Goal: Task Accomplishment & Management: Manage account settings

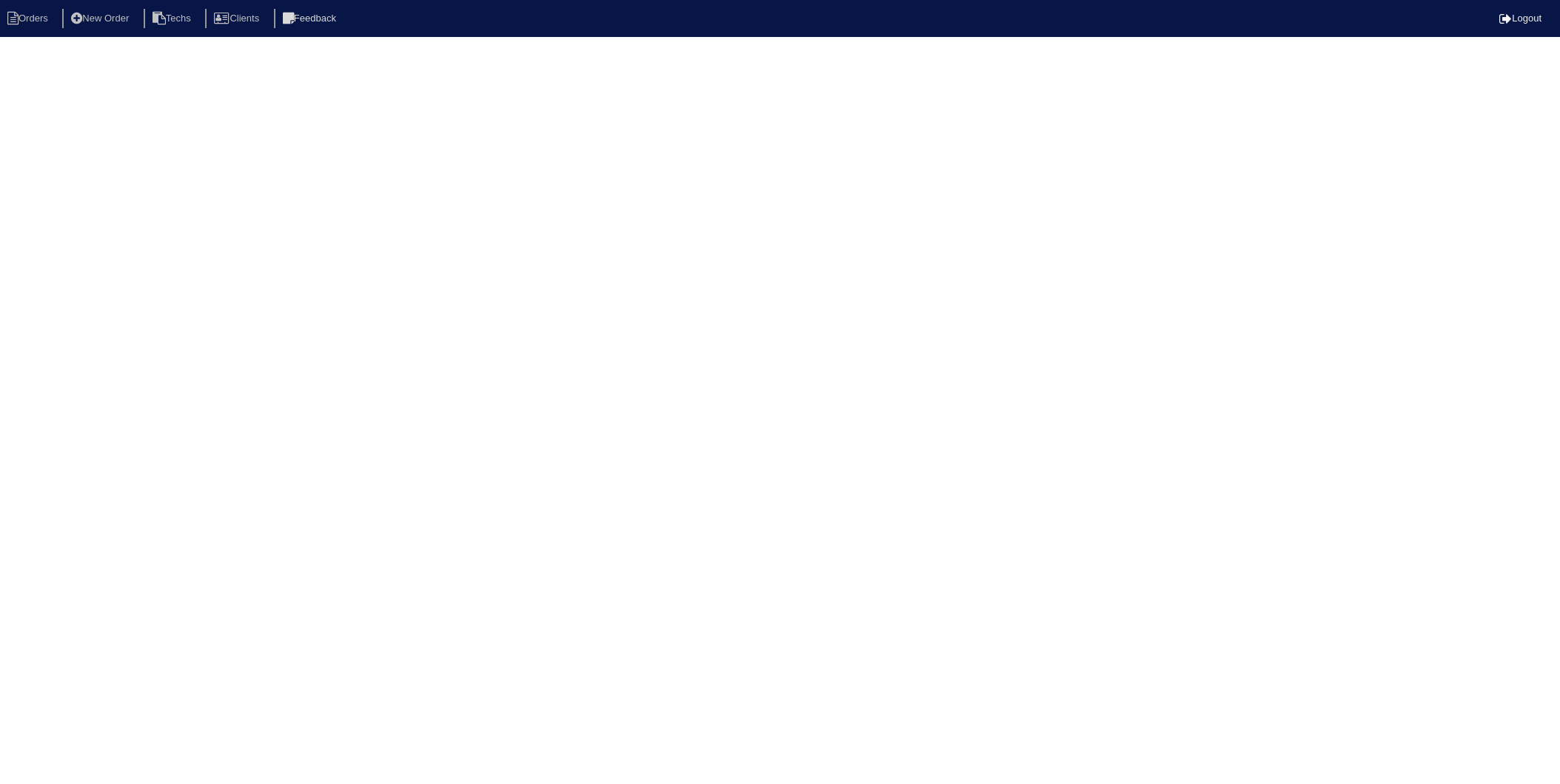
select select "15"
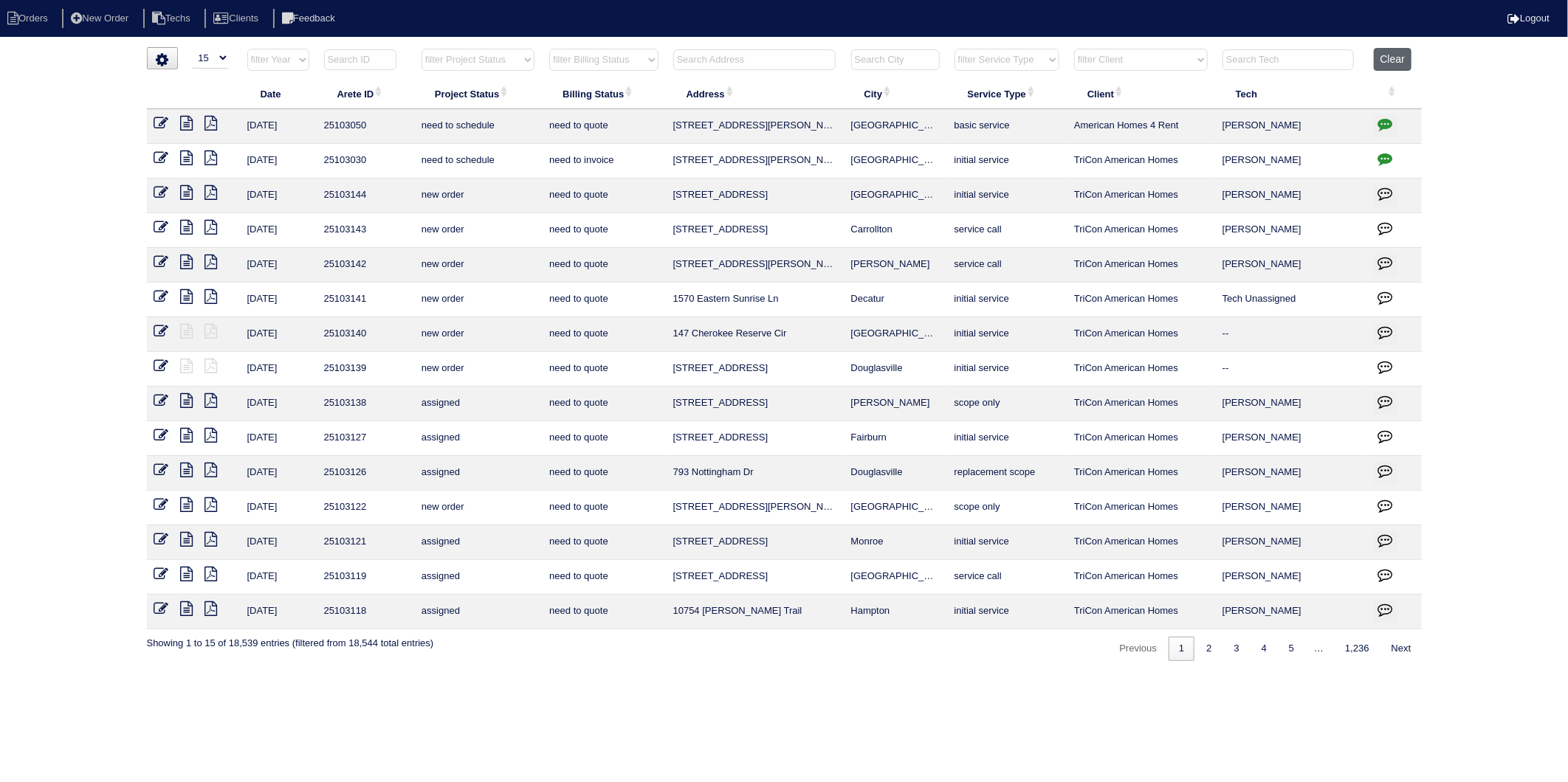
click at [1388, 67] on button "Clear" at bounding box center [1392, 59] width 37 height 23
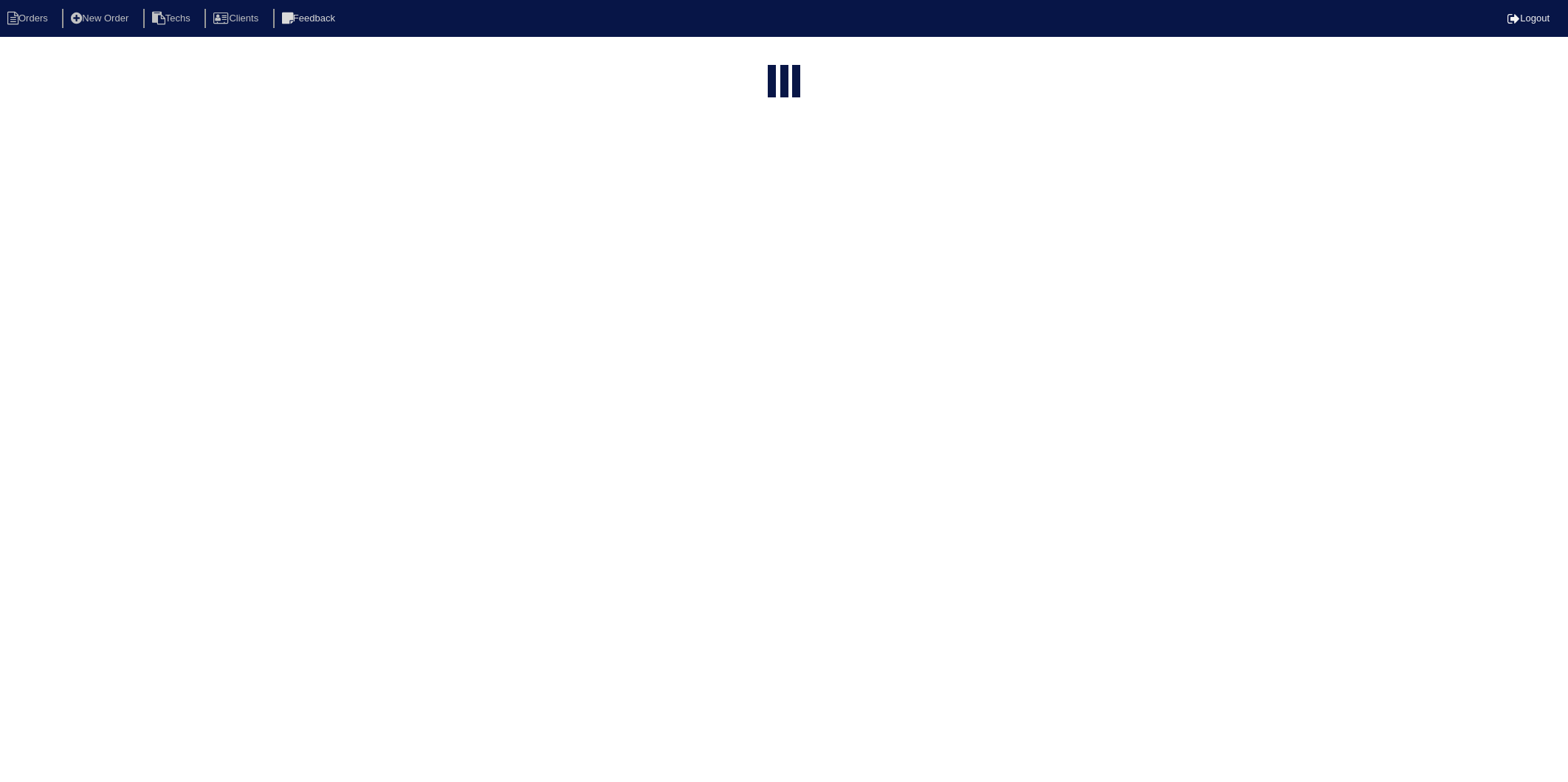
select select "15"
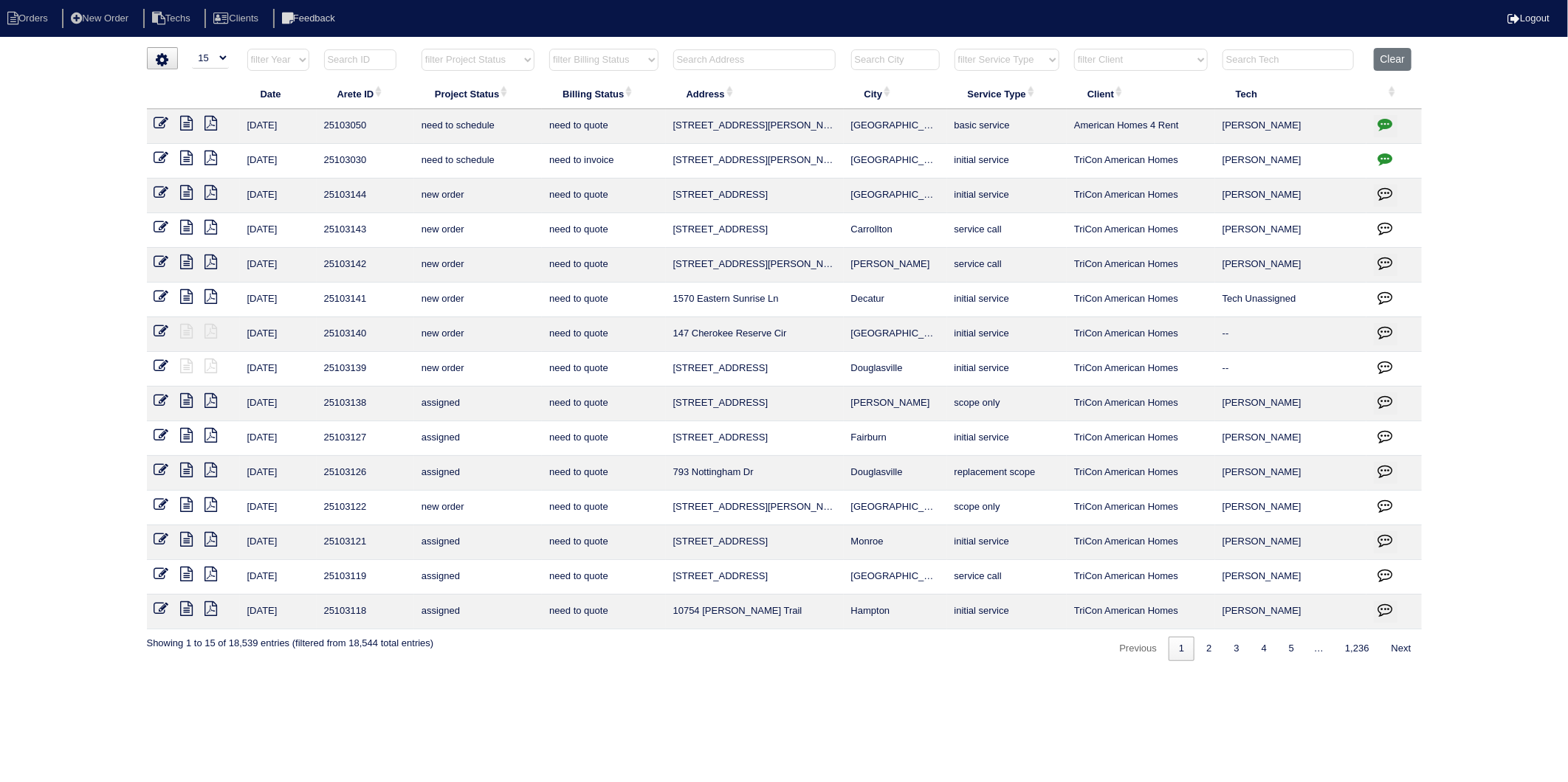
click at [701, 58] on input "text" at bounding box center [755, 60] width 163 height 21
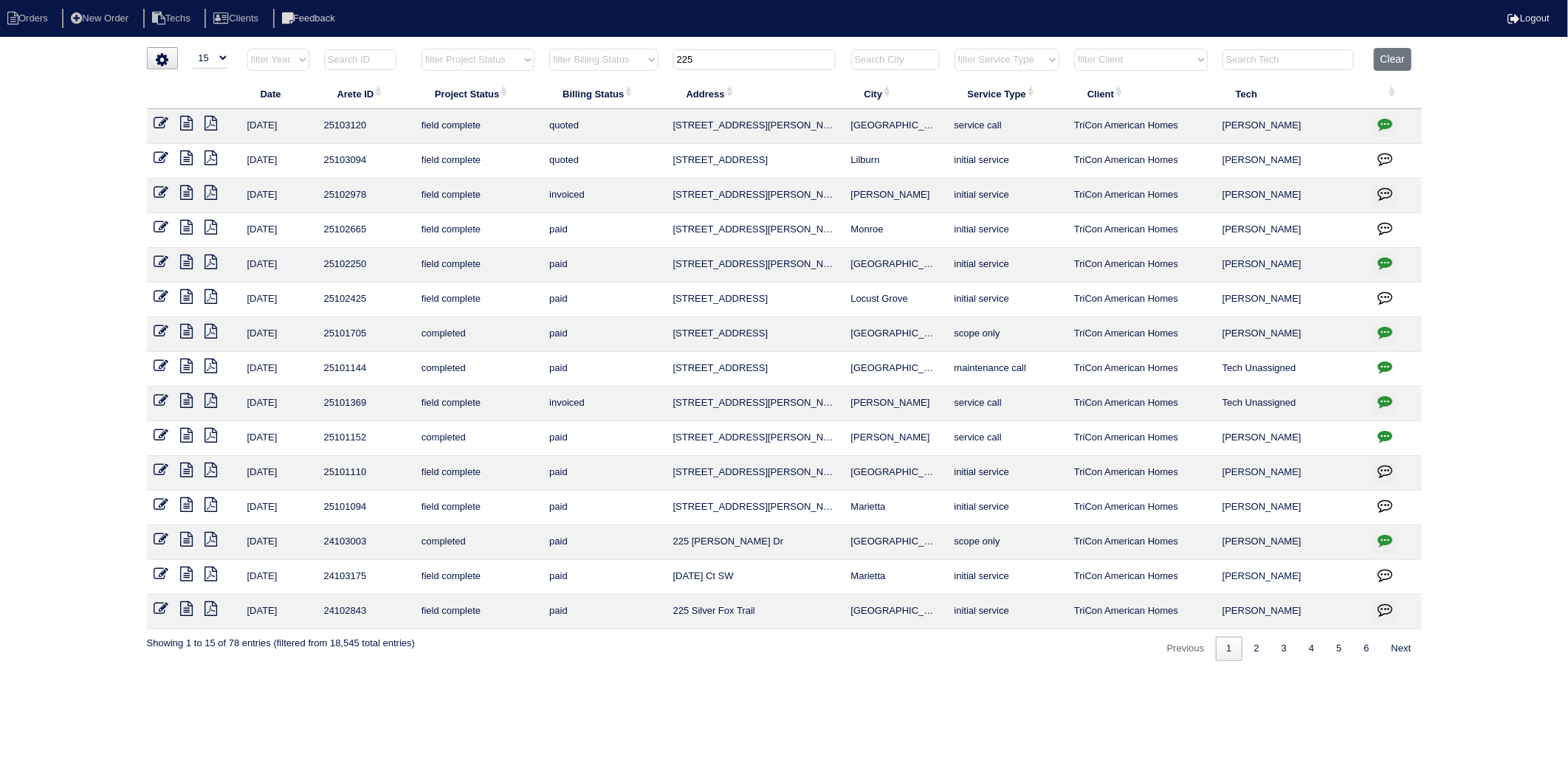
type input "225"
click at [1384, 121] on icon "button" at bounding box center [1386, 124] width 15 height 15
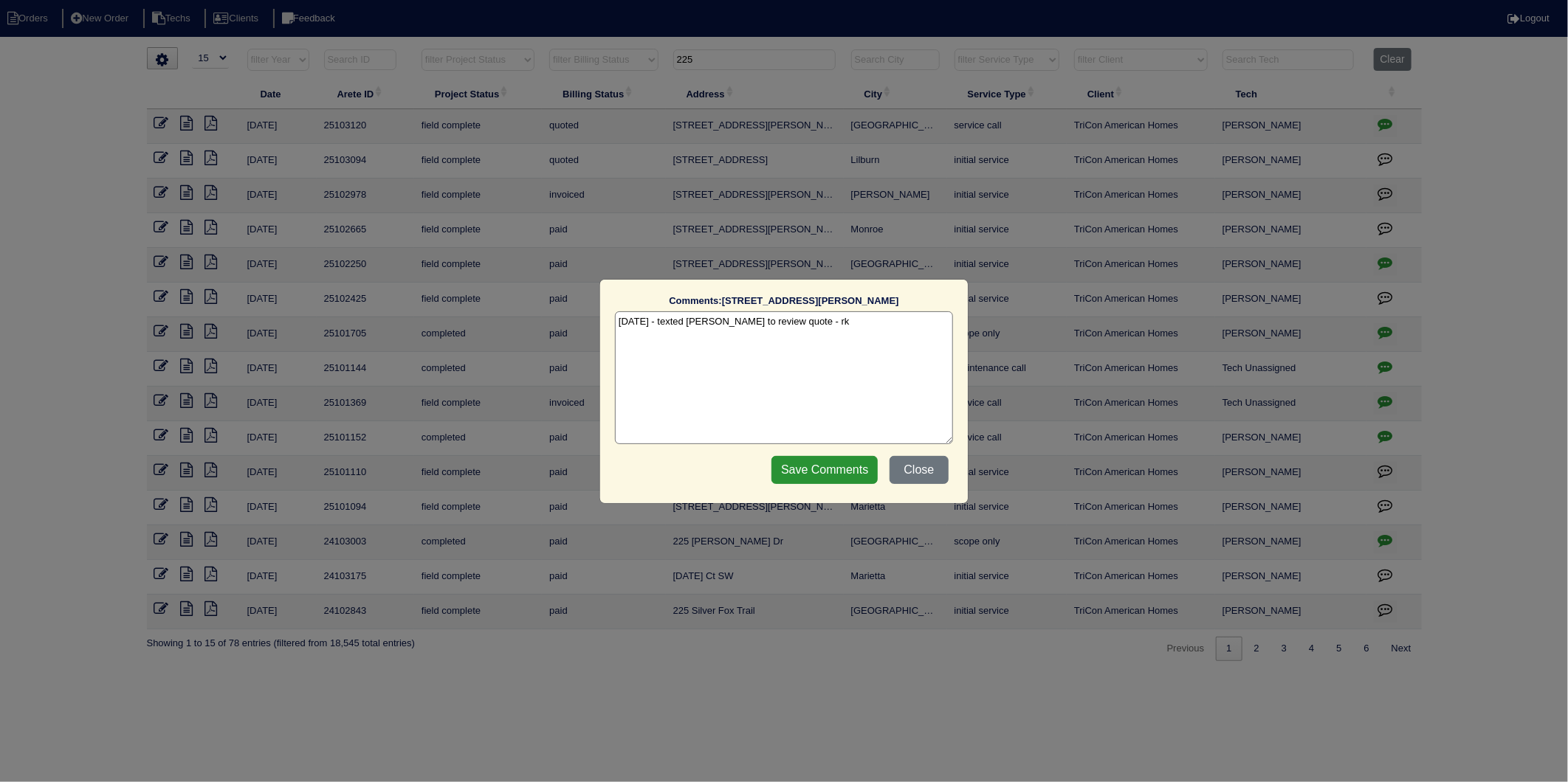
click at [817, 310] on div "Comments: 225 Manous Way The comments on file have changed since you started ed…" at bounding box center [784, 369] width 338 height 150
click at [814, 318] on textarea "8/25/25 - texted Dan to review quote - rk" at bounding box center [784, 377] width 338 height 133
click at [635, 334] on textarea "8/25/25 - texted Dan to review quote - rk 8/25/25 - install completed 8/25 - LP" at bounding box center [784, 377] width 338 height 133
type textarea "8/25/25 - texted Dan to review quote - rk 8/26/25 - install completed 8/25 - LP"
click at [811, 470] on input "Save Comments" at bounding box center [825, 469] width 106 height 28
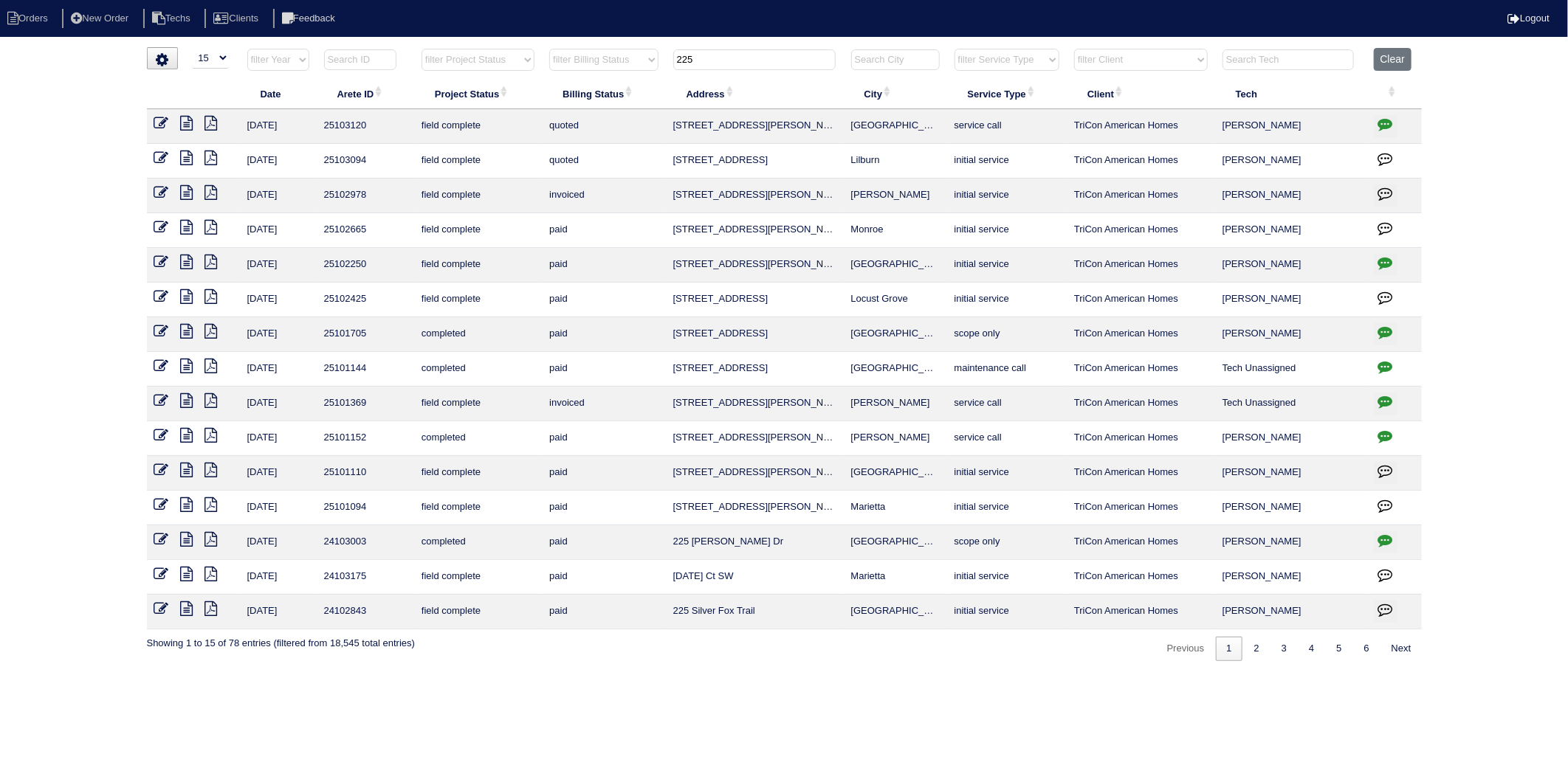
click at [160, 127] on icon at bounding box center [161, 123] width 15 height 15
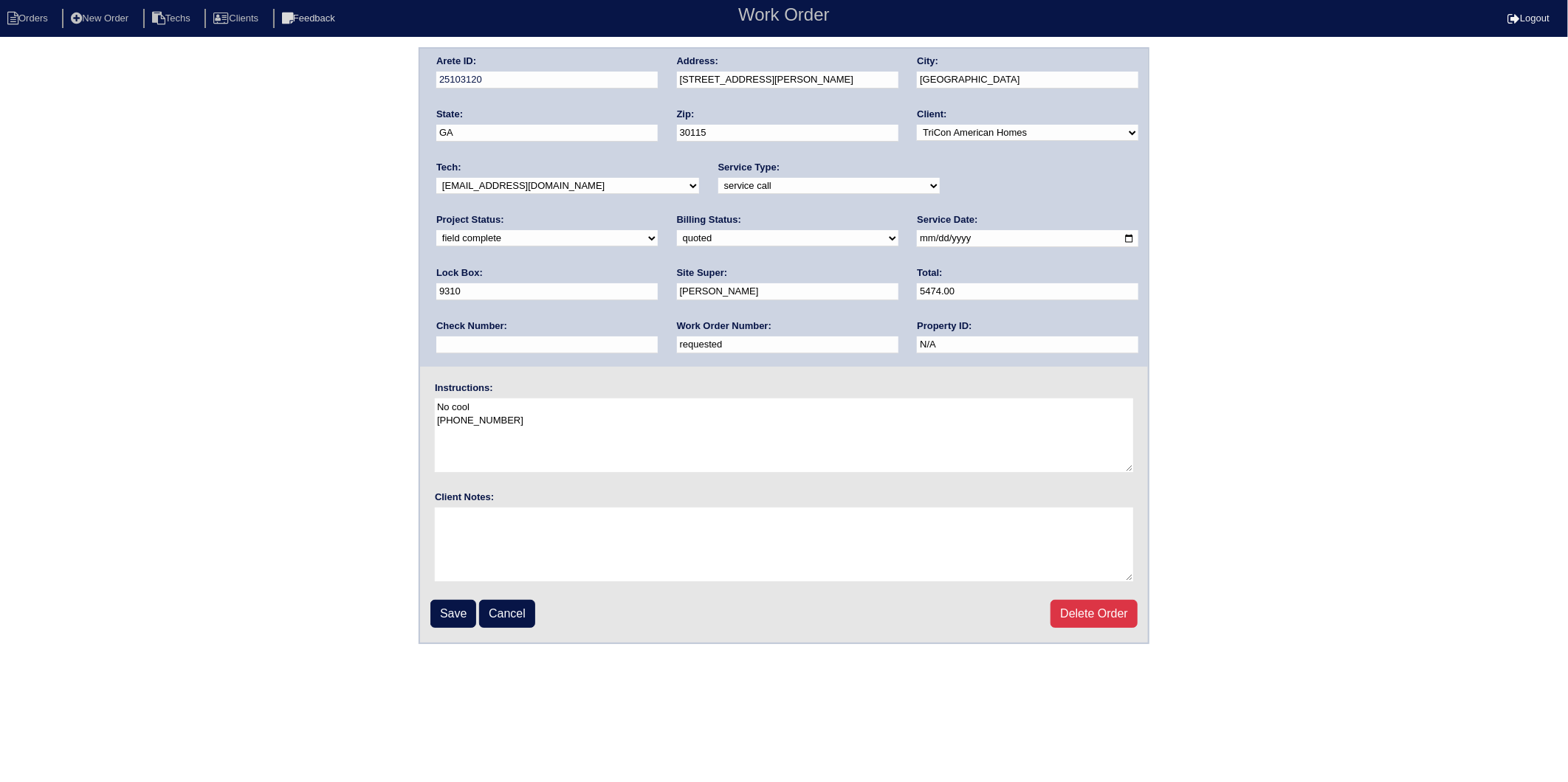
click at [658, 230] on select "new order assigned in progress field complete need to schedule admin review arc…" at bounding box center [546, 238] width 222 height 16
select select "completed"
click at [658, 230] on select "new order assigned in progress field complete need to schedule admin review arc…" at bounding box center [546, 238] width 222 height 16
click at [459, 607] on input "Save" at bounding box center [454, 614] width 46 height 28
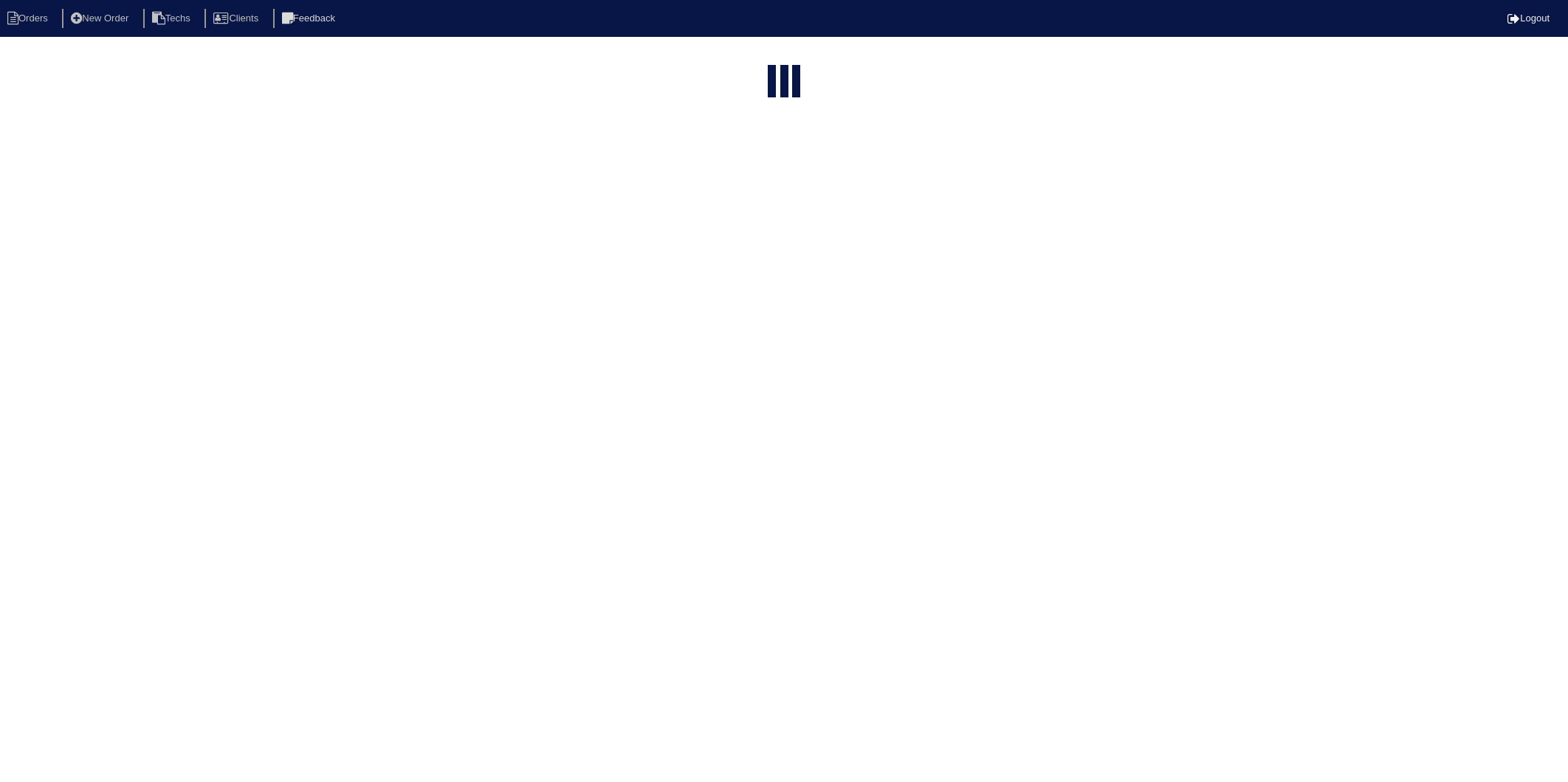
select select "15"
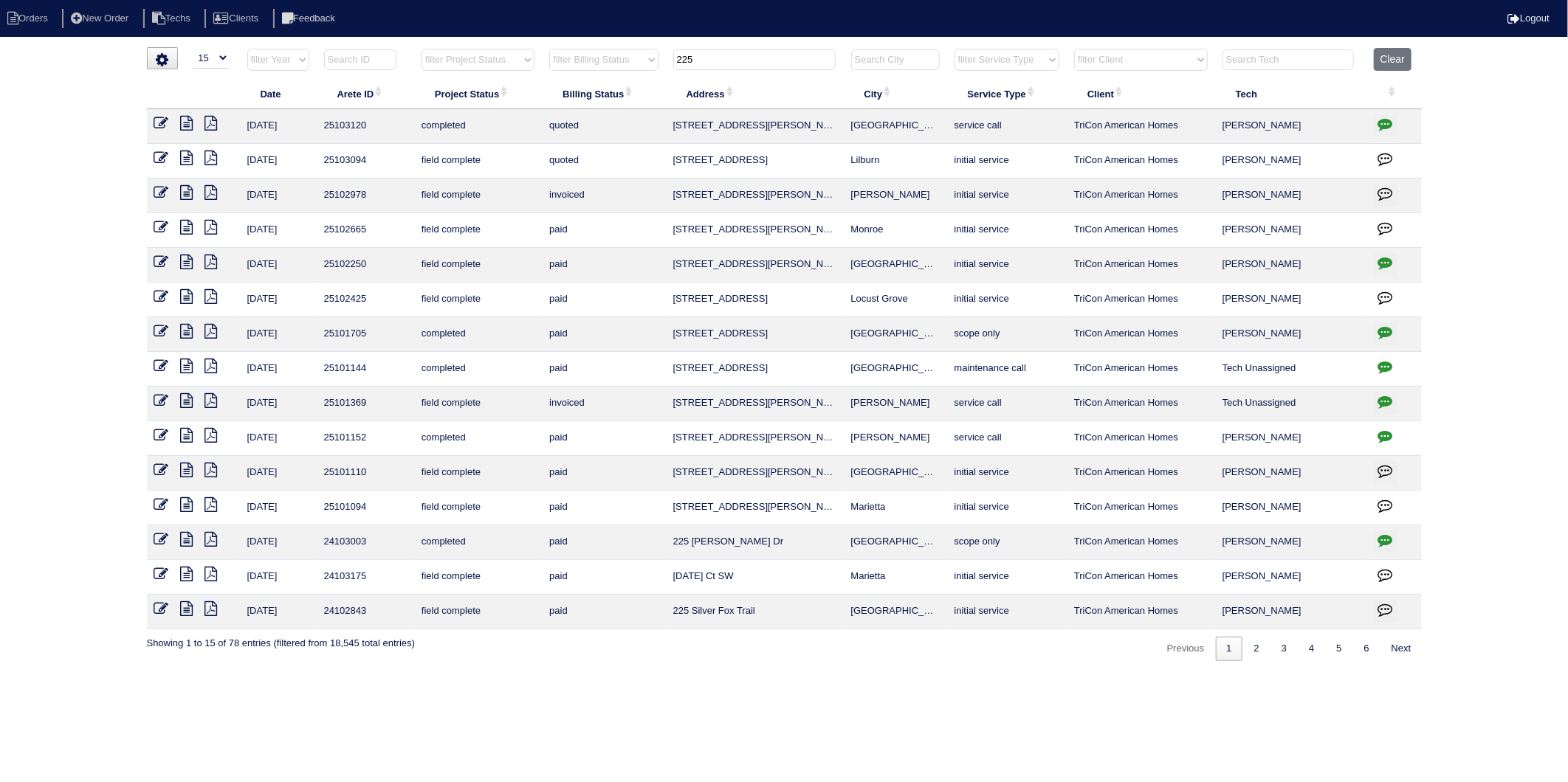
click at [728, 57] on input "225" at bounding box center [755, 60] width 163 height 21
drag, startPoint x: 728, startPoint y: 57, endPoint x: 680, endPoint y: 71, distance: 50.0
click at [680, 71] on th "225" at bounding box center [755, 63] width 178 height 30
type input "123"
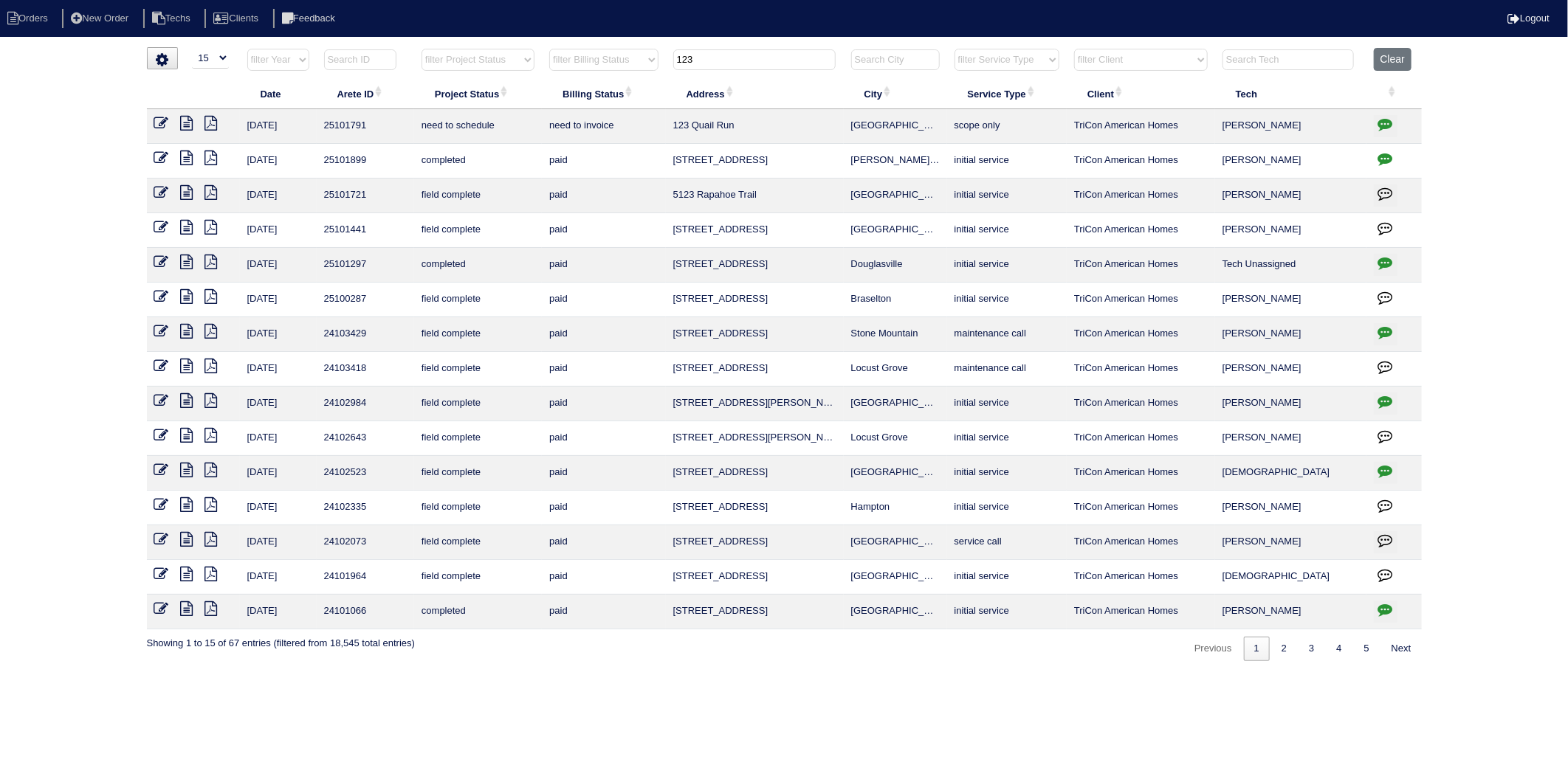
click at [1382, 121] on icon "button" at bounding box center [1386, 124] width 15 height 15
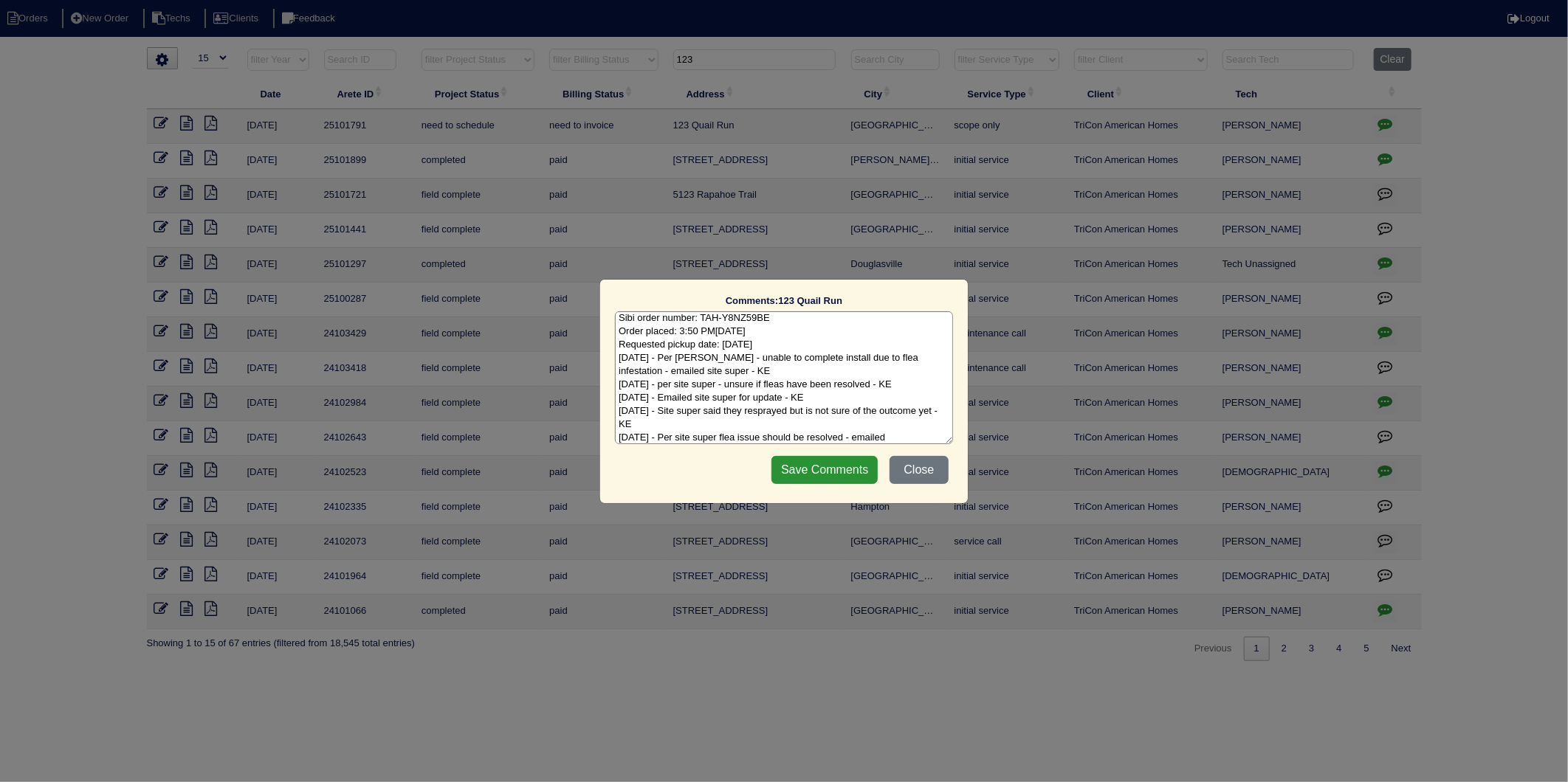
scroll to position [34, 0]
click at [868, 434] on textarea "7/18/25 - Equipment ordered - pricing confirmed - sent to Goldie - rk Sibi orde…" at bounding box center [784, 377] width 338 height 133
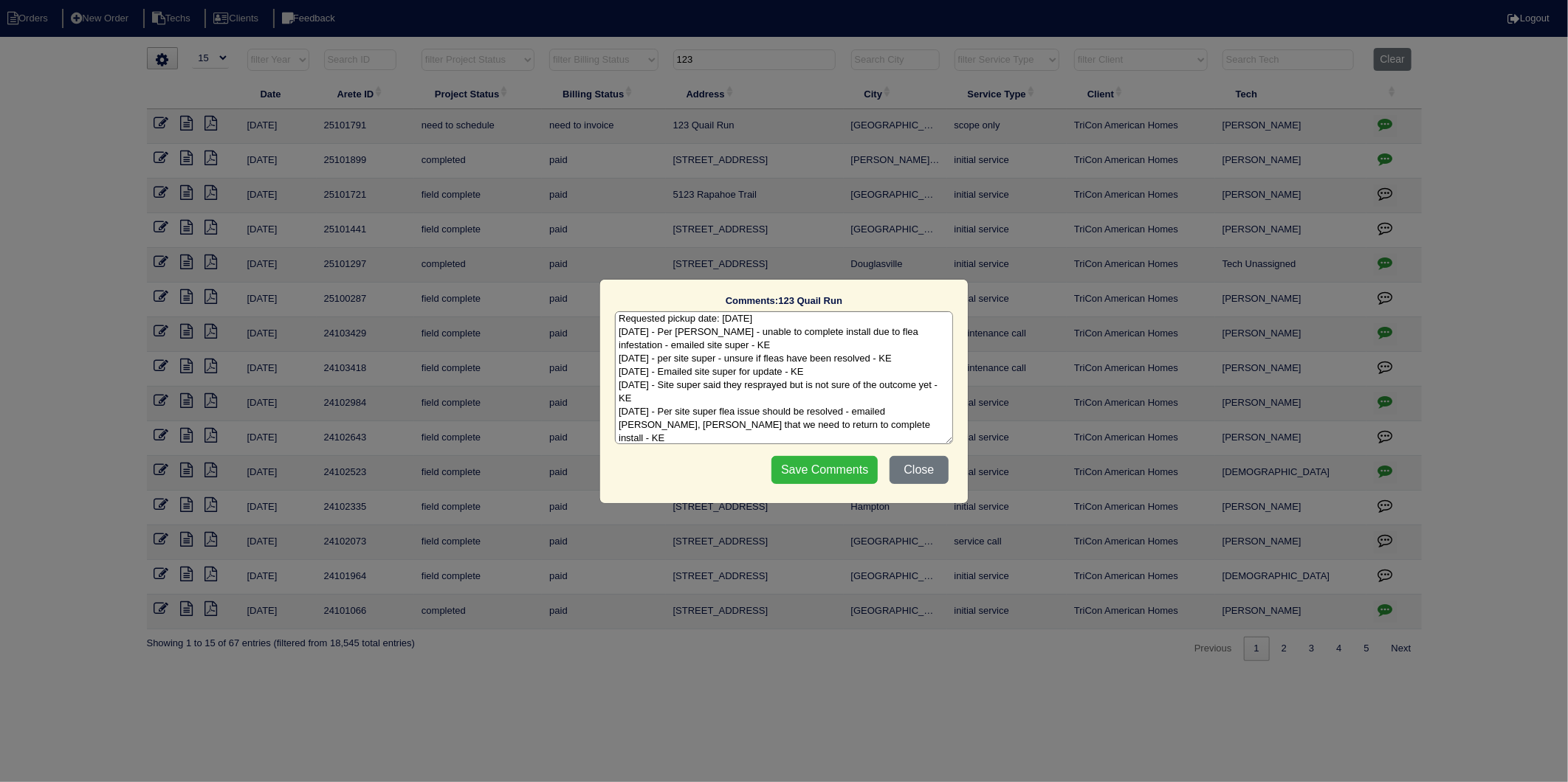
type textarea "7/18/25 - Equipment ordered - pricing confirmed - sent to Goldie - rk Sibi orde…"
click at [859, 464] on input "Save Comments" at bounding box center [825, 469] width 106 height 28
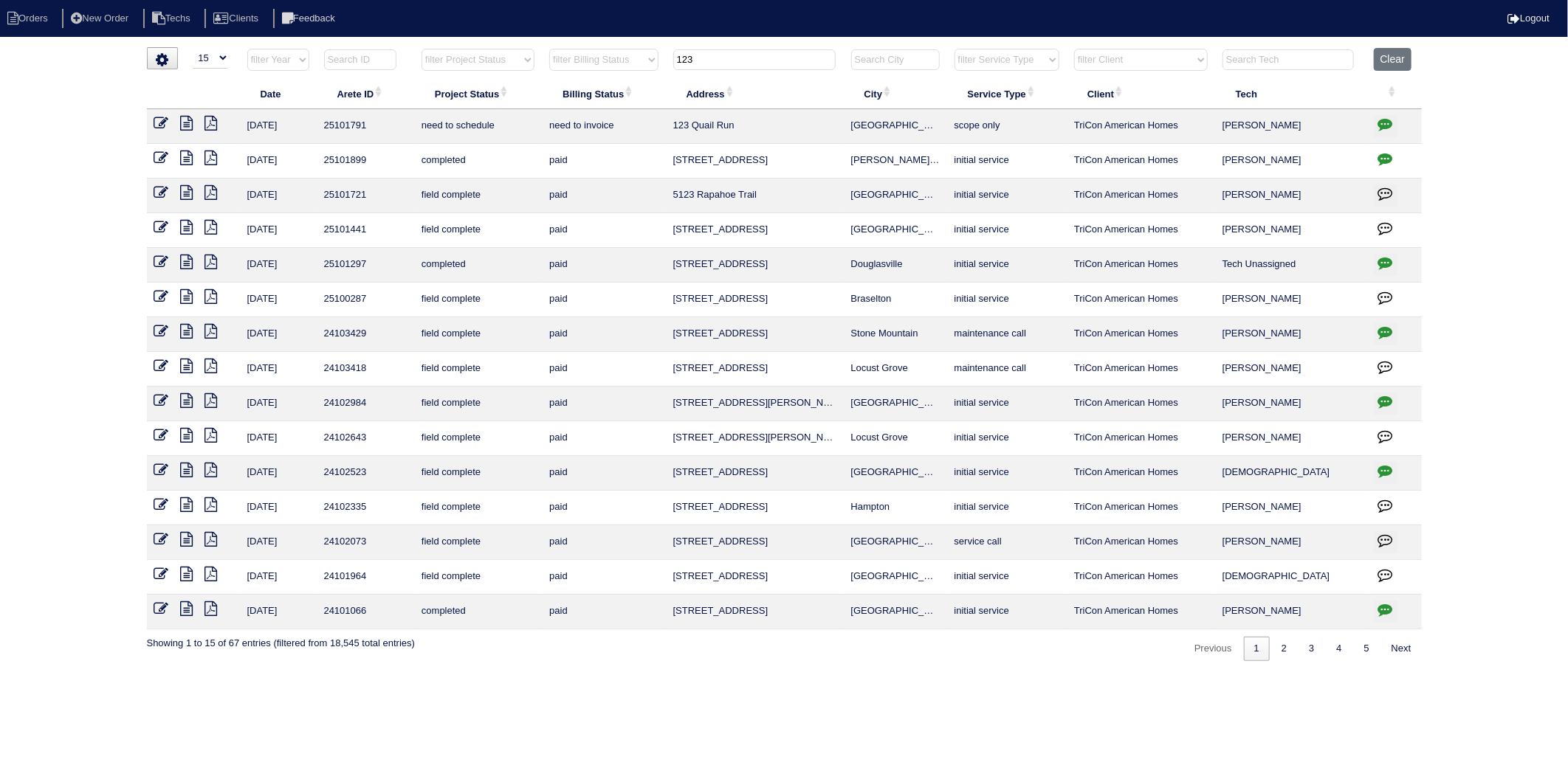
drag, startPoint x: 163, startPoint y: 125, endPoint x: 195, endPoint y: 121, distance: 32.2
click at [163, 124] on icon at bounding box center [161, 123] width 15 height 15
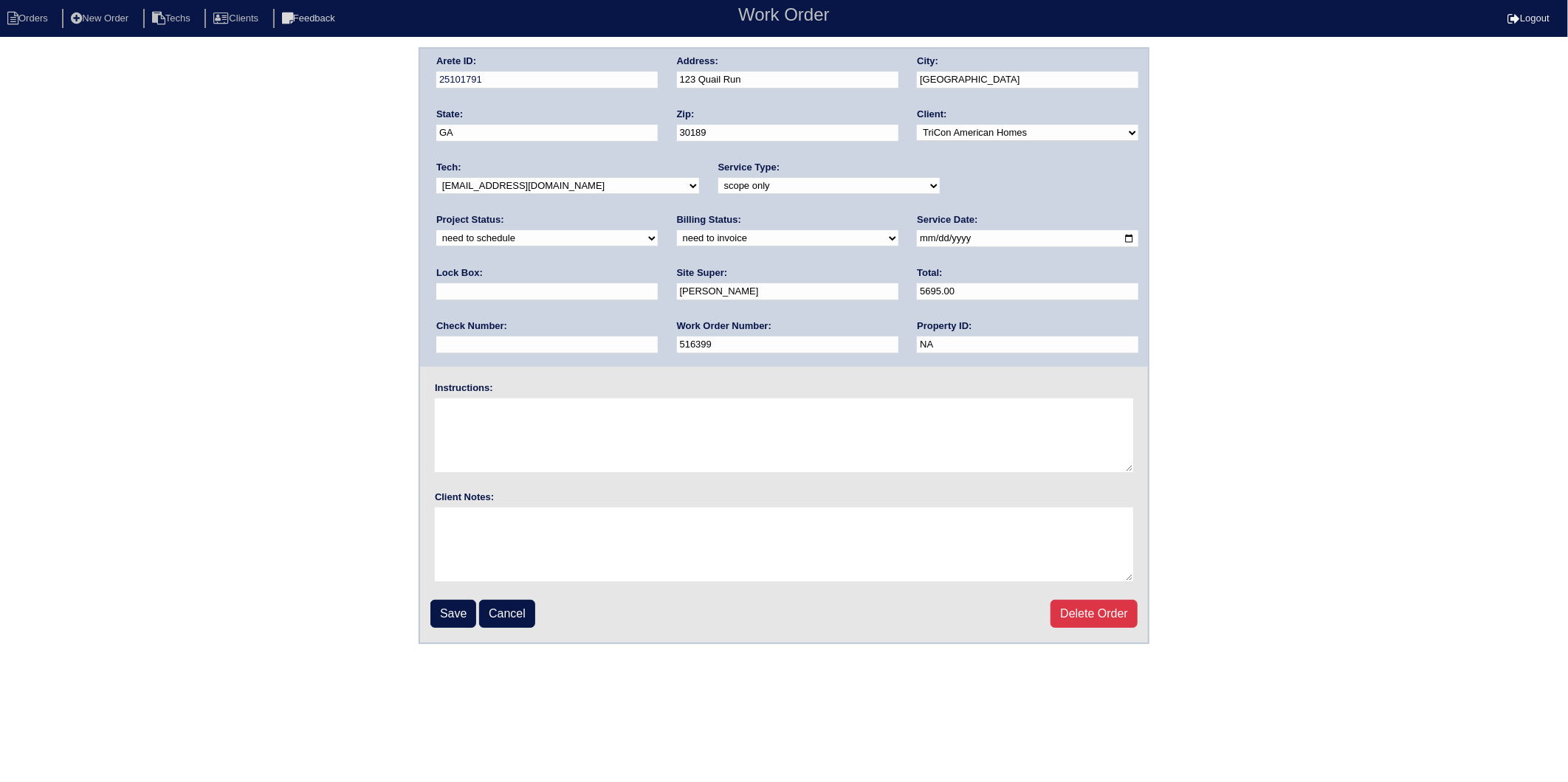
drag, startPoint x: 949, startPoint y: 182, endPoint x: 940, endPoint y: 191, distance: 12.7
click at [658, 230] on select "new order assigned in progress field complete need to schedule admin review arc…" at bounding box center [546, 238] width 222 height 16
select select "completed"
click at [658, 230] on select "new order assigned in progress field complete need to schedule admin review arc…" at bounding box center [546, 238] width 222 height 16
click at [677, 233] on select "need to quote quoted need to invoice invoiced paid warranty purchase order need…" at bounding box center [787, 238] width 222 height 16
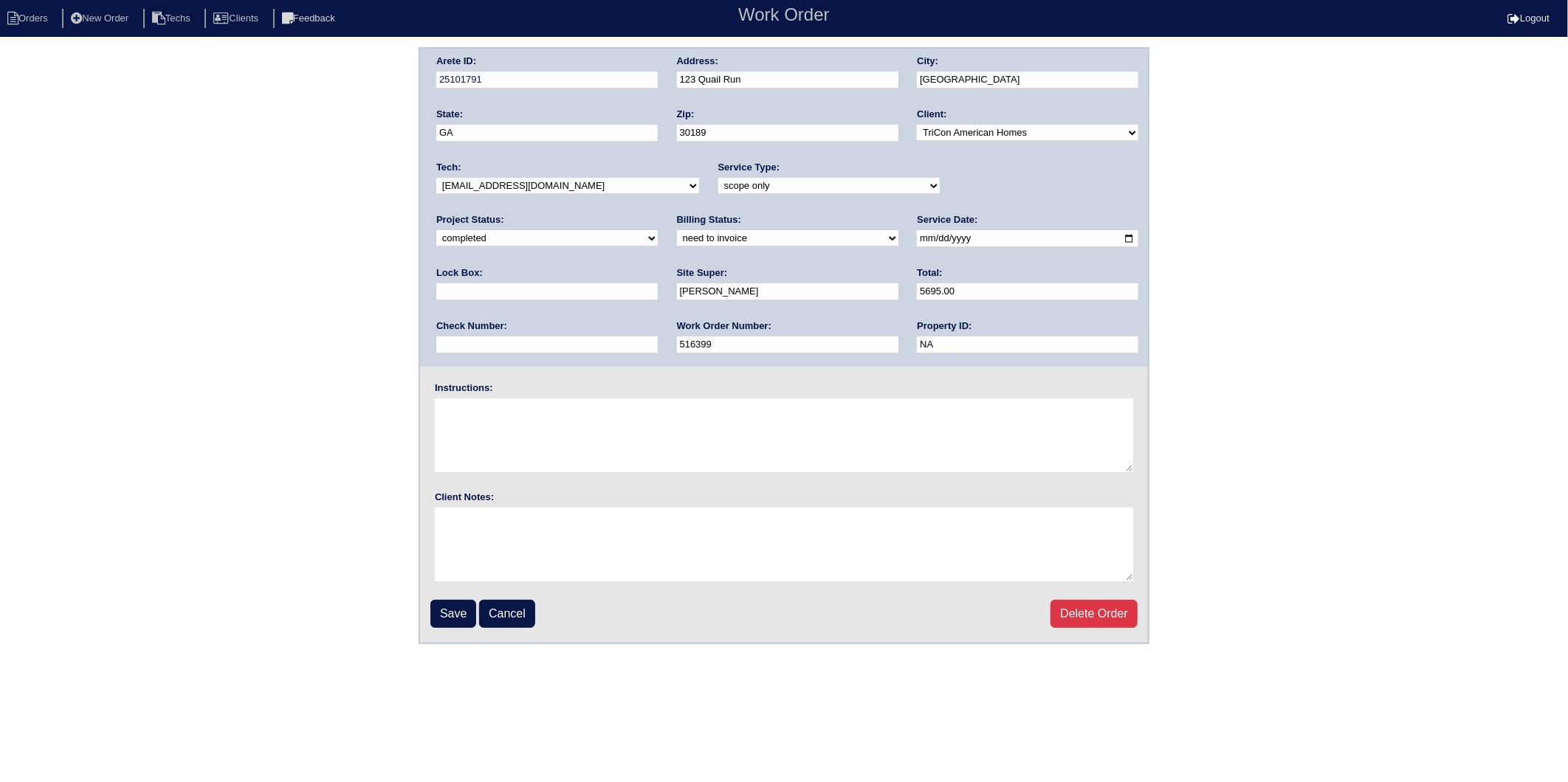
select select "invoiced"
click at [677, 230] on select "need to quote quoted need to invoice invoiced paid warranty purchase order need…" at bounding box center [787, 238] width 222 height 16
click at [438, 603] on input "Save" at bounding box center [454, 614] width 46 height 28
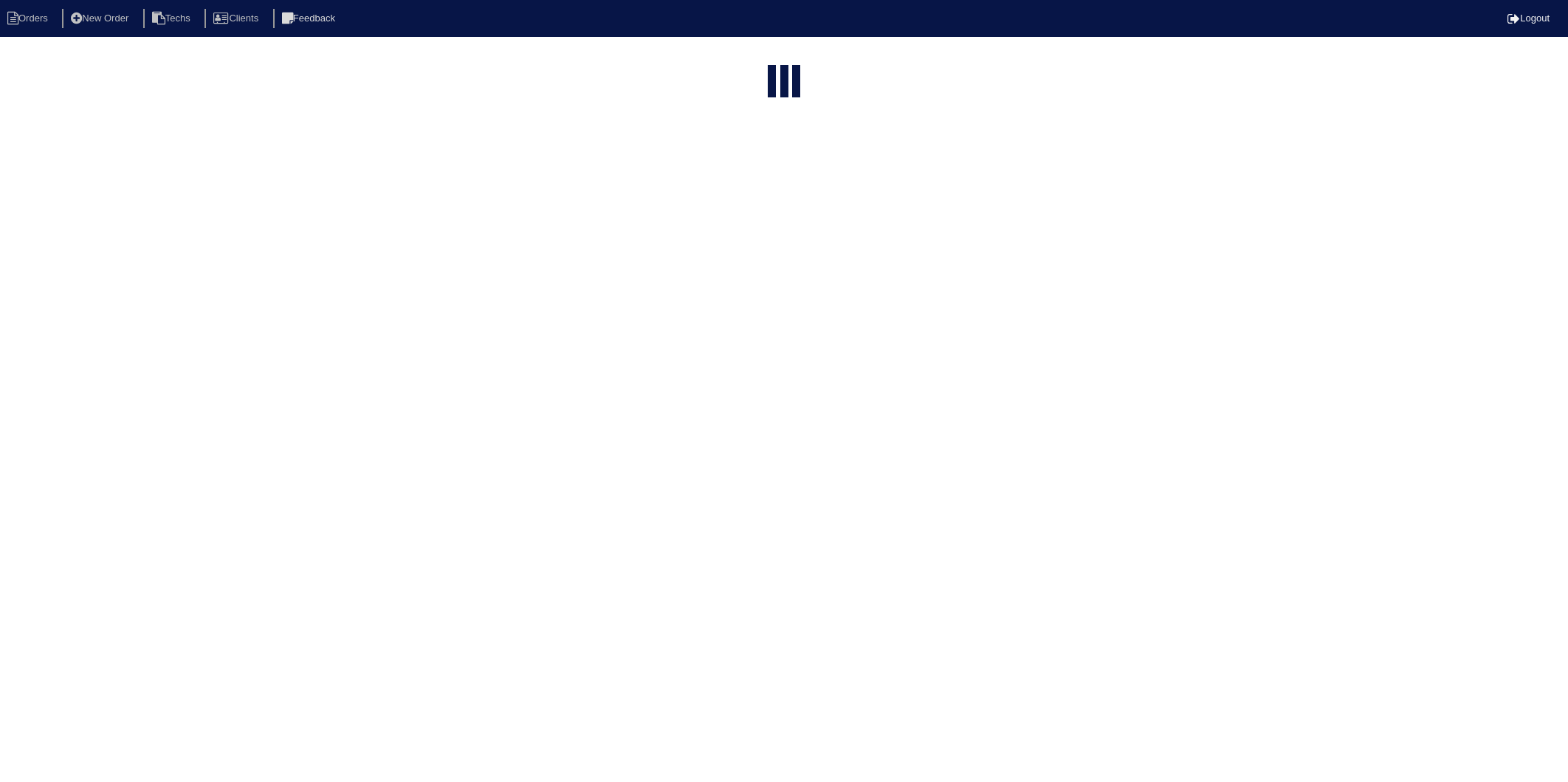
select select "15"
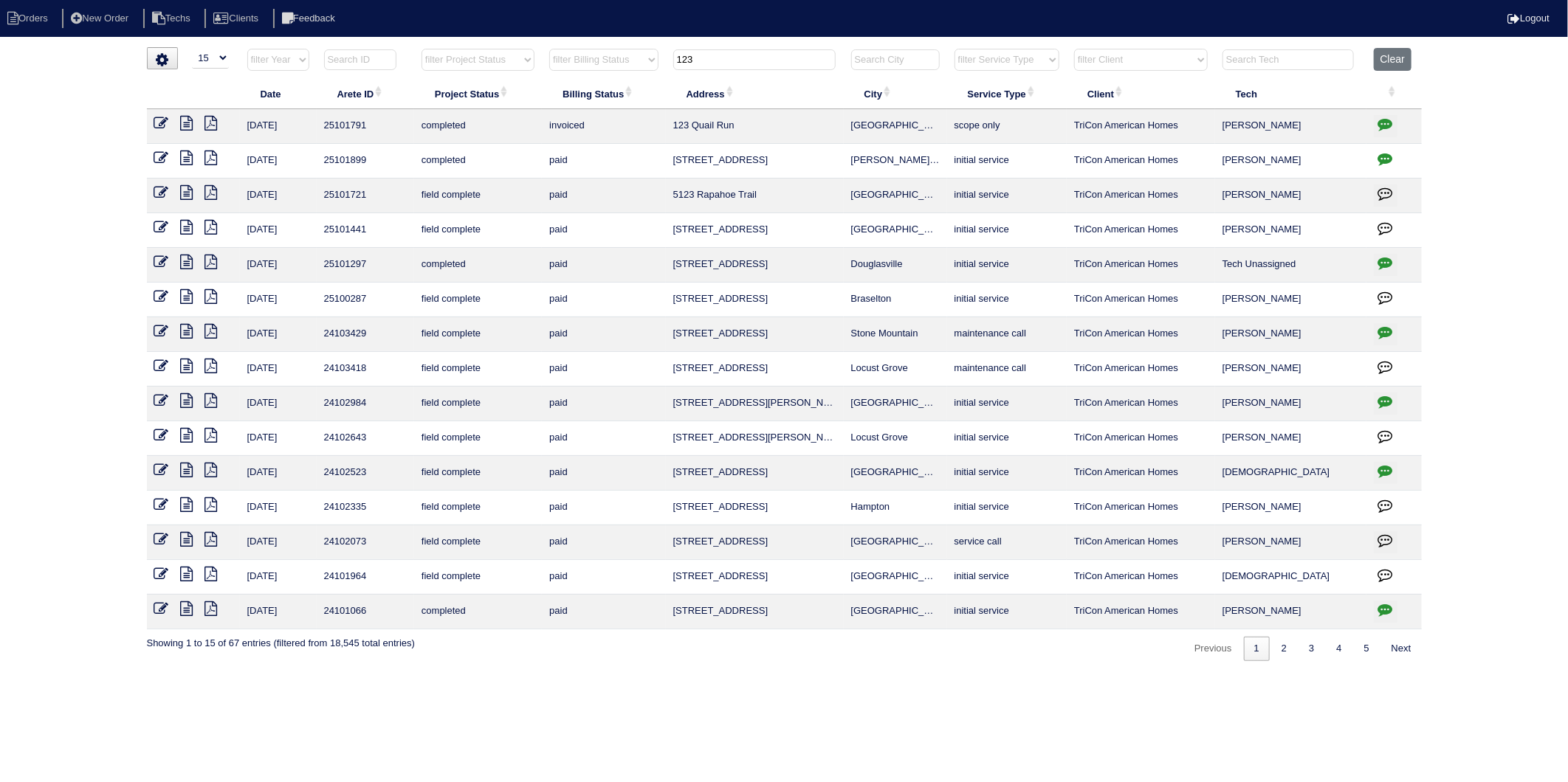
drag, startPoint x: 729, startPoint y: 62, endPoint x: 601, endPoint y: 71, distance: 128.3
click at [601, 71] on tr "filter Year -- Any Year -- 2025 2024 2023 2022 2021 2020 2019 filter Project St…" at bounding box center [784, 63] width 1275 height 30
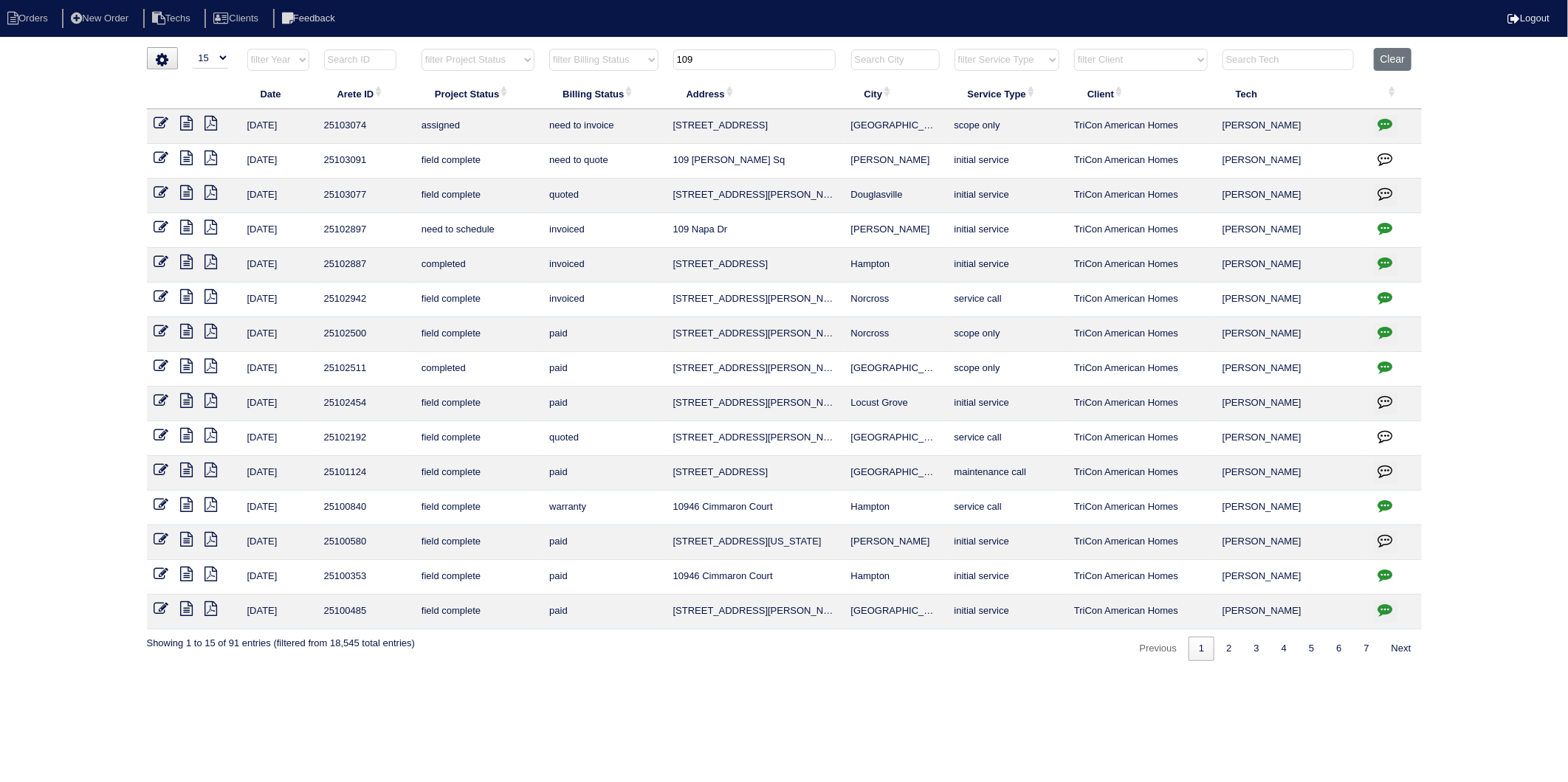
type input "109"
click at [160, 230] on icon at bounding box center [161, 227] width 15 height 15
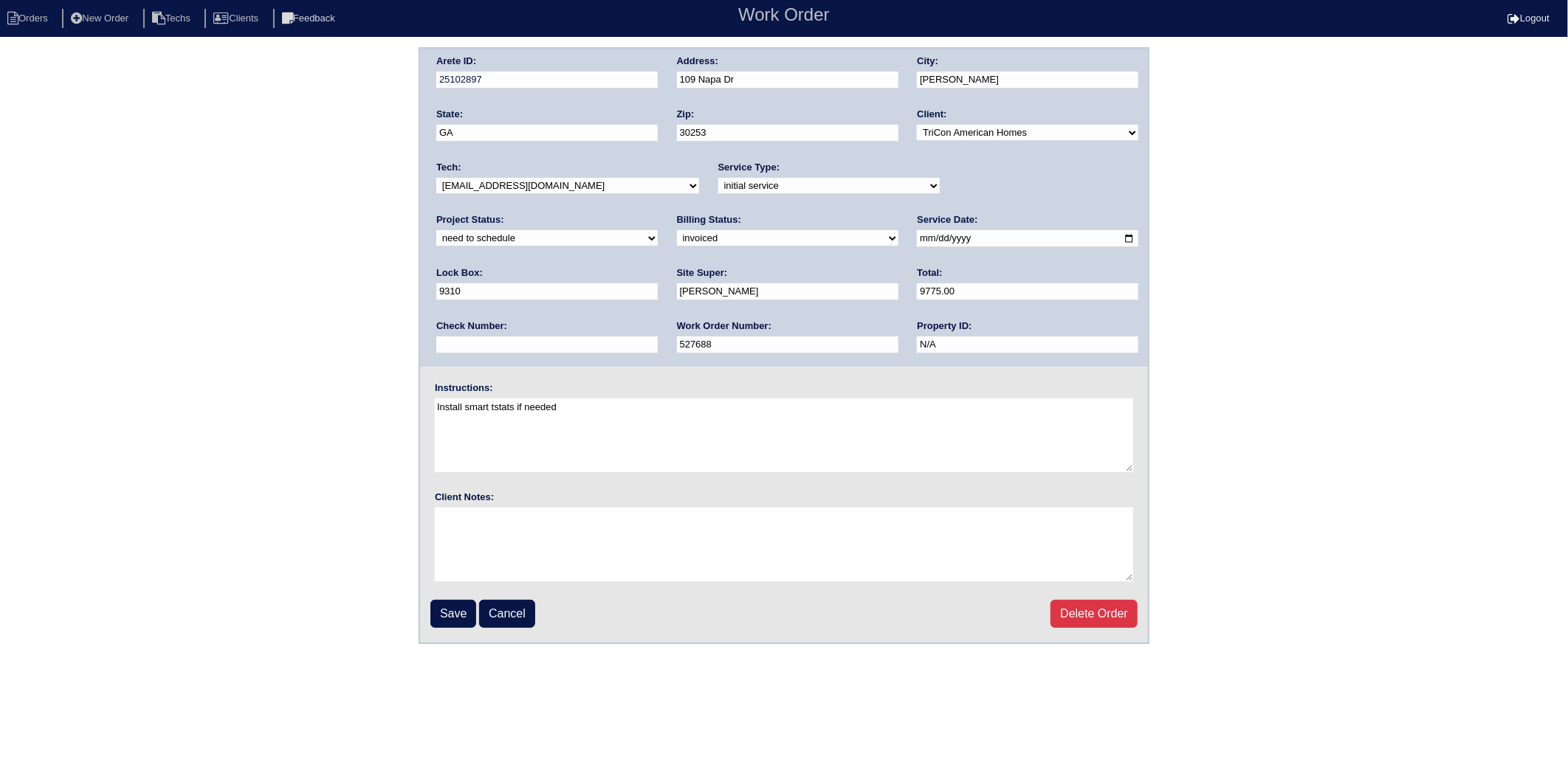
click at [658, 230] on select "new order assigned in progress field complete need to schedule admin review arc…" at bounding box center [546, 238] width 222 height 16
select select "completed"
click at [658, 230] on select "new order assigned in progress field complete need to schedule admin review arc…" at bounding box center [546, 238] width 222 height 16
drag, startPoint x: 456, startPoint y: 607, endPoint x: 536, endPoint y: 354, distance: 265.3
click at [456, 606] on input "Save" at bounding box center [454, 614] width 46 height 28
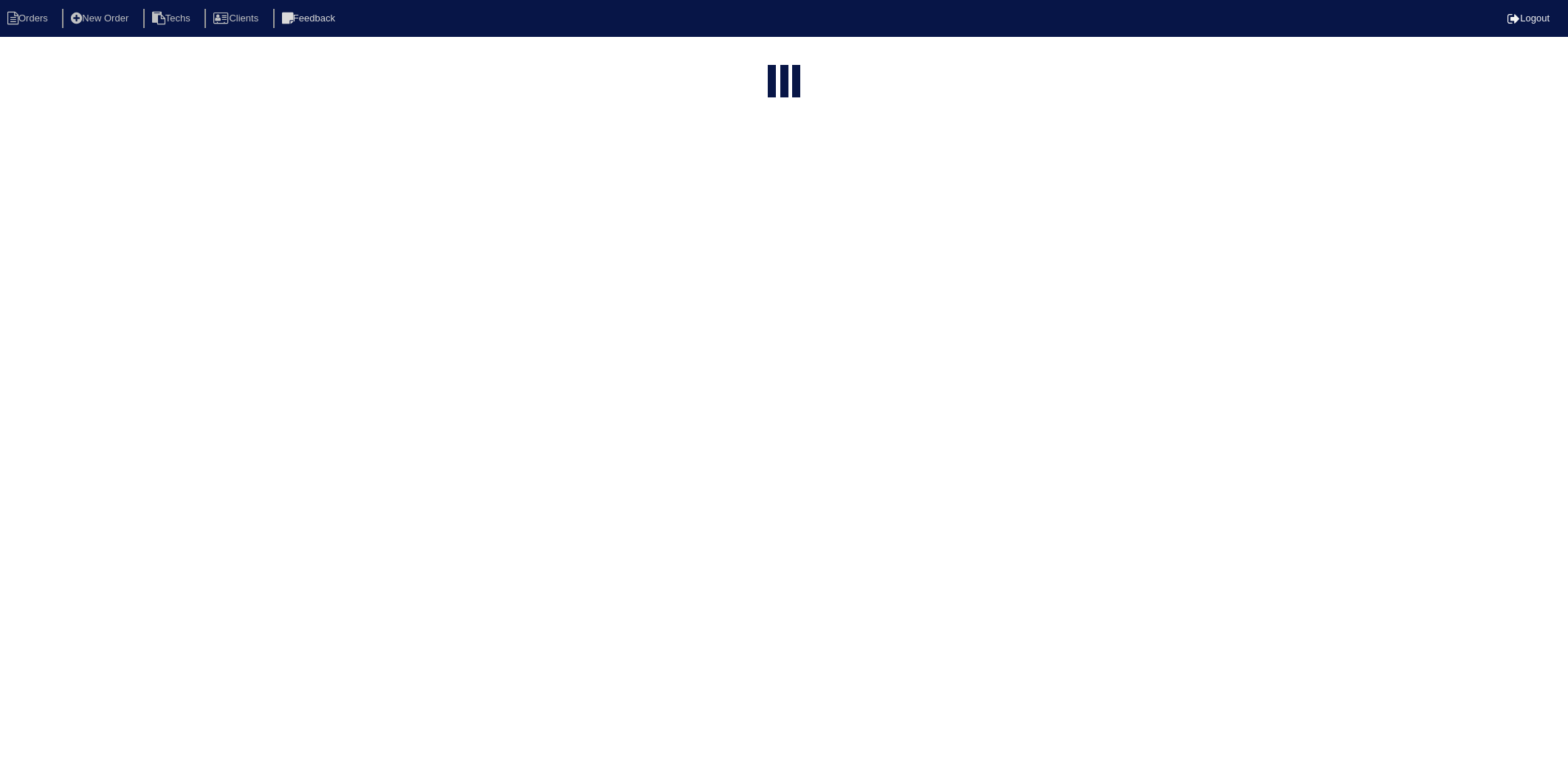
select select "15"
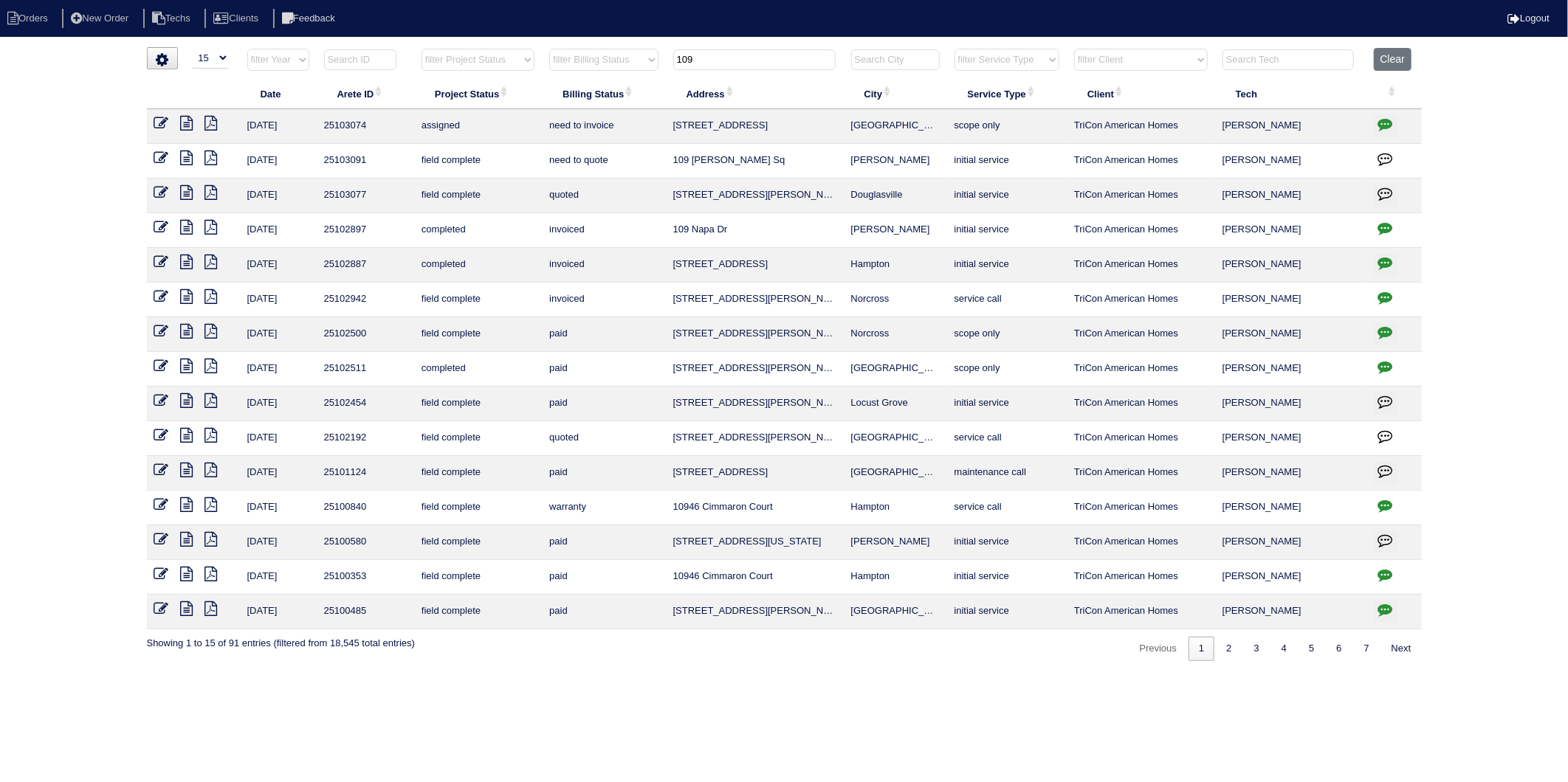
drag, startPoint x: 727, startPoint y: 56, endPoint x: 624, endPoint y: 74, distance: 104.6
click at [624, 74] on tr "filter Year -- Any Year -- 2025 2024 2023 2022 2021 2020 2019 filter Project St…" at bounding box center [784, 63] width 1275 height 30
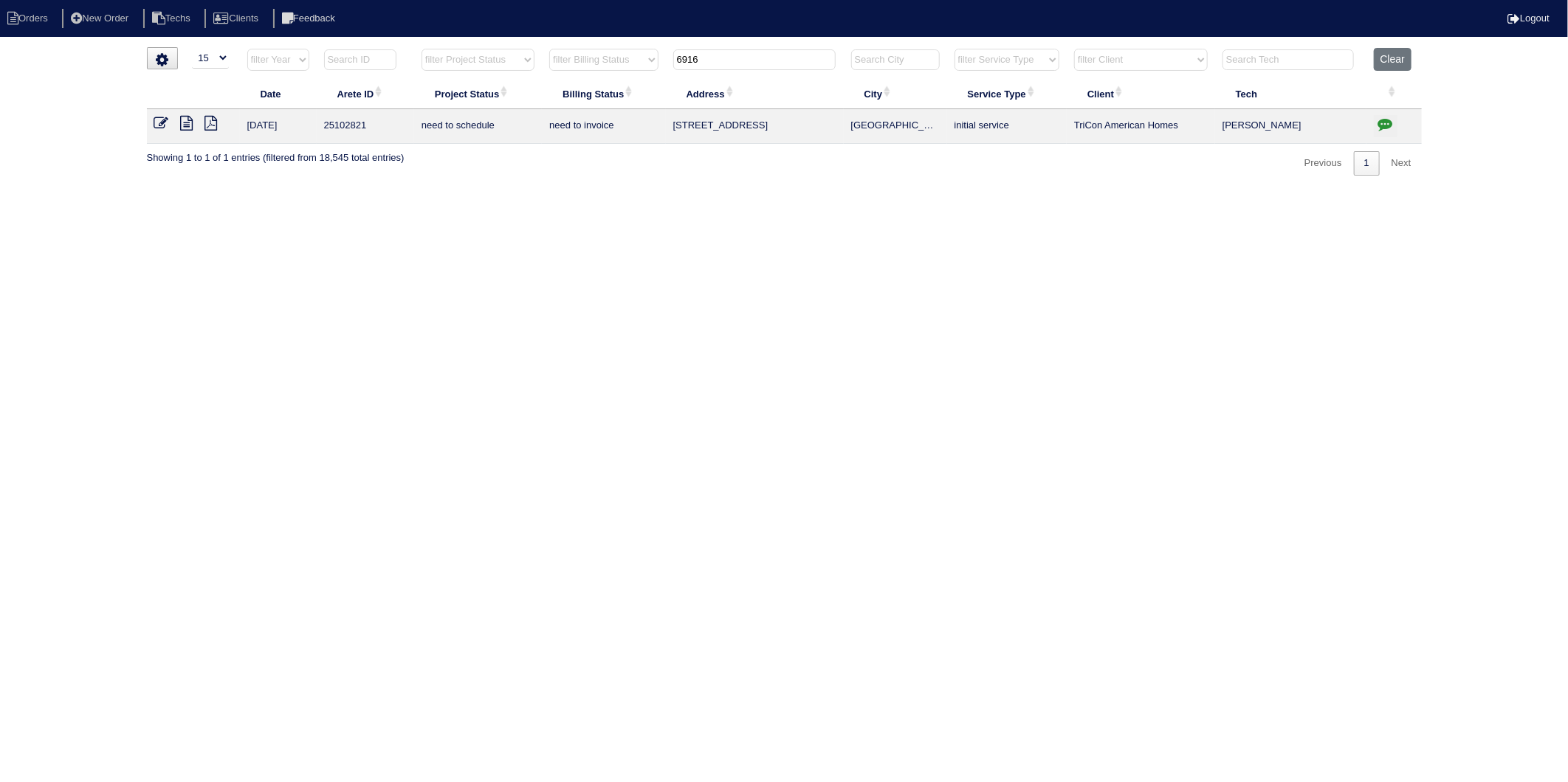
type input "6916"
click at [1390, 121] on icon "button" at bounding box center [1386, 124] width 15 height 15
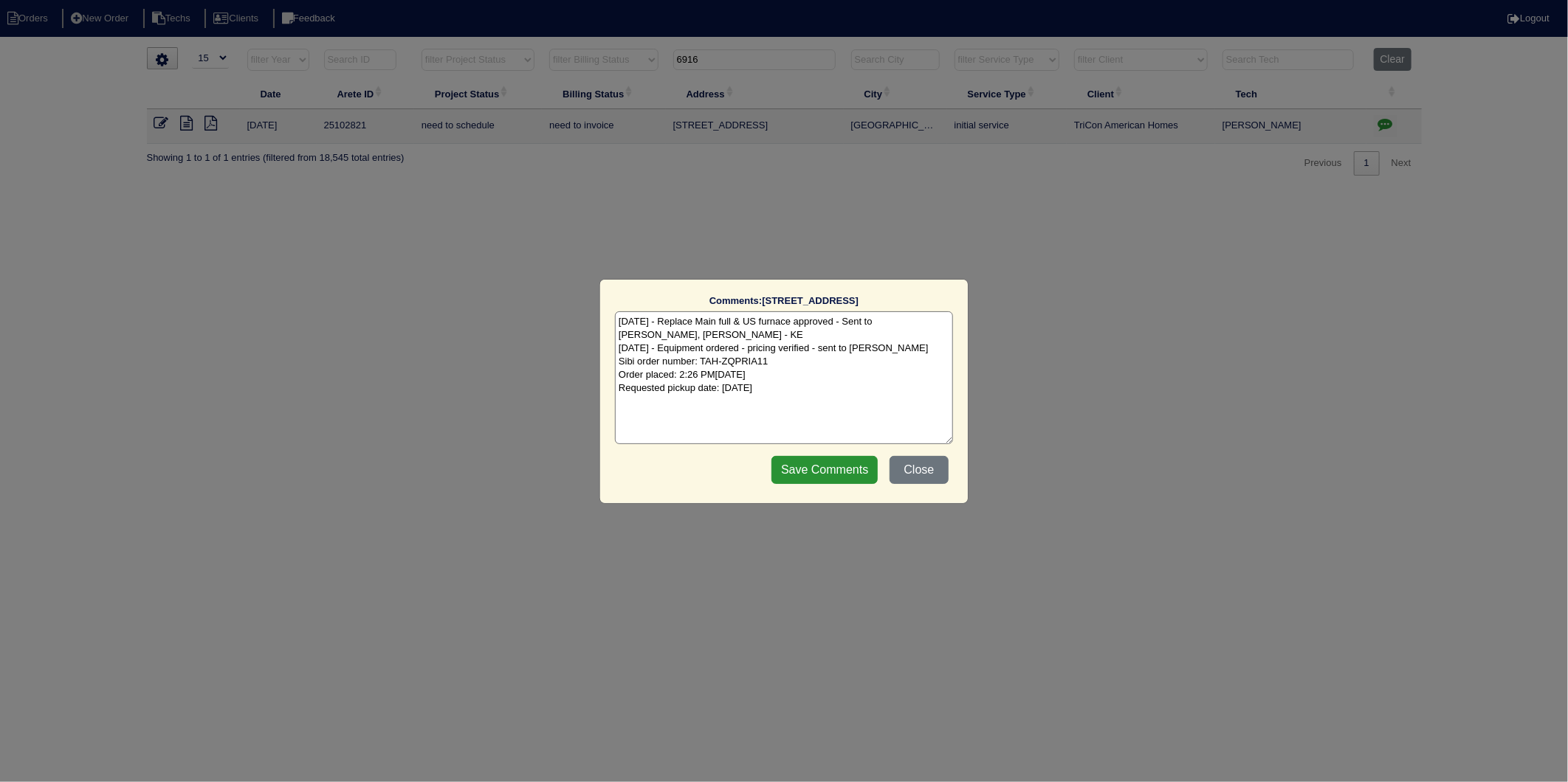
click at [852, 384] on textarea "8/5/25 - Replace Main full & US furnace approved - Sent to Dan, Payton, Reeca -…" at bounding box center [784, 377] width 338 height 133
type textarea "8/5/25 - Replace Main full & US furnace approved - Sent to Dan, Payton, Reeca -…"
click at [861, 465] on input "Save Comments" at bounding box center [825, 469] width 106 height 28
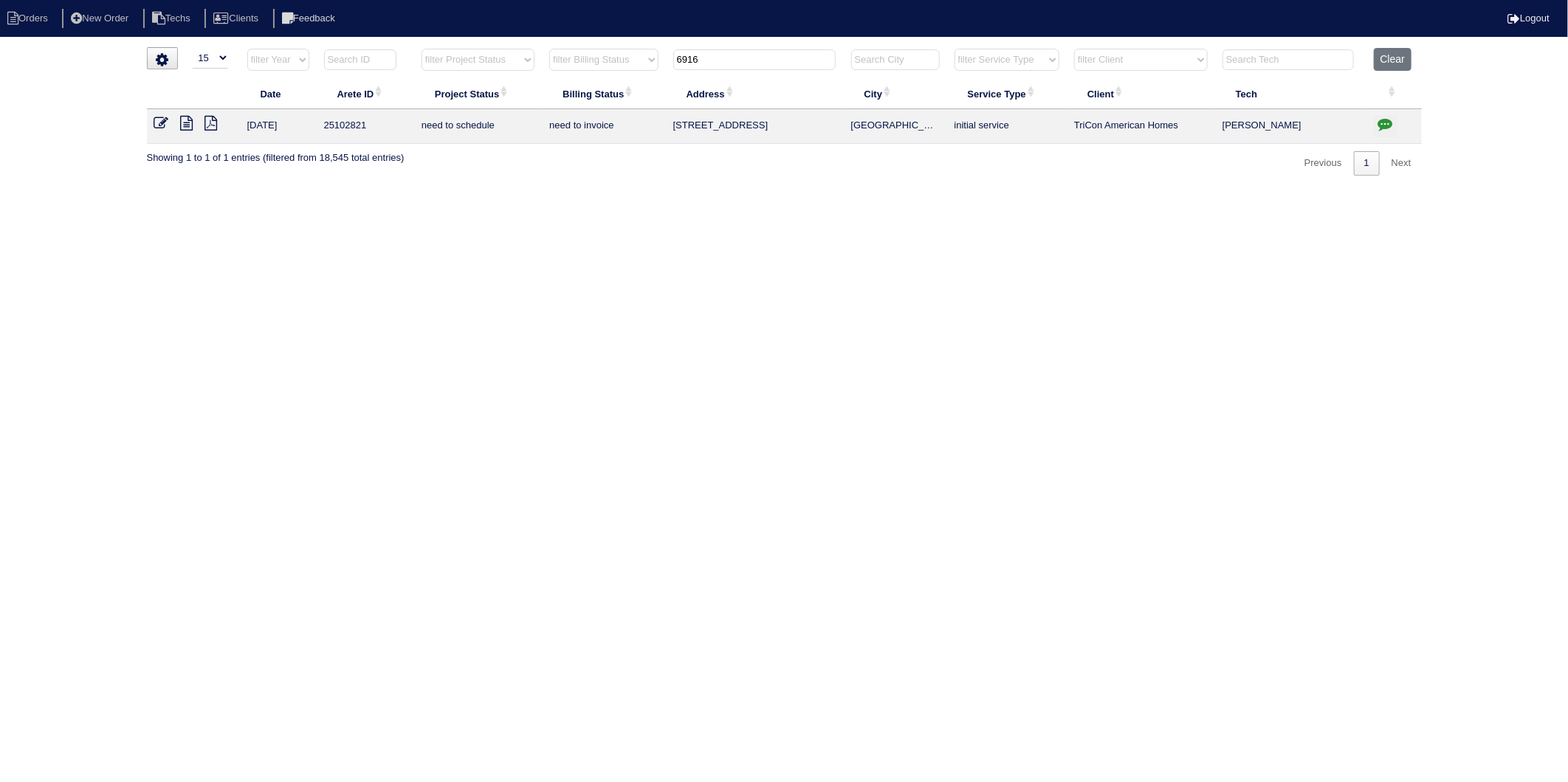
click at [167, 120] on icon at bounding box center [161, 123] width 15 height 15
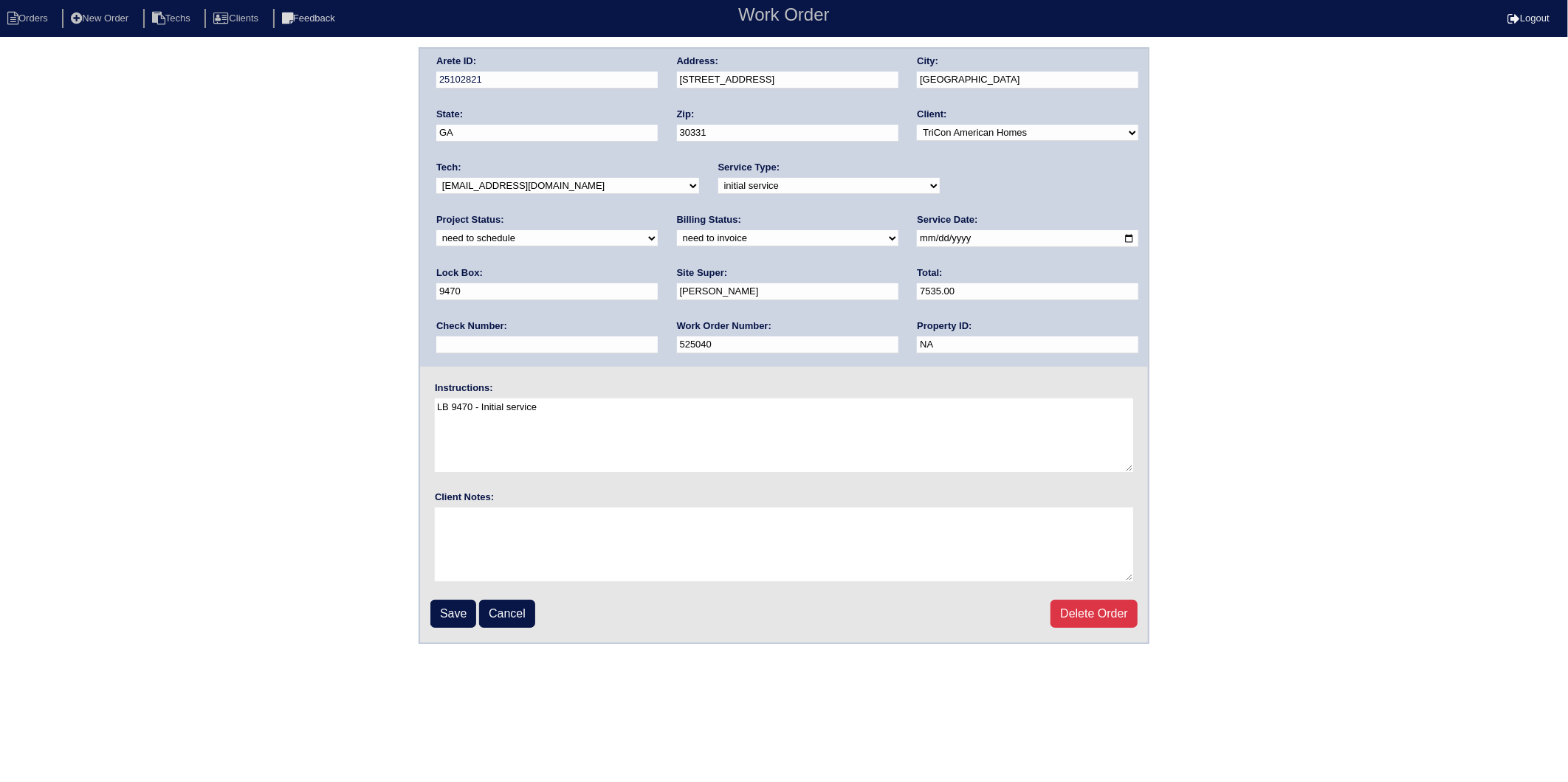
click at [658, 230] on select "new order assigned in progress field complete need to schedule admin review arc…" at bounding box center [546, 238] width 222 height 16
select select "completed"
click at [658, 230] on select "new order assigned in progress field complete need to schedule admin review arc…" at bounding box center [546, 238] width 222 height 16
drag, startPoint x: 521, startPoint y: 233, endPoint x: 516, endPoint y: 241, distance: 9.4
click at [677, 233] on select "need to quote quoted need to invoice invoiced paid warranty purchase order need…" at bounding box center [787, 238] width 222 height 16
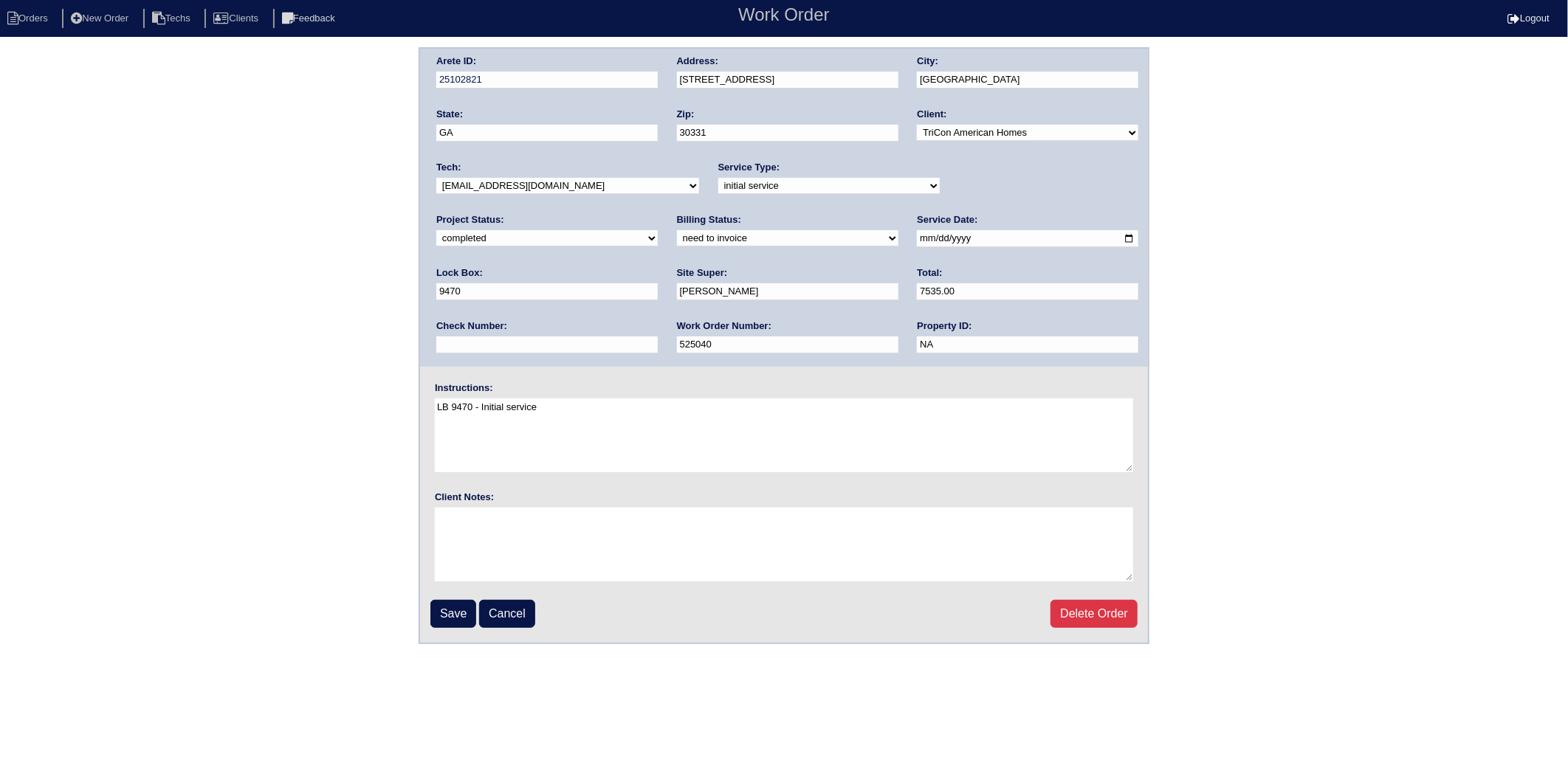
select select "invoiced"
click at [677, 230] on select "need to quote quoted need to invoice invoiced paid warranty purchase order need…" at bounding box center [787, 238] width 222 height 16
click at [448, 611] on input "Save" at bounding box center [454, 614] width 46 height 28
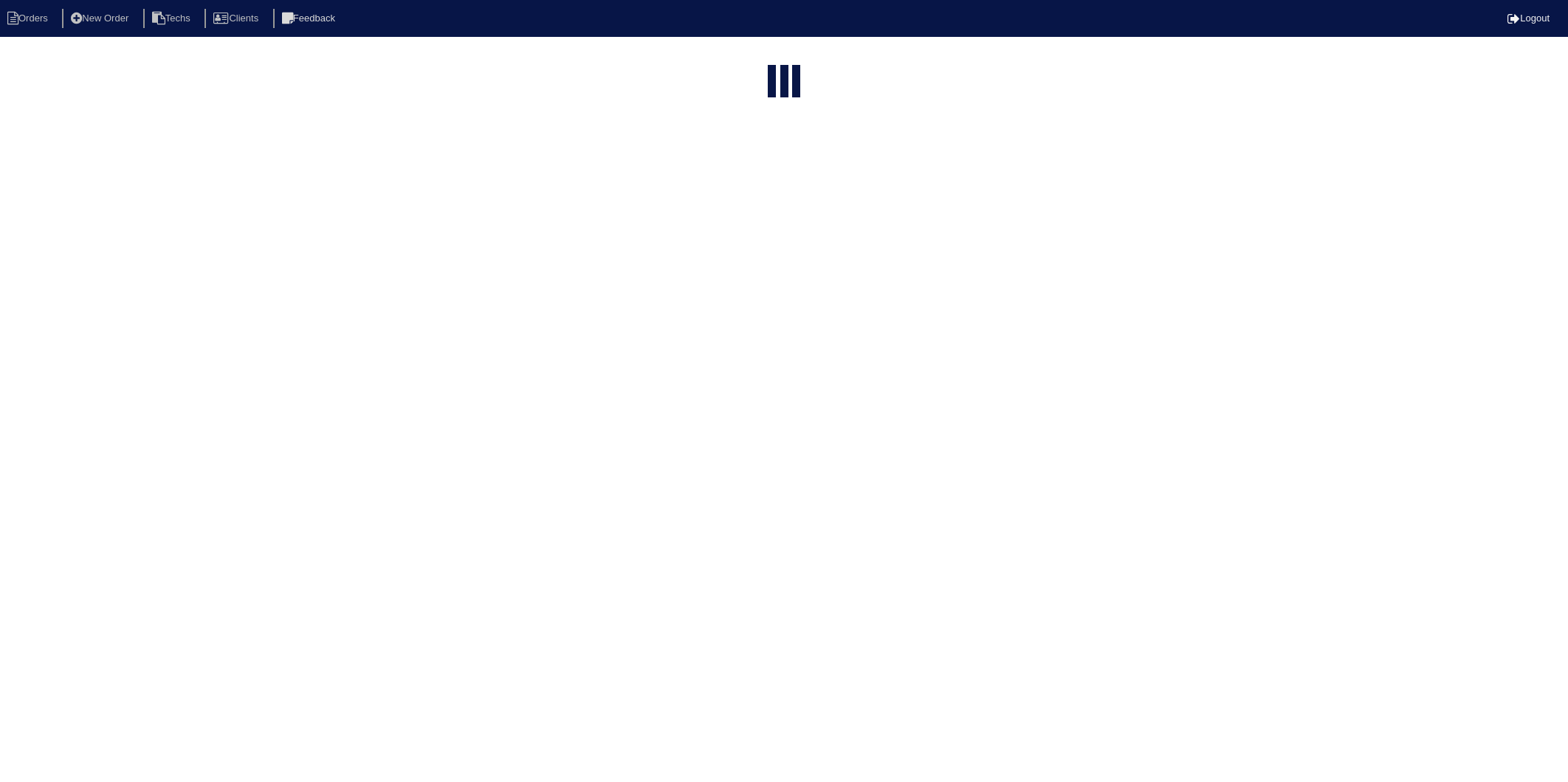
select select "15"
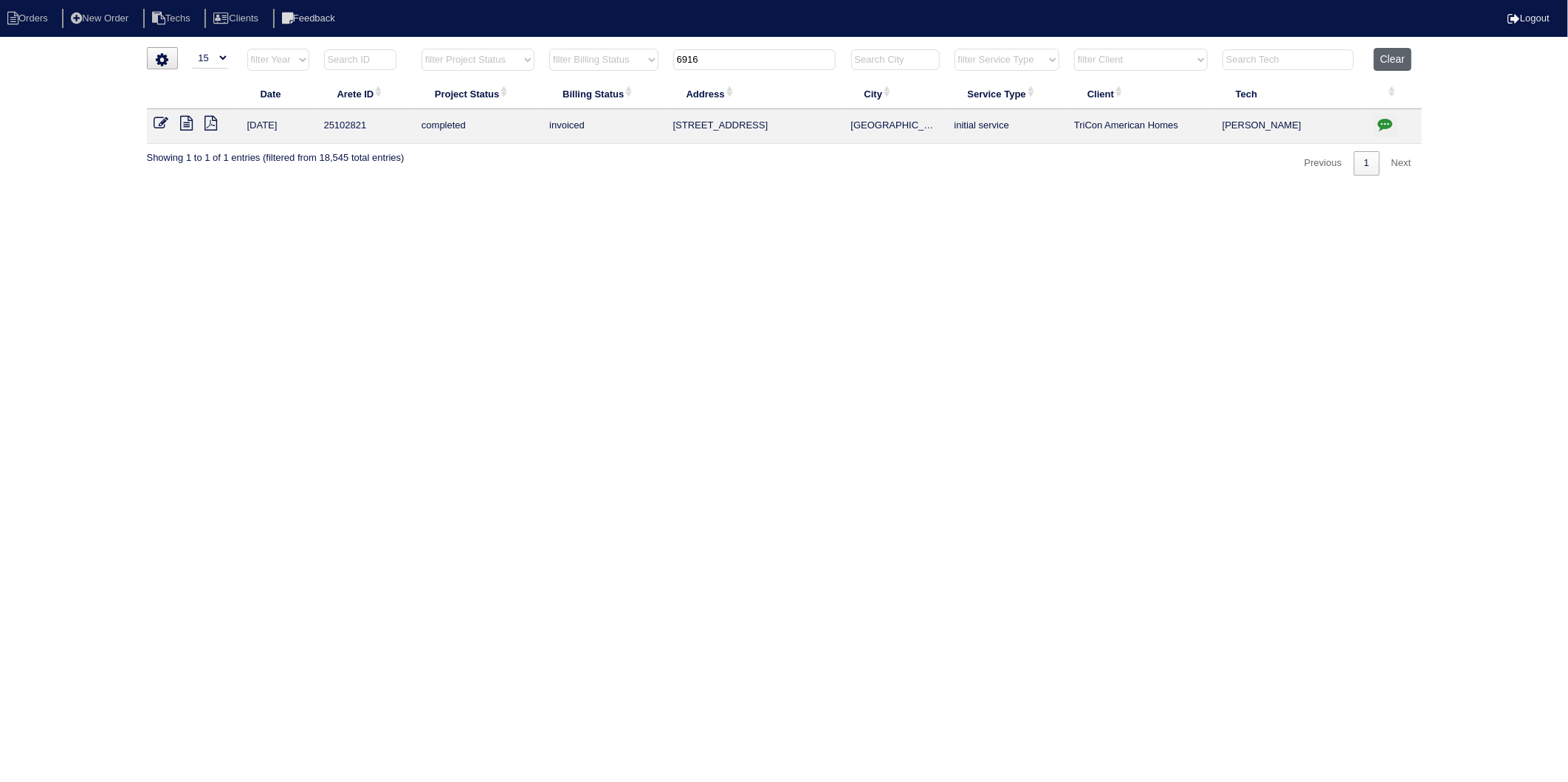
click at [1394, 57] on button "Clear" at bounding box center [1392, 59] width 37 height 23
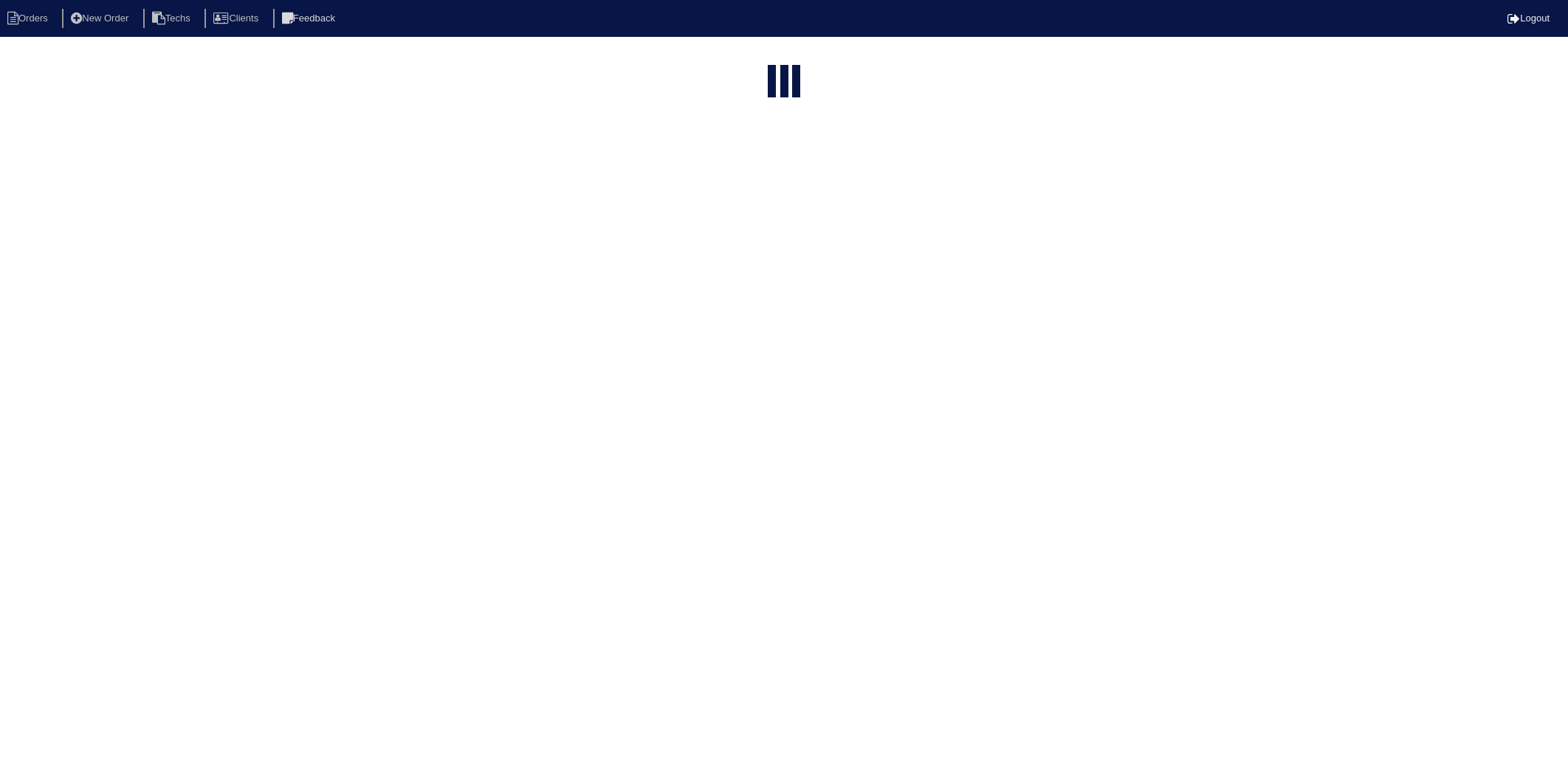
select select "15"
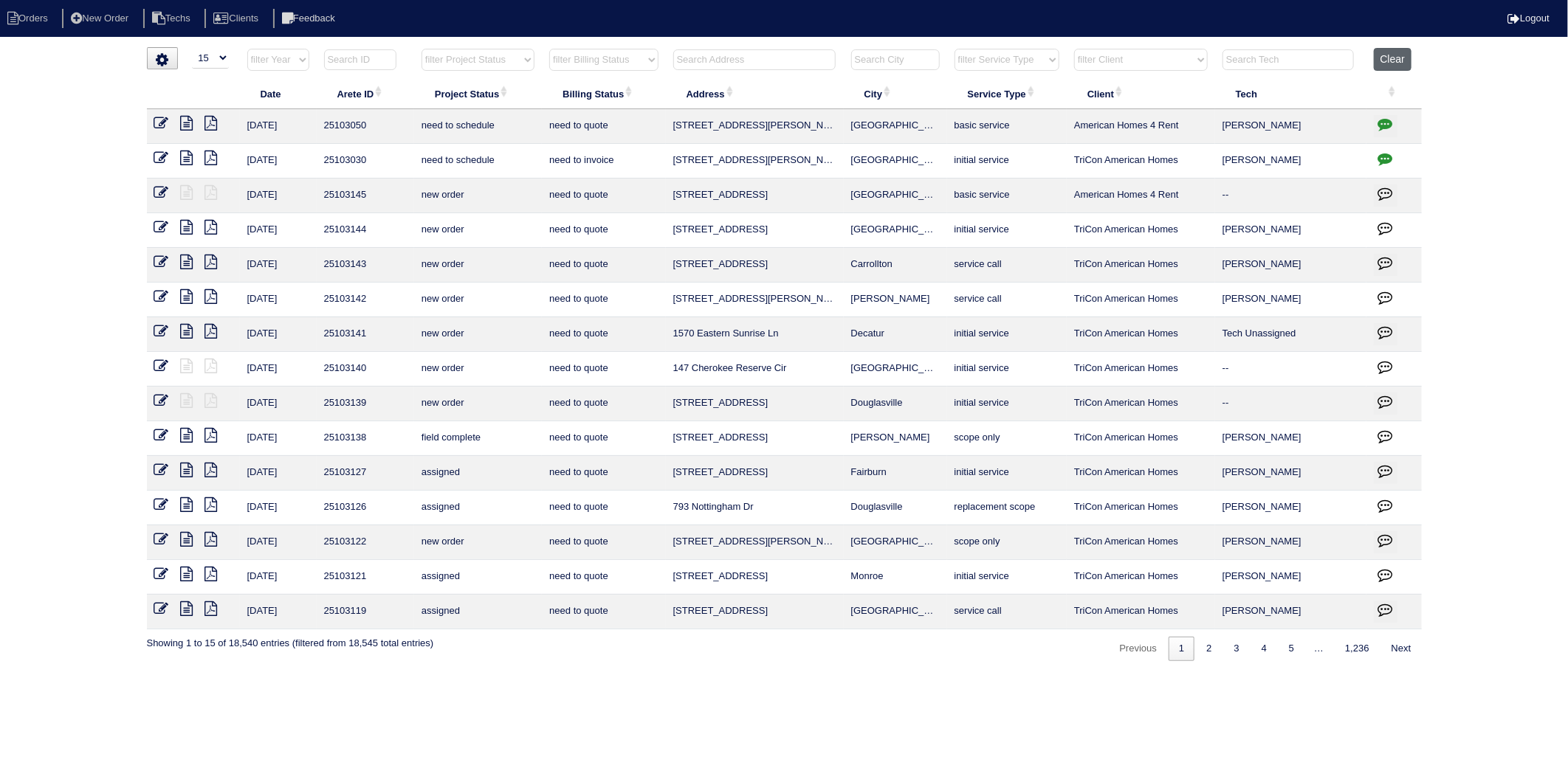
click at [1404, 58] on button "Clear" at bounding box center [1392, 59] width 37 height 23
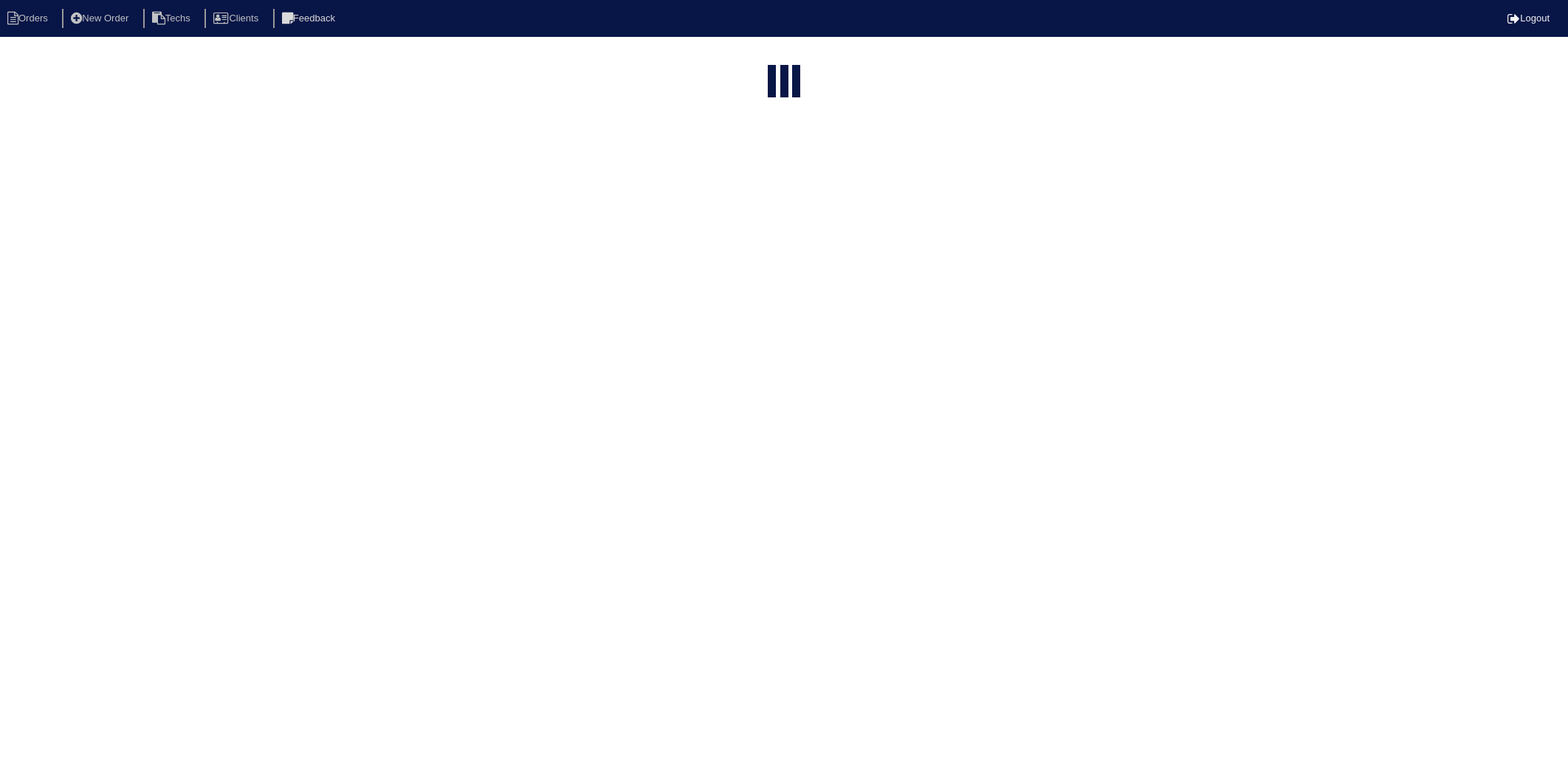
select select "15"
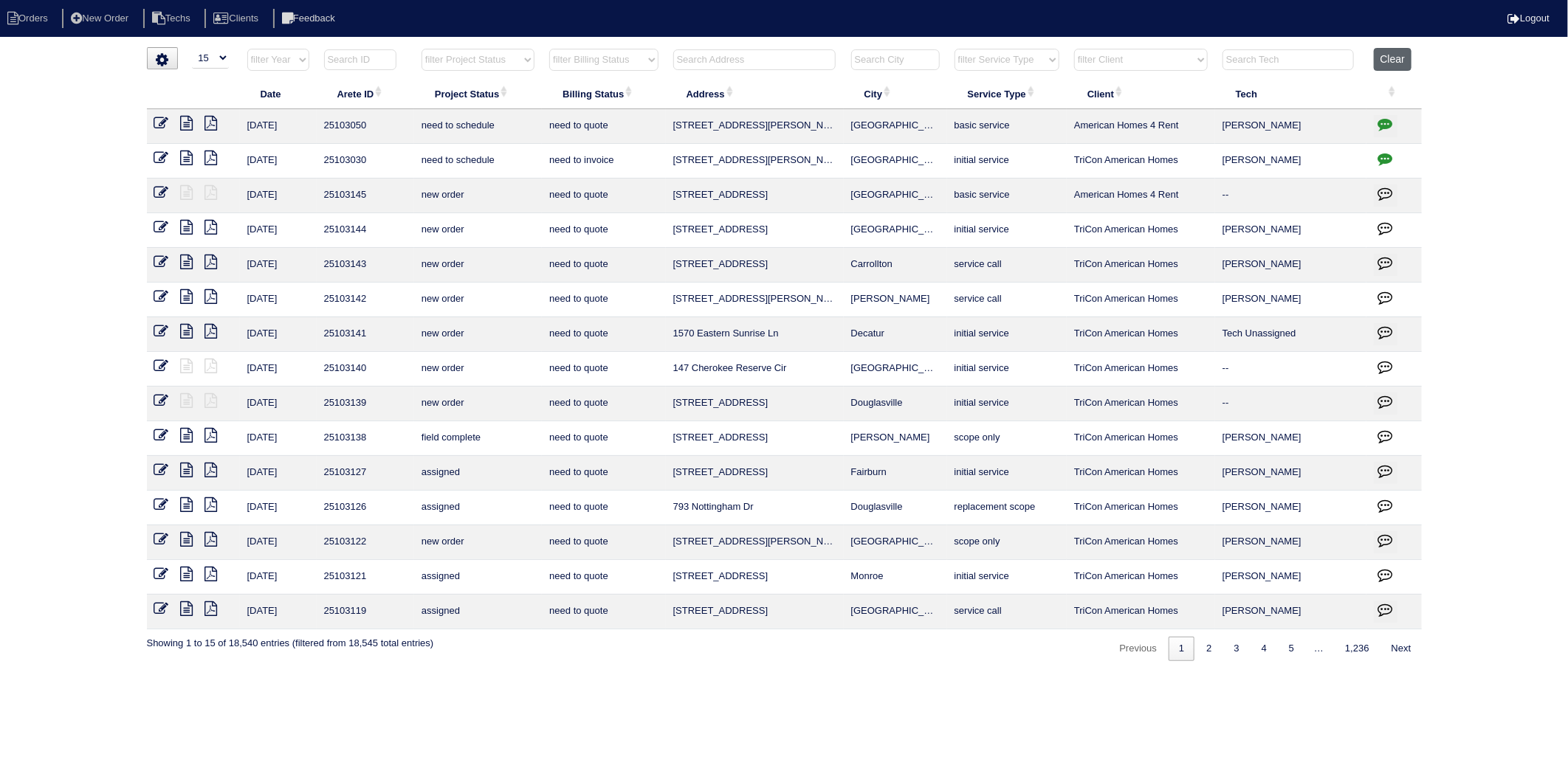
click at [1400, 56] on button "Clear" at bounding box center [1392, 59] width 37 height 23
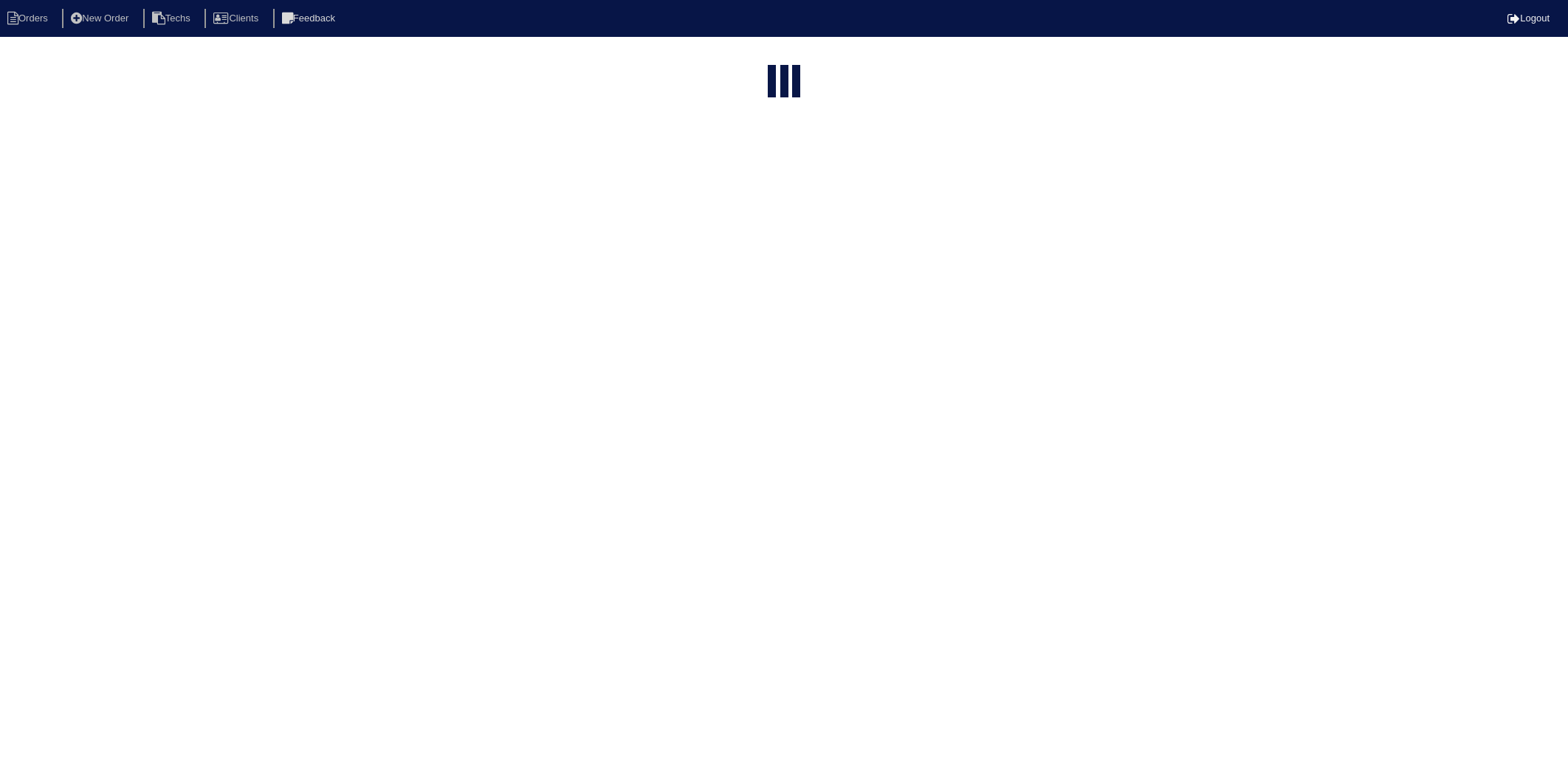
select select "15"
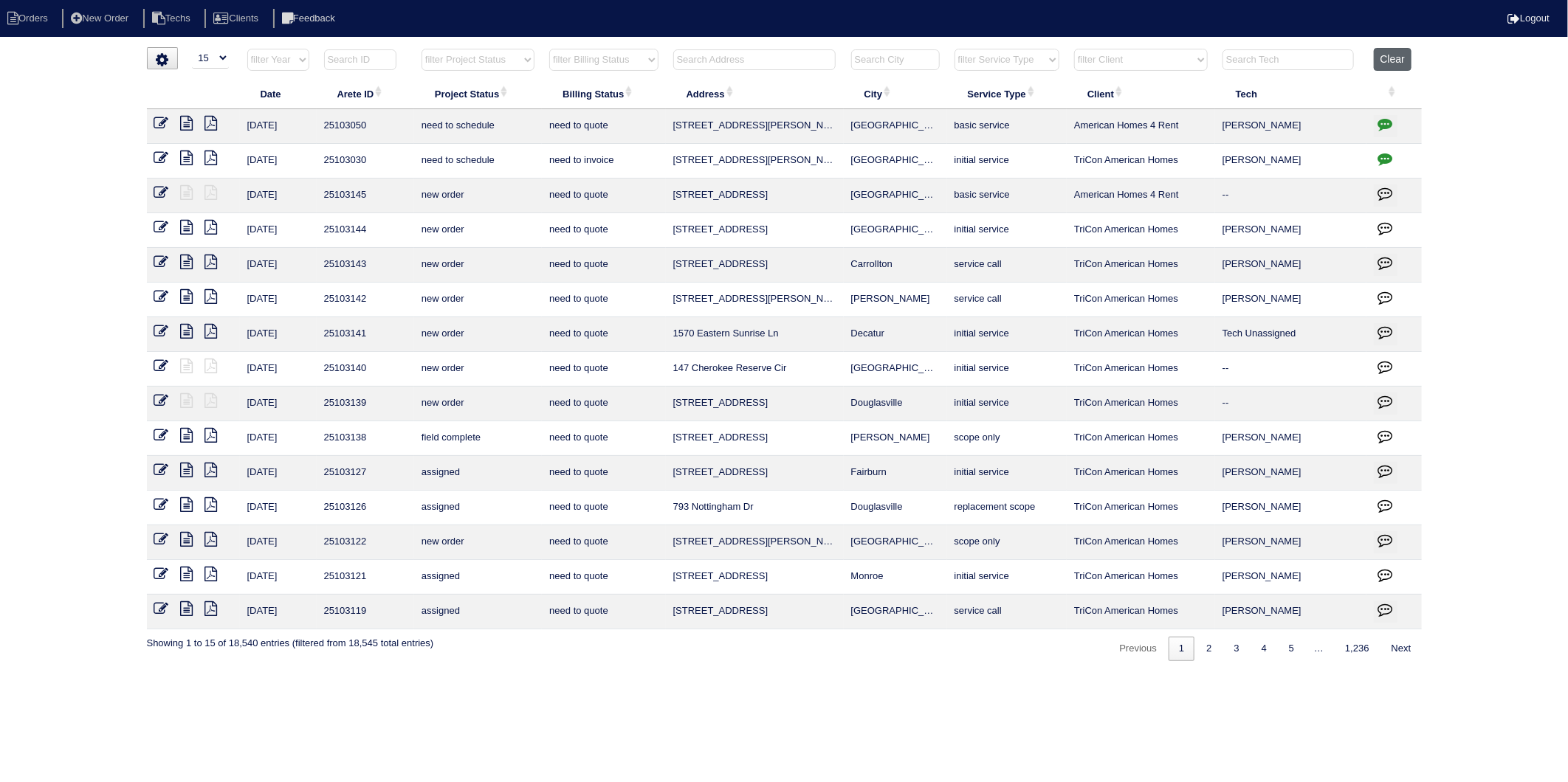
click at [1398, 60] on button "Clear" at bounding box center [1392, 59] width 37 height 23
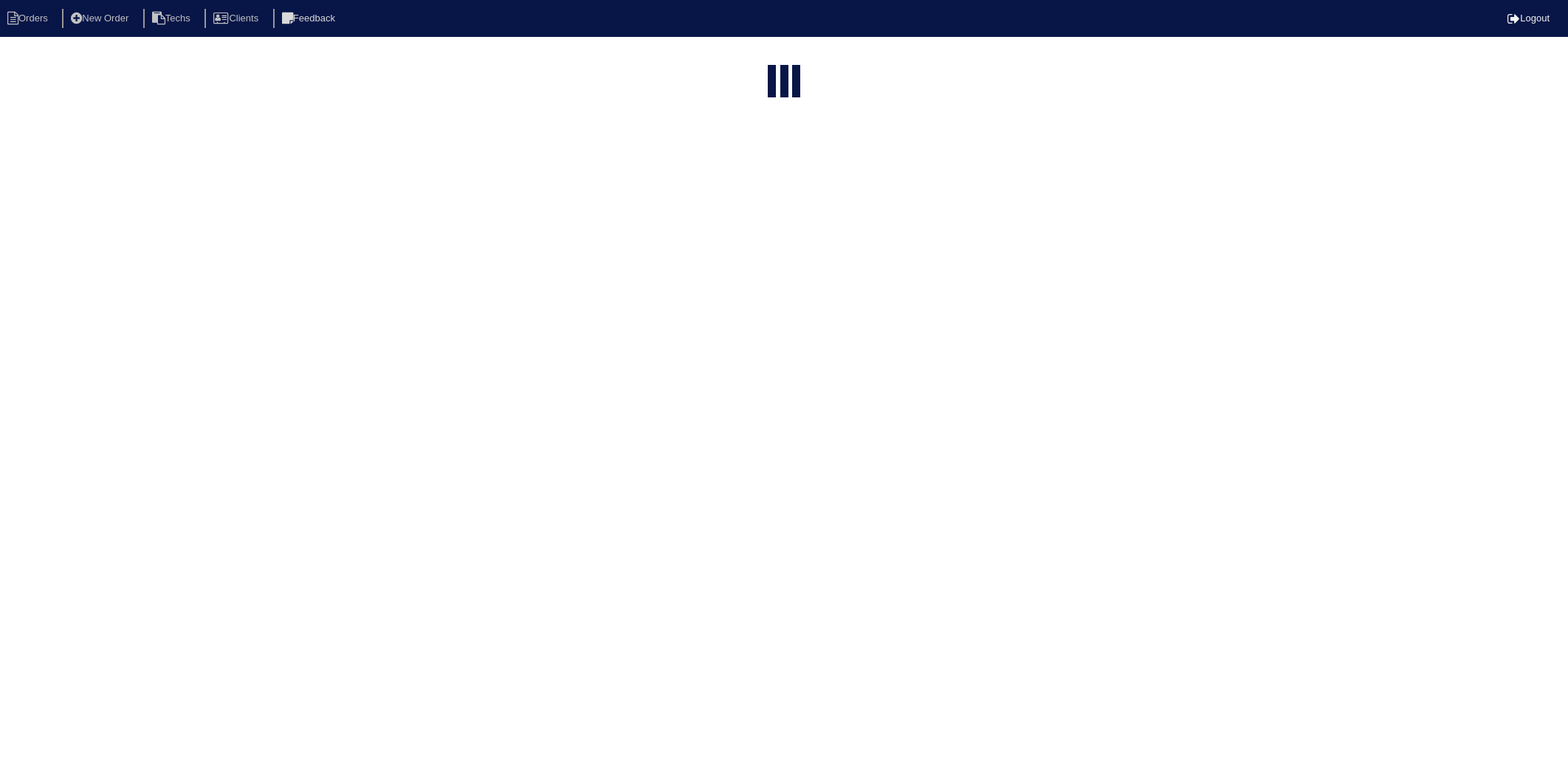
select select "15"
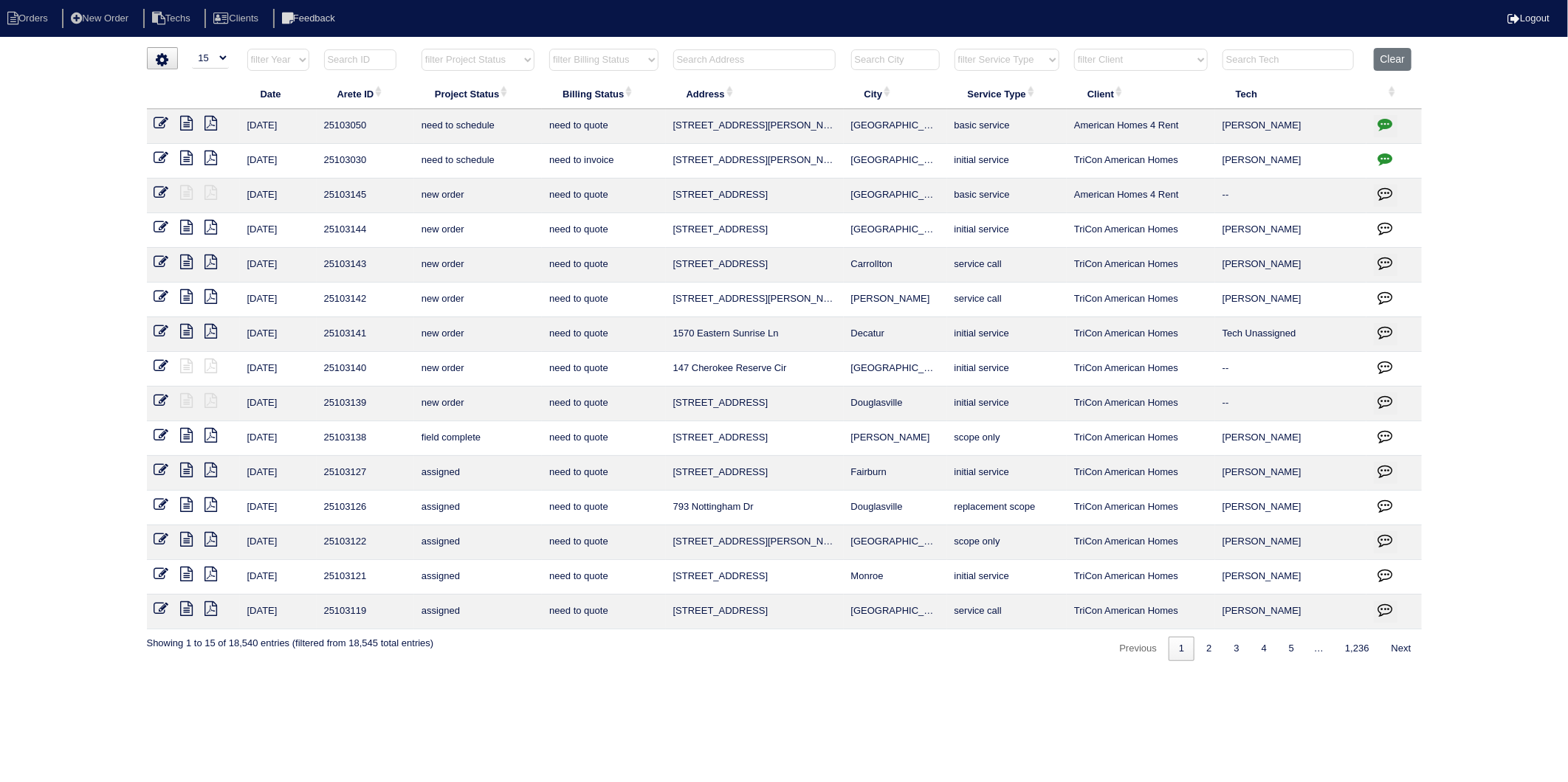
click at [712, 56] on input "text" at bounding box center [755, 60] width 163 height 21
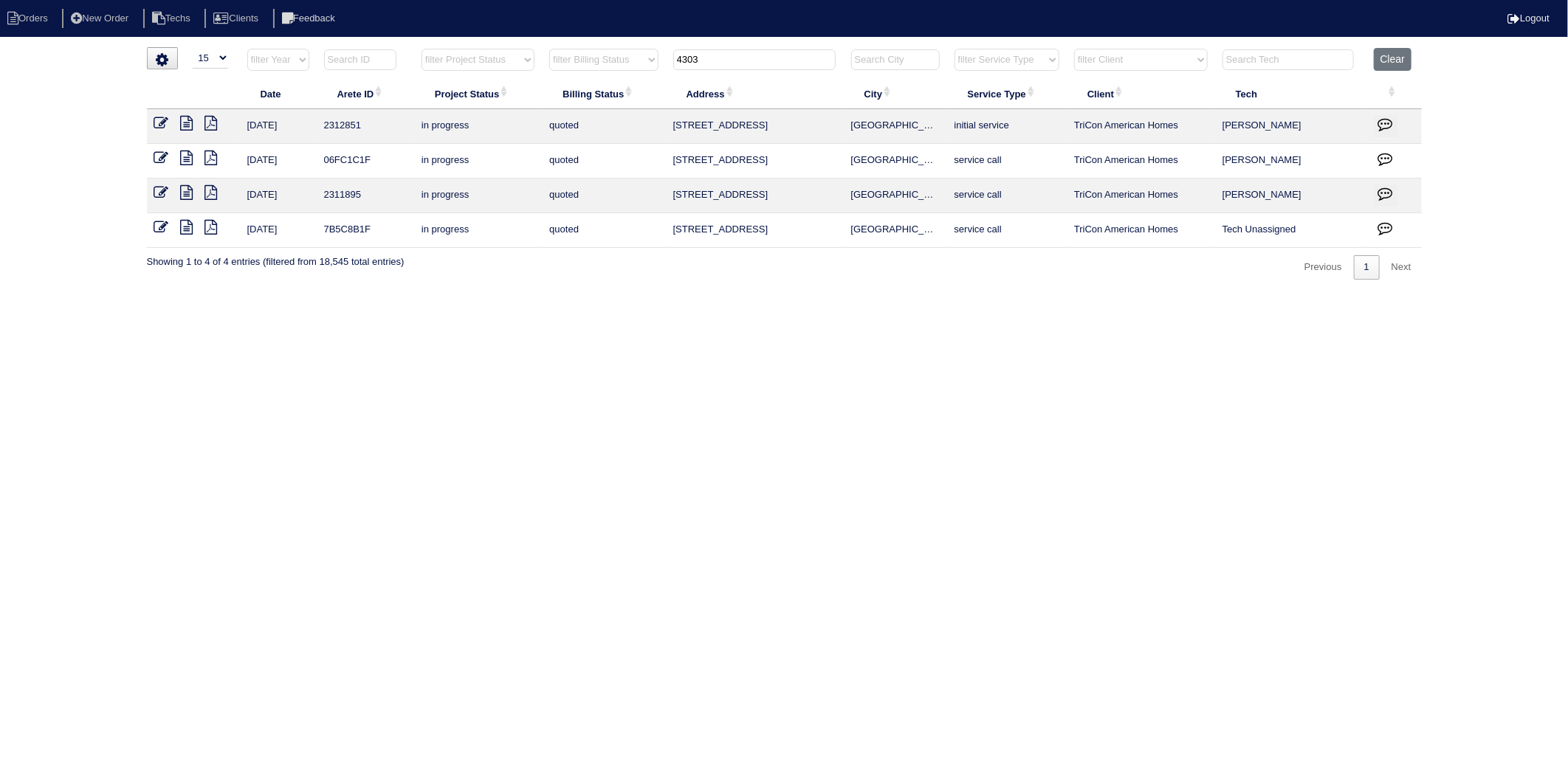
drag, startPoint x: 691, startPoint y: 59, endPoint x: 574, endPoint y: 90, distance: 121.0
click at [574, 90] on table "Date Arete ID Project Status Billing Status Address City Service Type Client Te…" at bounding box center [784, 148] width 1275 height 200
type input "4203"
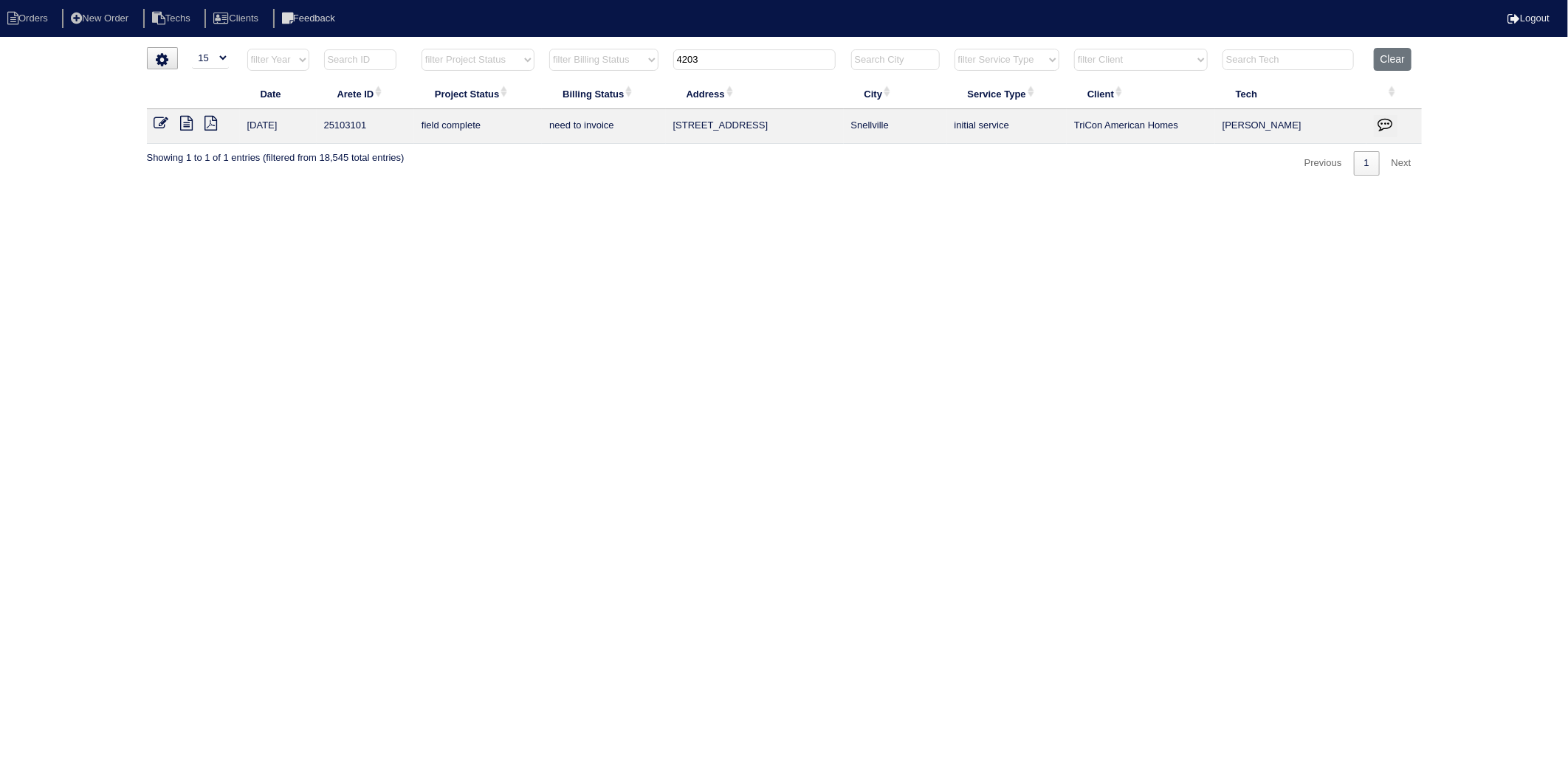
click at [294, 191] on html "Orders New Order Techs Clients Feedback Logout Orders New Order Users Clients M…" at bounding box center [784, 95] width 1568 height 191
click at [158, 126] on icon at bounding box center [161, 123] width 15 height 15
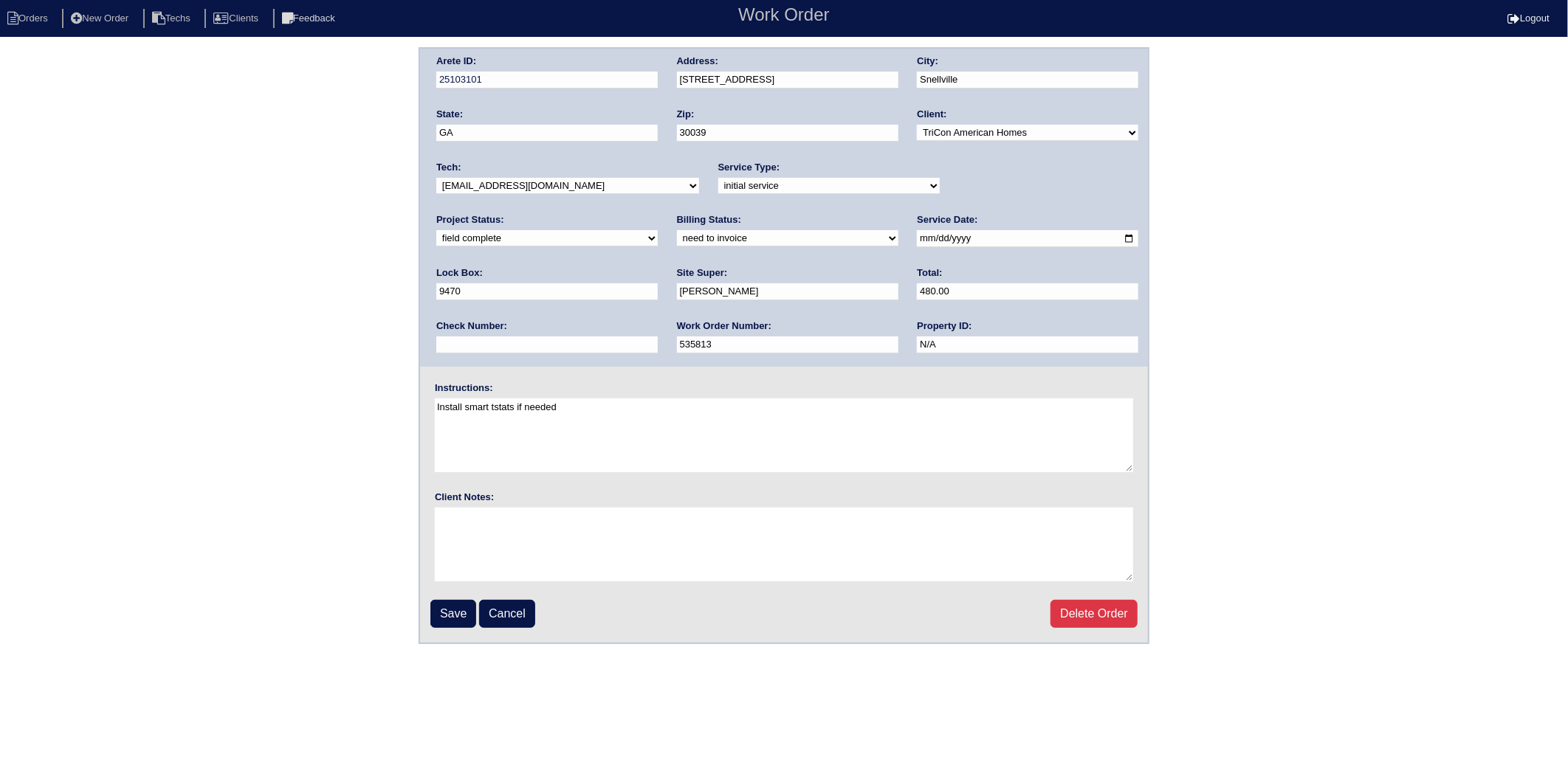
drag, startPoint x: 476, startPoint y: 236, endPoint x: 469, endPoint y: 246, distance: 12.2
click at [677, 236] on select "need to quote quoted need to invoice invoiced paid warranty purchase order need…" at bounding box center [787, 238] width 222 height 16
select select "invoiced"
click at [677, 230] on select "need to quote quoted need to invoice invoiced paid warranty purchase order need…" at bounding box center [787, 238] width 222 height 16
drag, startPoint x: 449, startPoint y: 607, endPoint x: 411, endPoint y: 274, distance: 335.2
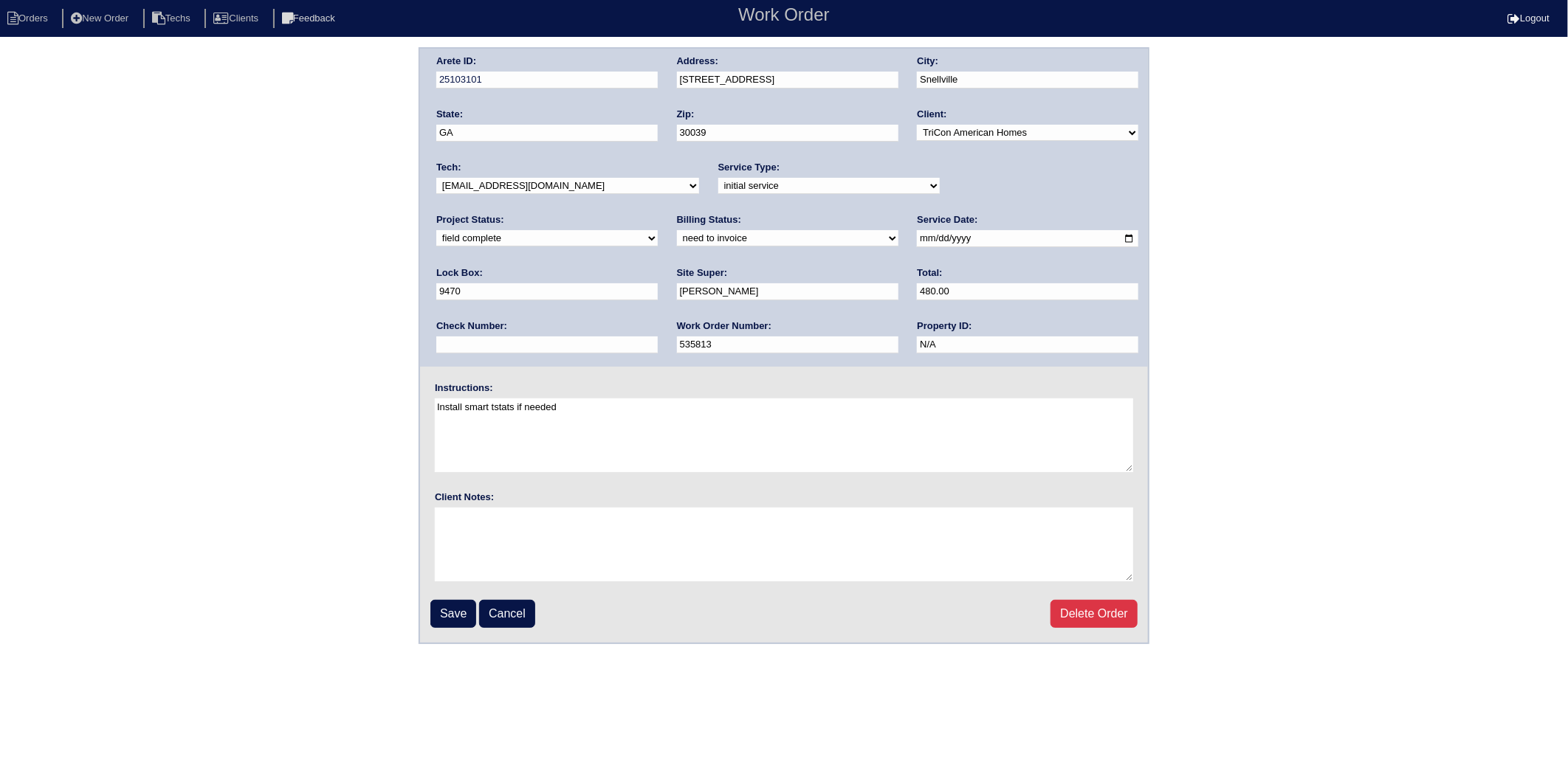
click at [449, 603] on input "Save" at bounding box center [454, 614] width 46 height 28
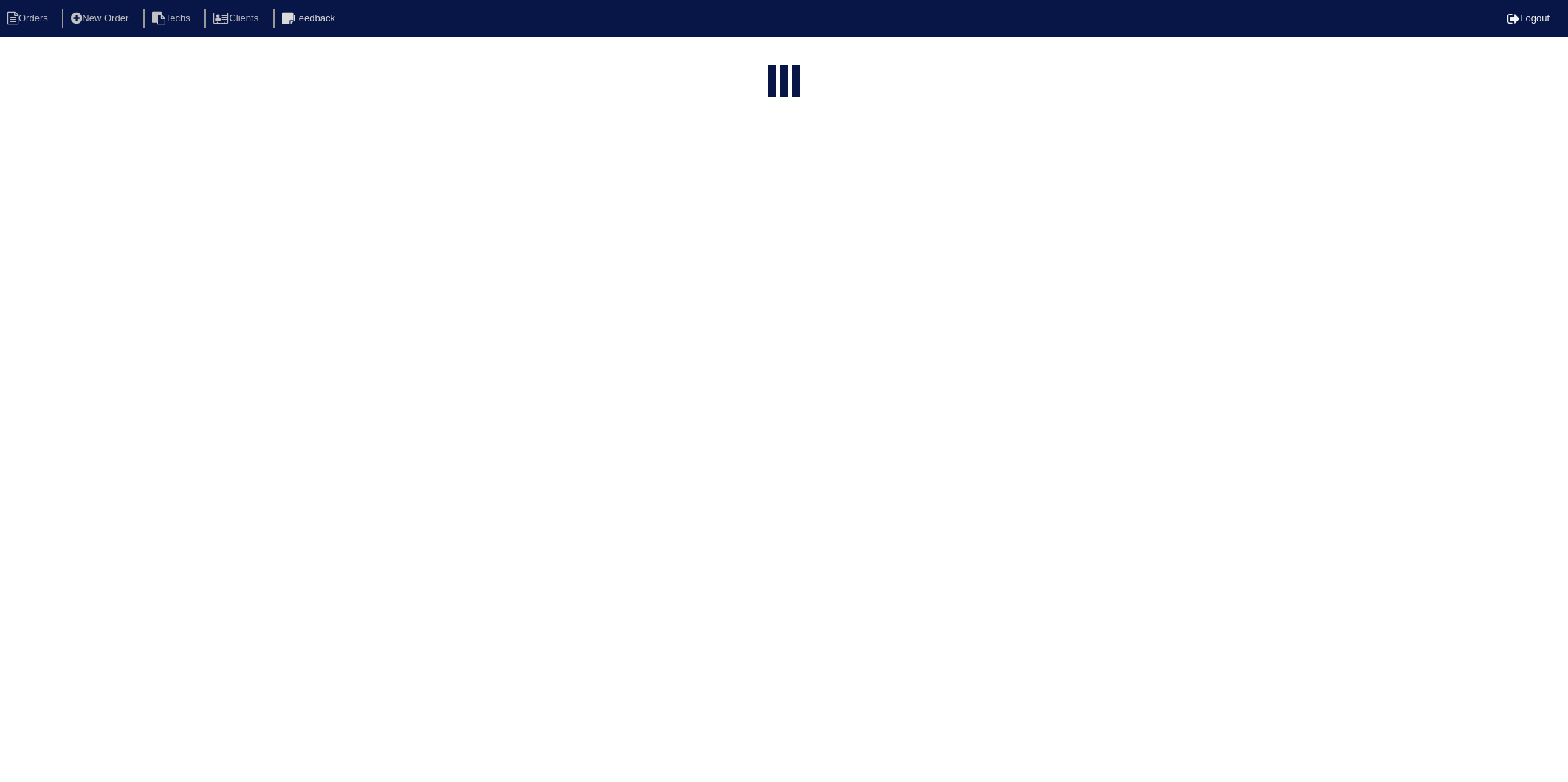
select select "15"
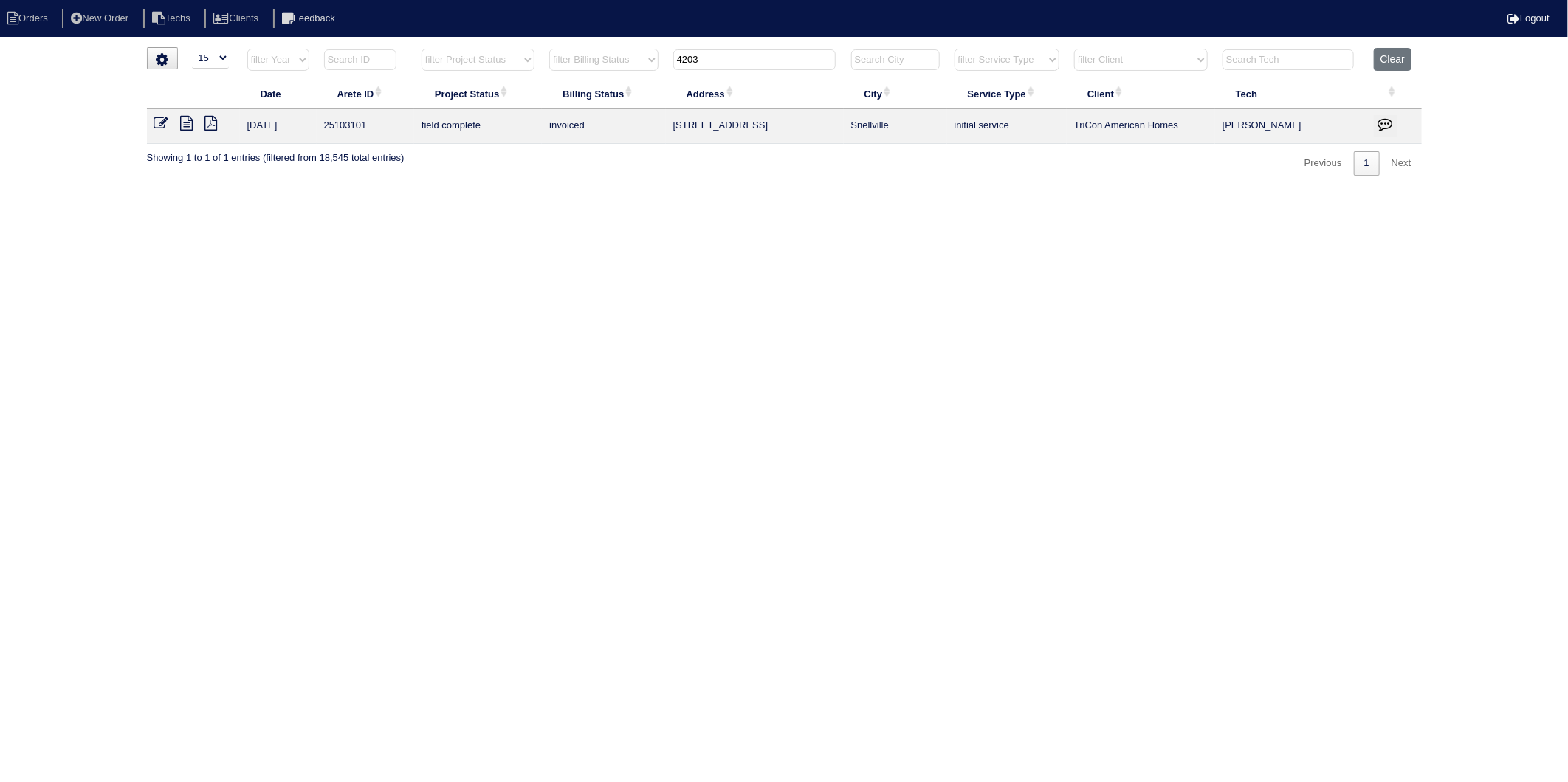
drag, startPoint x: 729, startPoint y: 62, endPoint x: 556, endPoint y: 121, distance: 182.8
click at [558, 114] on table "Date Arete ID Project Status Billing Status Address City Service Type Client Te…" at bounding box center [784, 95] width 1275 height 96
type input "119"
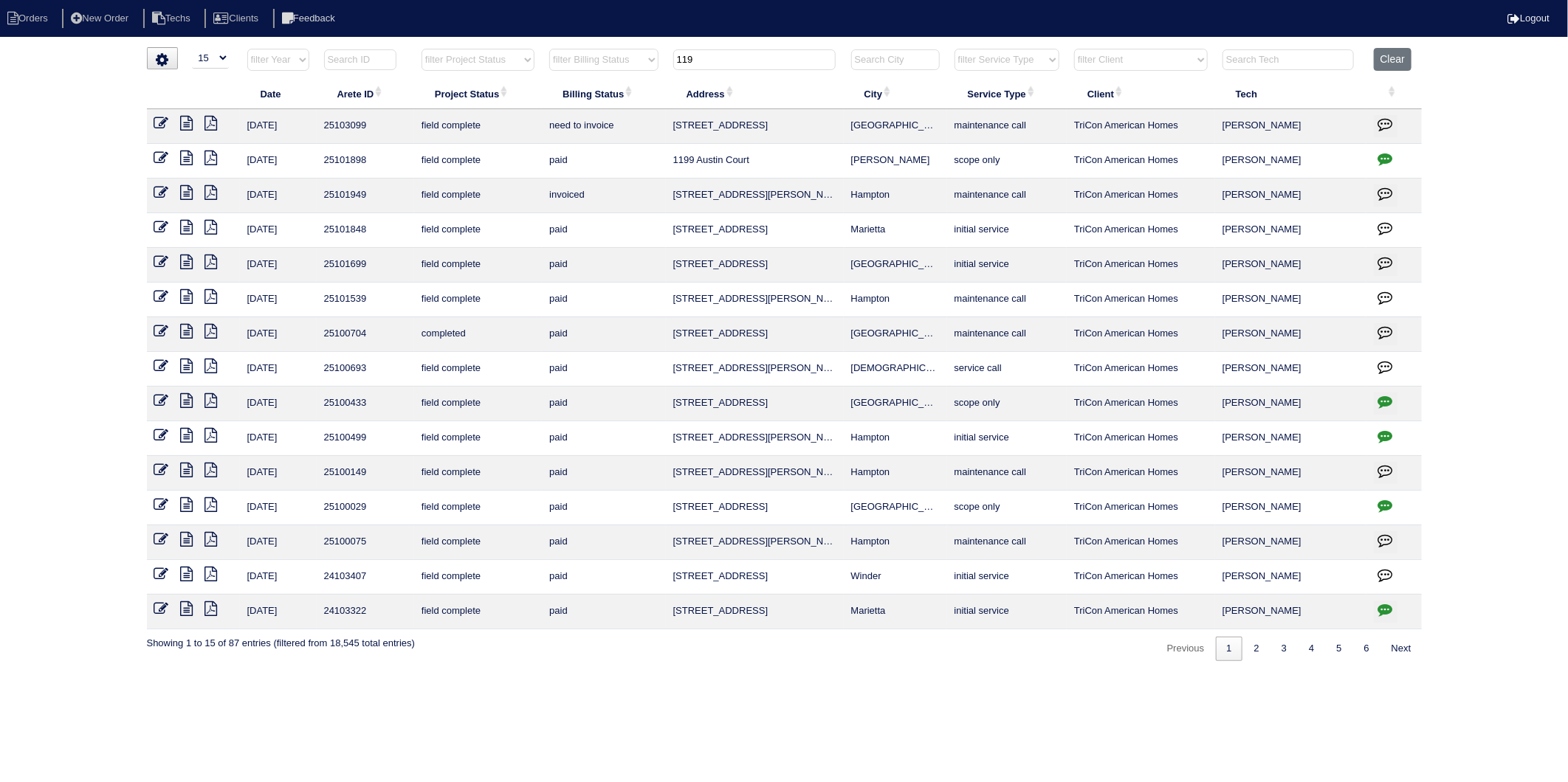
click at [159, 121] on icon at bounding box center [161, 123] width 15 height 15
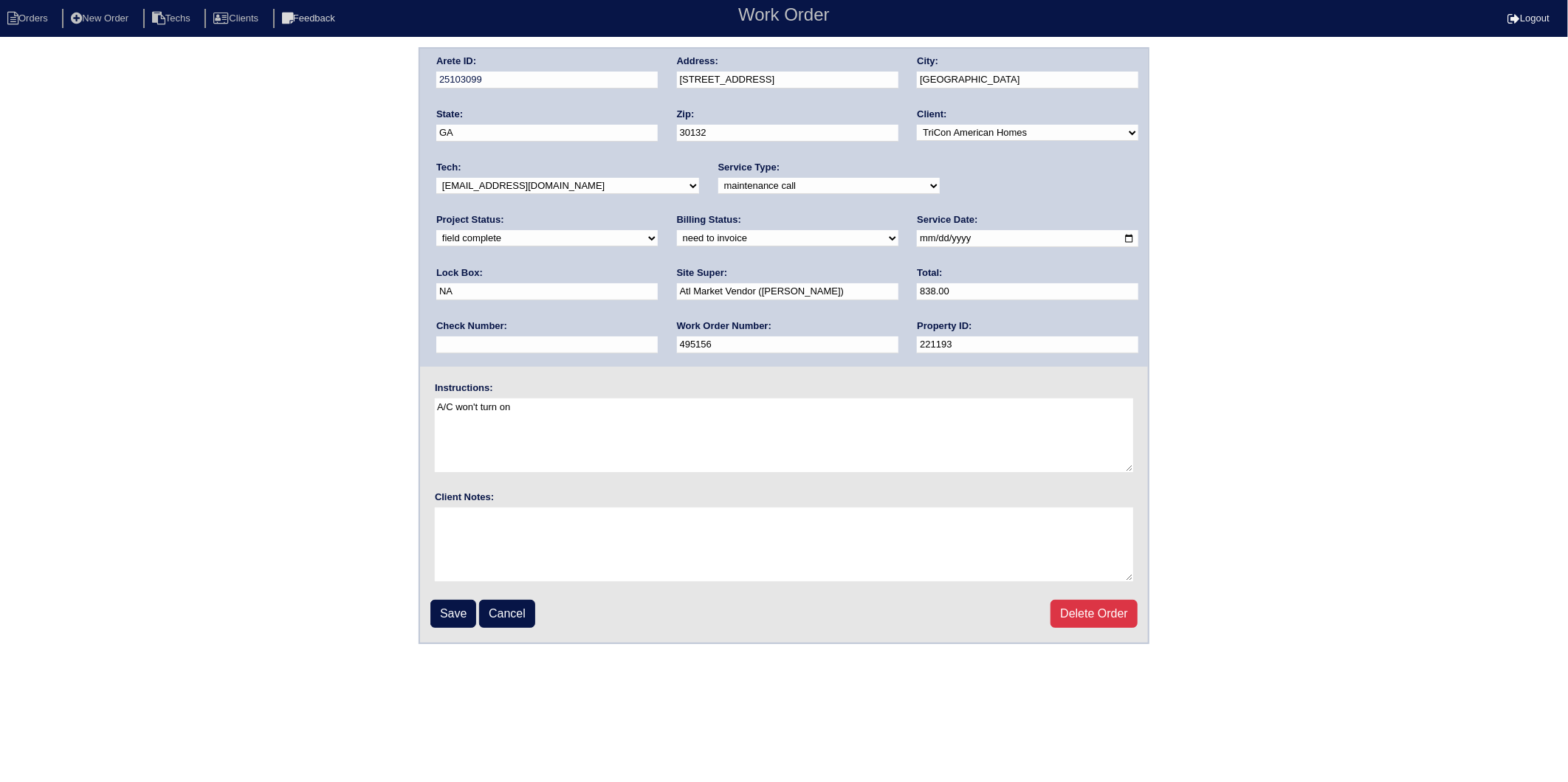
click at [677, 241] on select "need to quote quoted need to invoice invoiced paid warranty purchase order need…" at bounding box center [787, 238] width 222 height 16
select select "invoiced"
click at [677, 230] on select "need to quote quoted need to invoice invoiced paid warranty purchase order need…" at bounding box center [787, 238] width 222 height 16
click at [459, 607] on input "Save" at bounding box center [454, 614] width 46 height 28
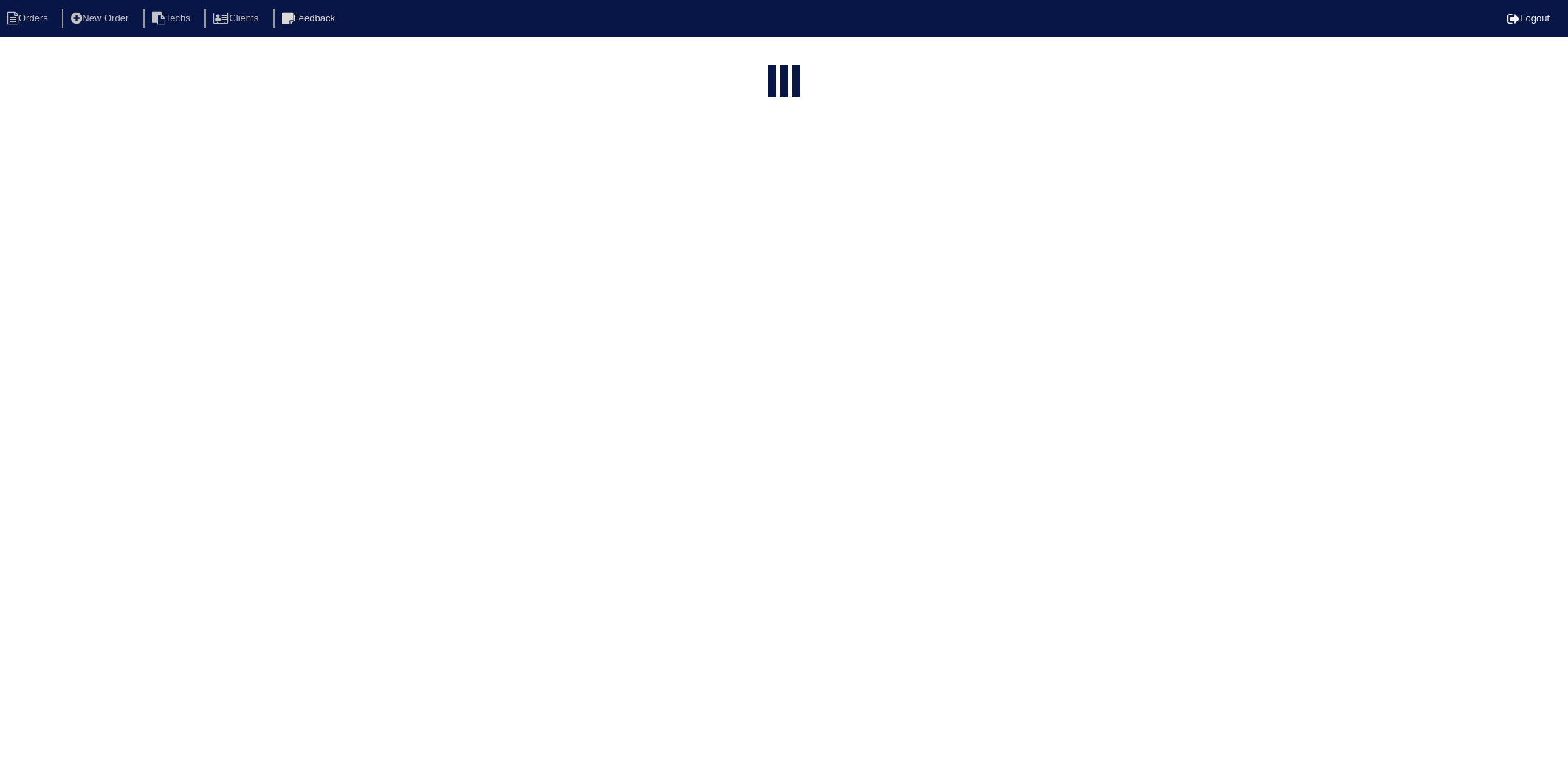
select select "15"
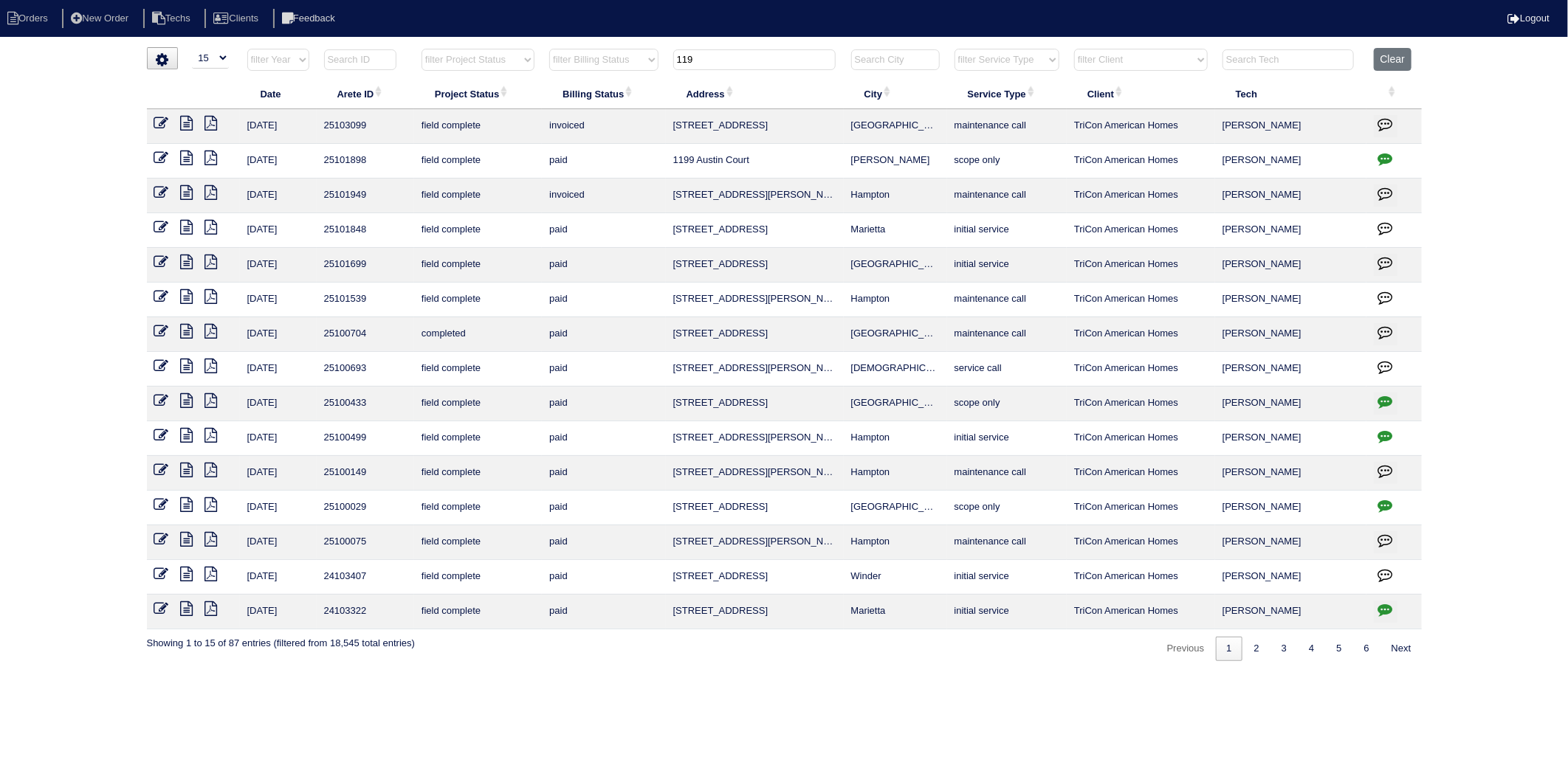
drag, startPoint x: 719, startPoint y: 59, endPoint x: 620, endPoint y: 83, distance: 101.9
click at [620, 83] on table "Date Arete ID Project Status Billing Status Address City Service Type Client Te…" at bounding box center [784, 338] width 1275 height 582
type input "114"
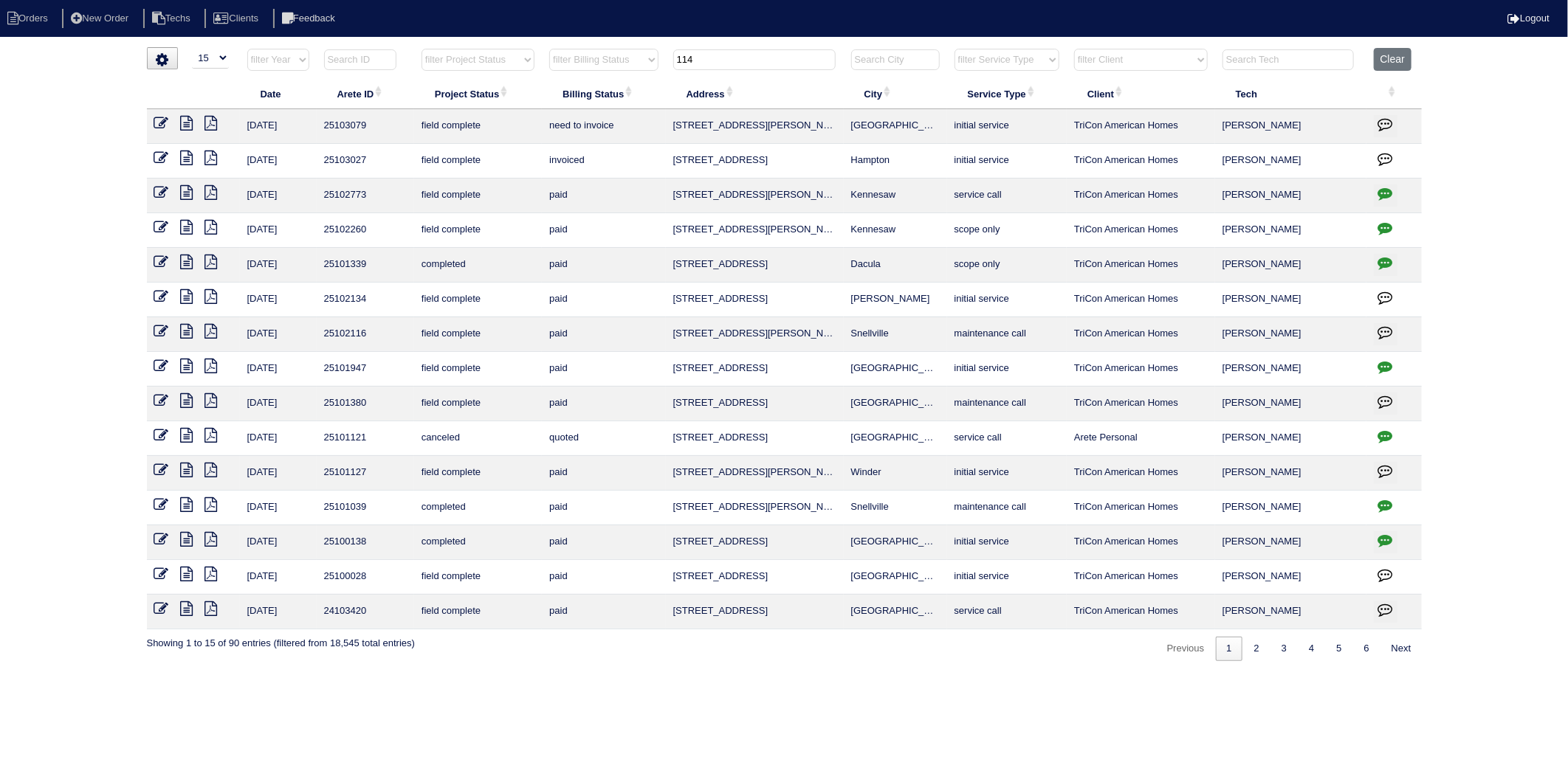
click at [164, 125] on icon at bounding box center [161, 123] width 15 height 15
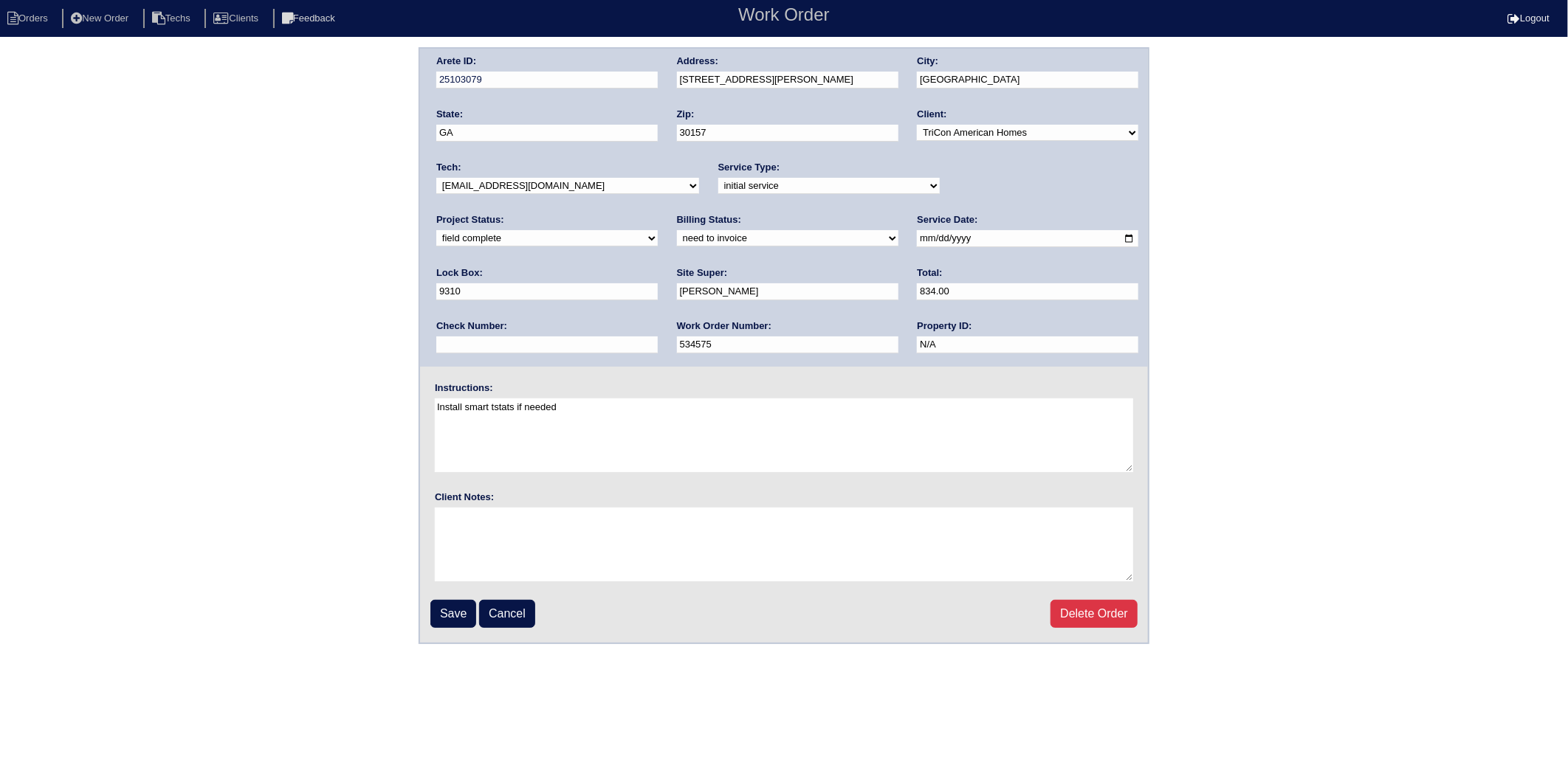
drag, startPoint x: 517, startPoint y: 238, endPoint x: 514, endPoint y: 246, distance: 8.5
click at [677, 238] on select "need to quote quoted need to invoice invoiced paid warranty purchase order need…" at bounding box center [787, 238] width 222 height 16
select select "invoiced"
click at [677, 230] on select "need to quote quoted need to invoice invoiced paid warranty purchase order need…" at bounding box center [787, 238] width 222 height 16
click at [446, 607] on input "Save" at bounding box center [454, 614] width 46 height 28
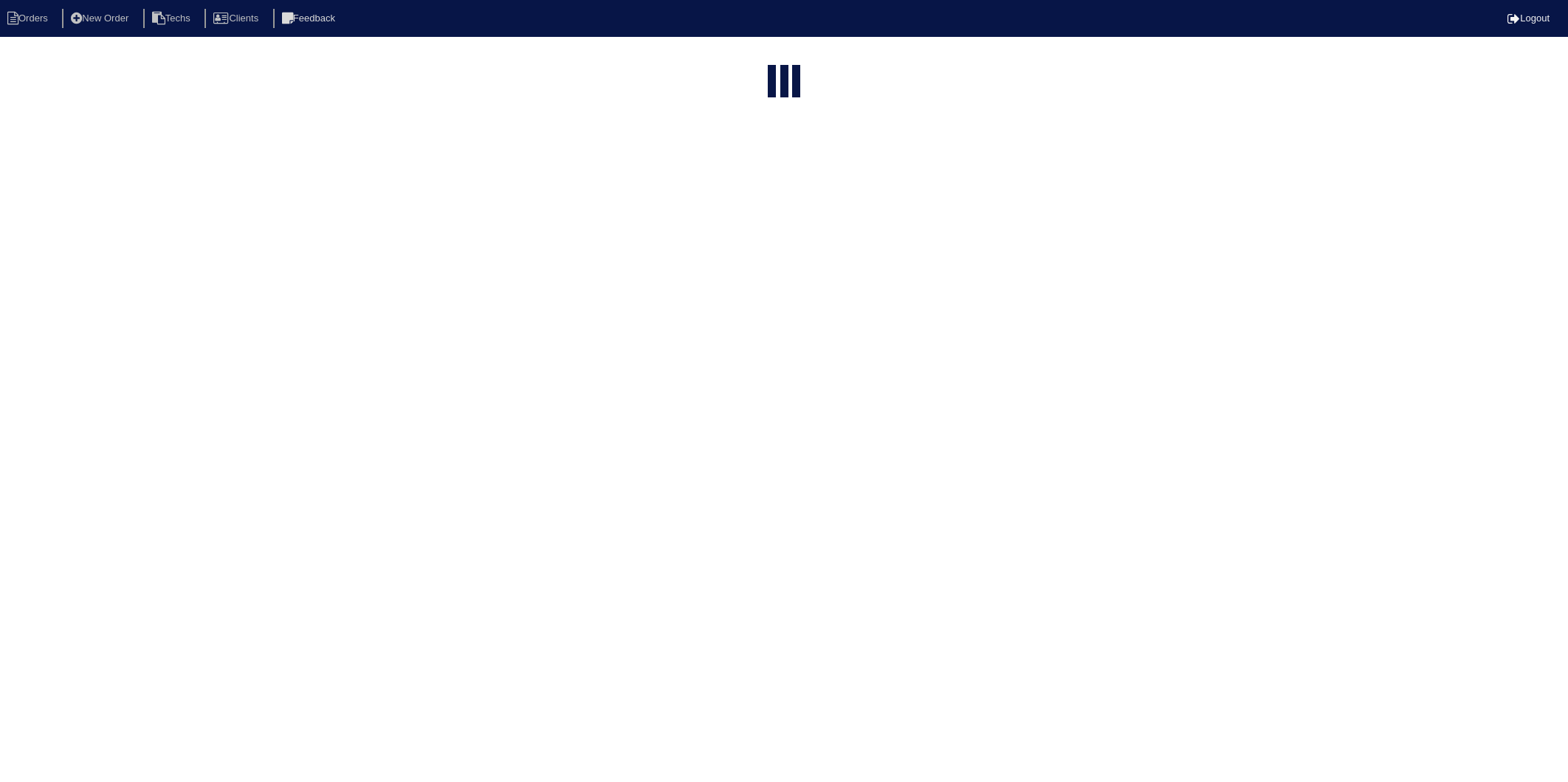
select select "15"
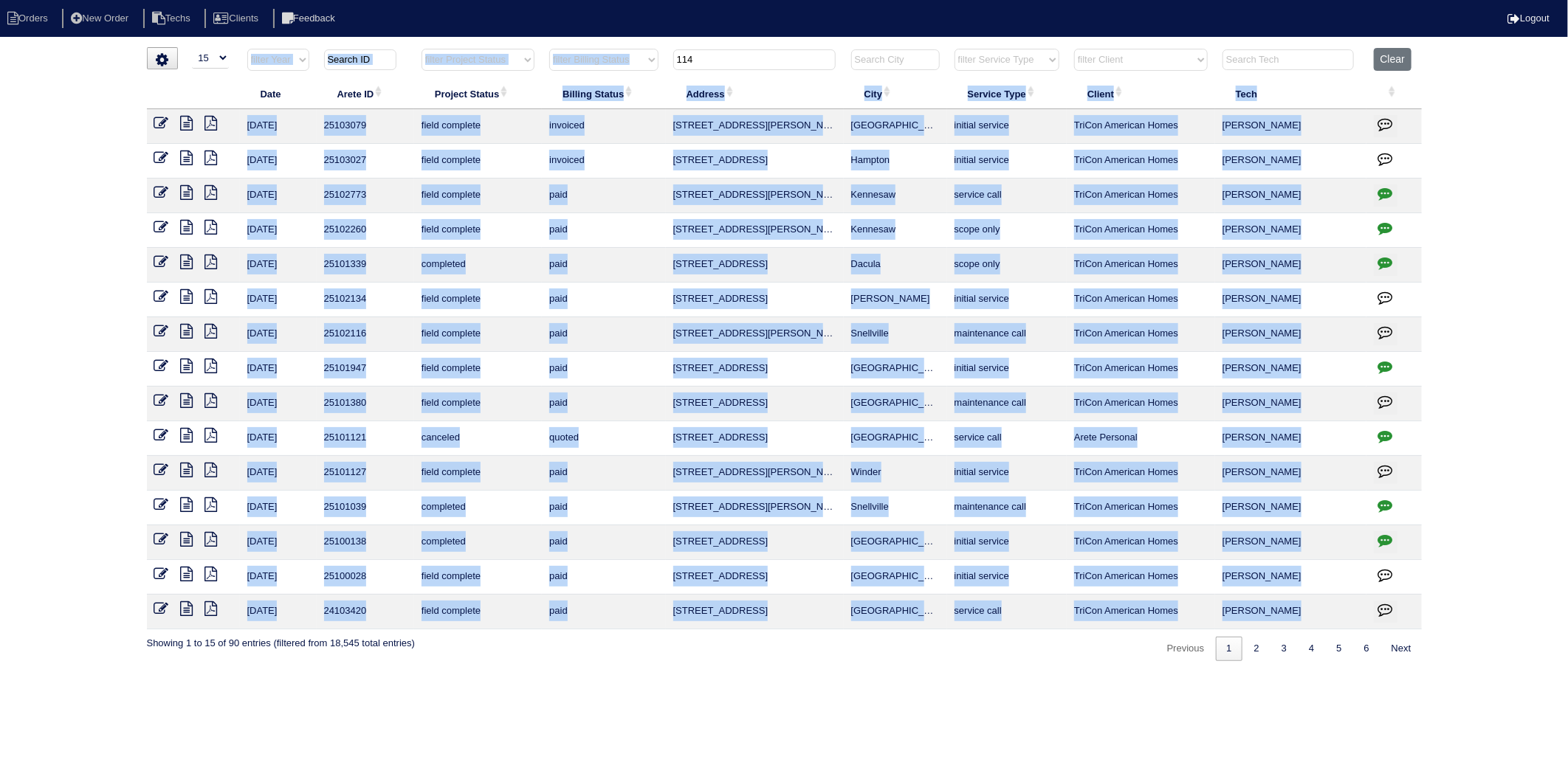
drag, startPoint x: 736, startPoint y: 48, endPoint x: 566, endPoint y: 98, distance: 177.2
click at [566, 98] on table "Date Arete ID Project Status Billing Status Address City Service Type Client Te…" at bounding box center [784, 338] width 1275 height 582
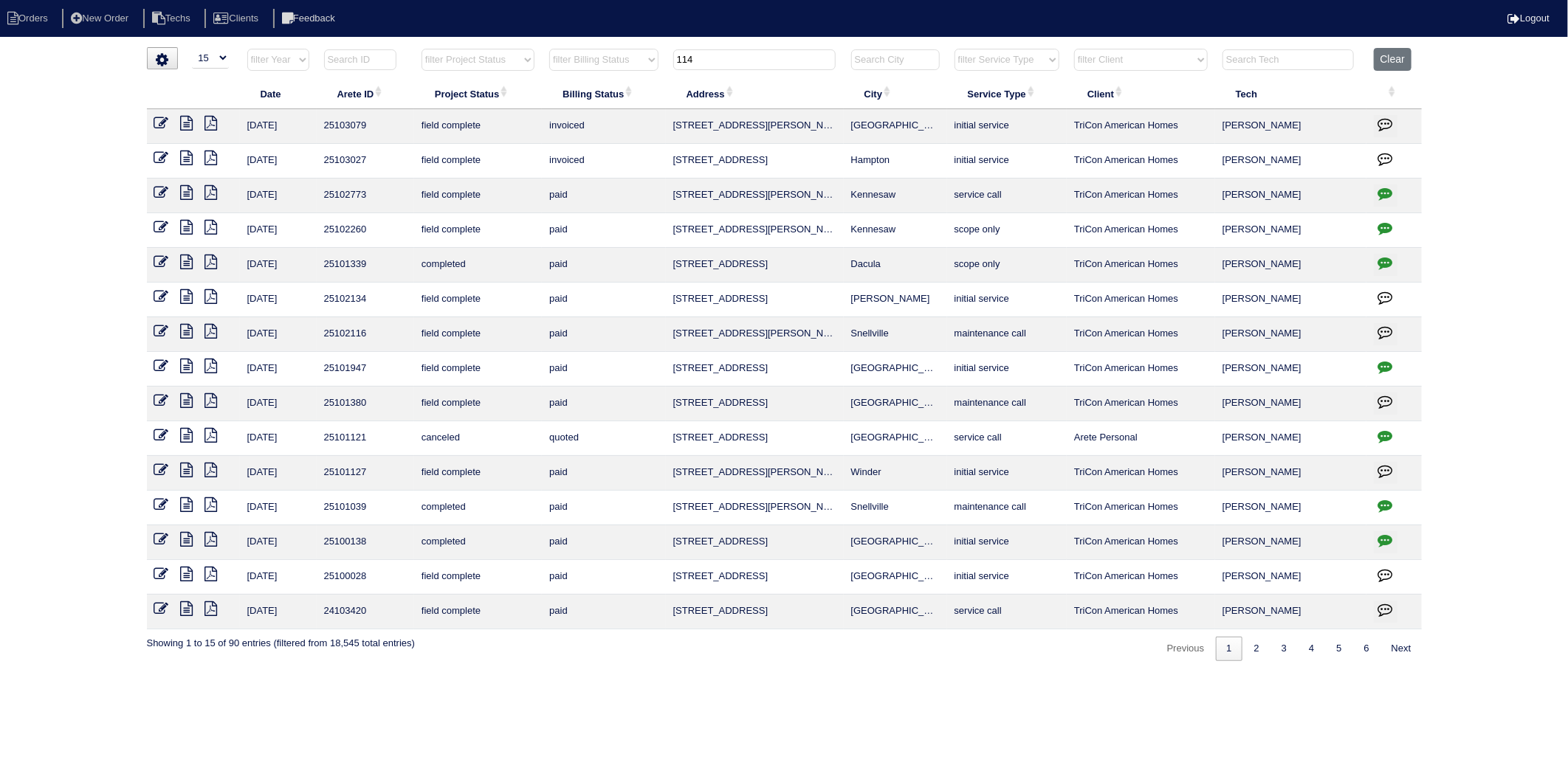
drag, startPoint x: 566, startPoint y: 98, endPoint x: 709, endPoint y: 63, distance: 147.2
click at [709, 63] on input "114" at bounding box center [755, 60] width 163 height 21
drag, startPoint x: 709, startPoint y: 60, endPoint x: 623, endPoint y: 79, distance: 88.1
click at [623, 79] on table "Date Arete ID Project Status Billing Status Address City Service Type Client Te…" at bounding box center [784, 338] width 1275 height 582
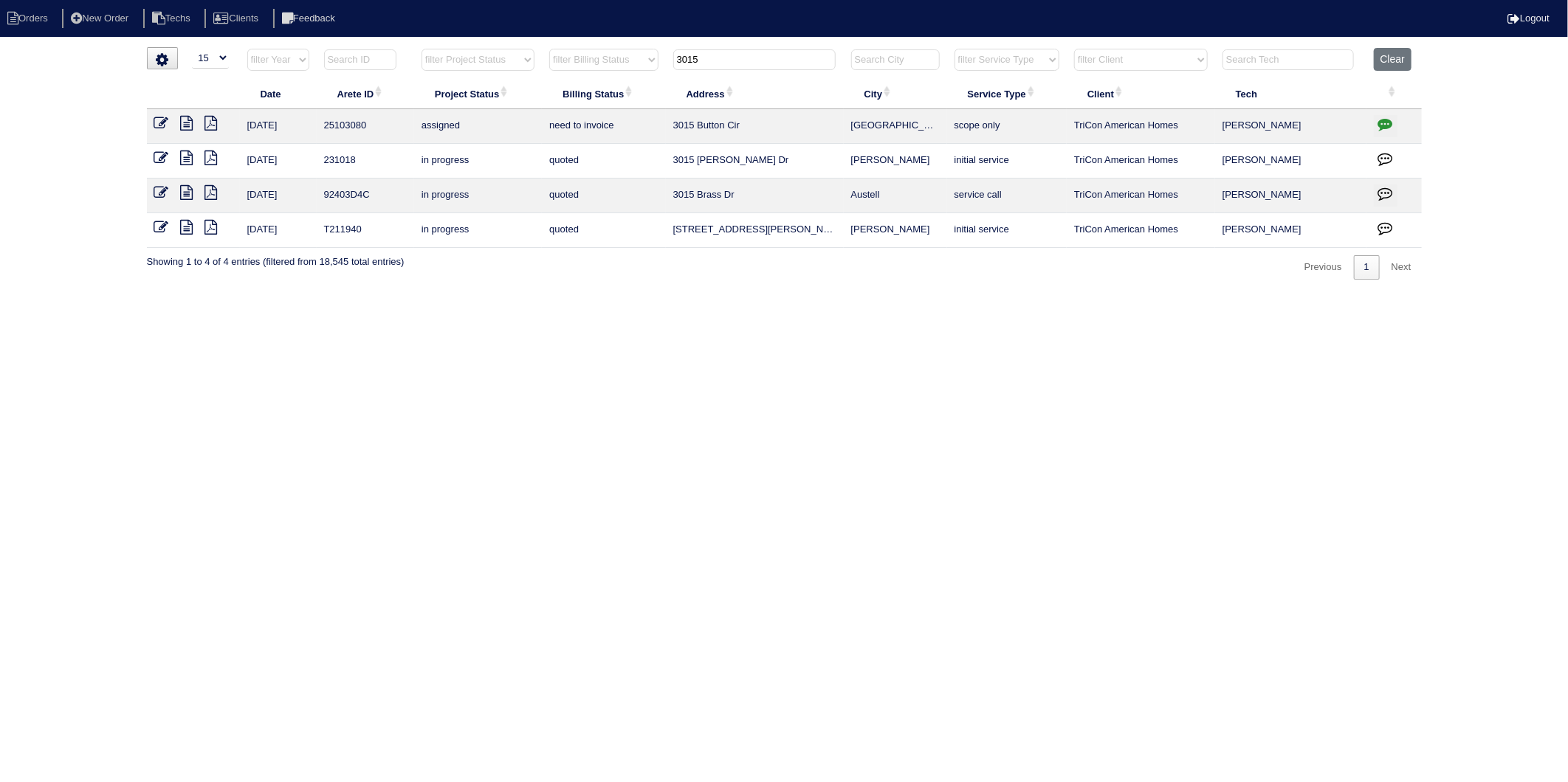
drag, startPoint x: 720, startPoint y: 58, endPoint x: 624, endPoint y: 79, distance: 98.3
click at [625, 79] on table "Date Arete ID Project Status Billing Status Address City Service Type Client Te…" at bounding box center [784, 148] width 1275 height 200
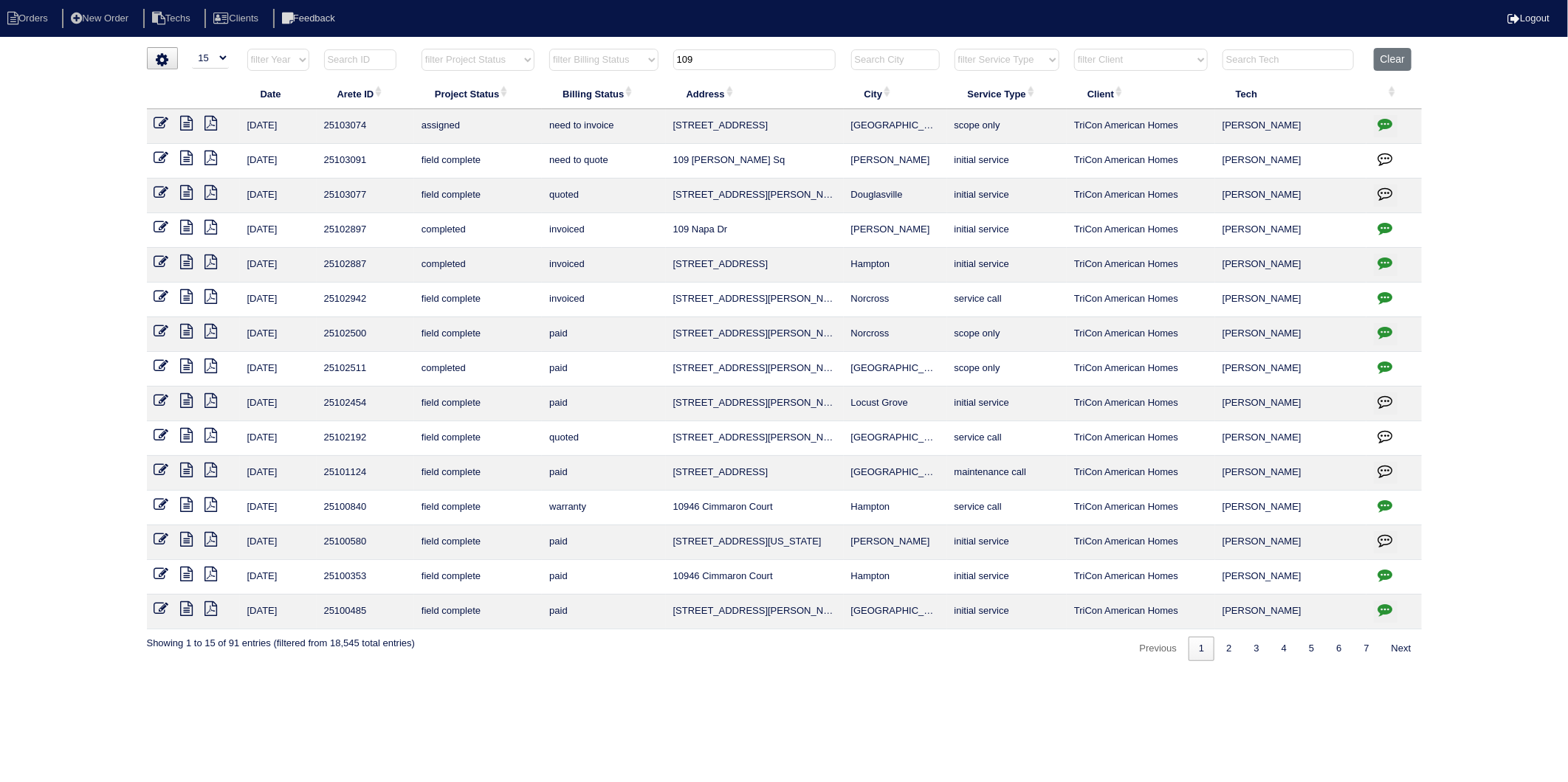
drag, startPoint x: 666, startPoint y: 72, endPoint x: 632, endPoint y: 79, distance: 34.7
click at [635, 79] on table "Date Arete ID Project Status Billing Status Address City Service Type Client Te…" at bounding box center [784, 338] width 1275 height 582
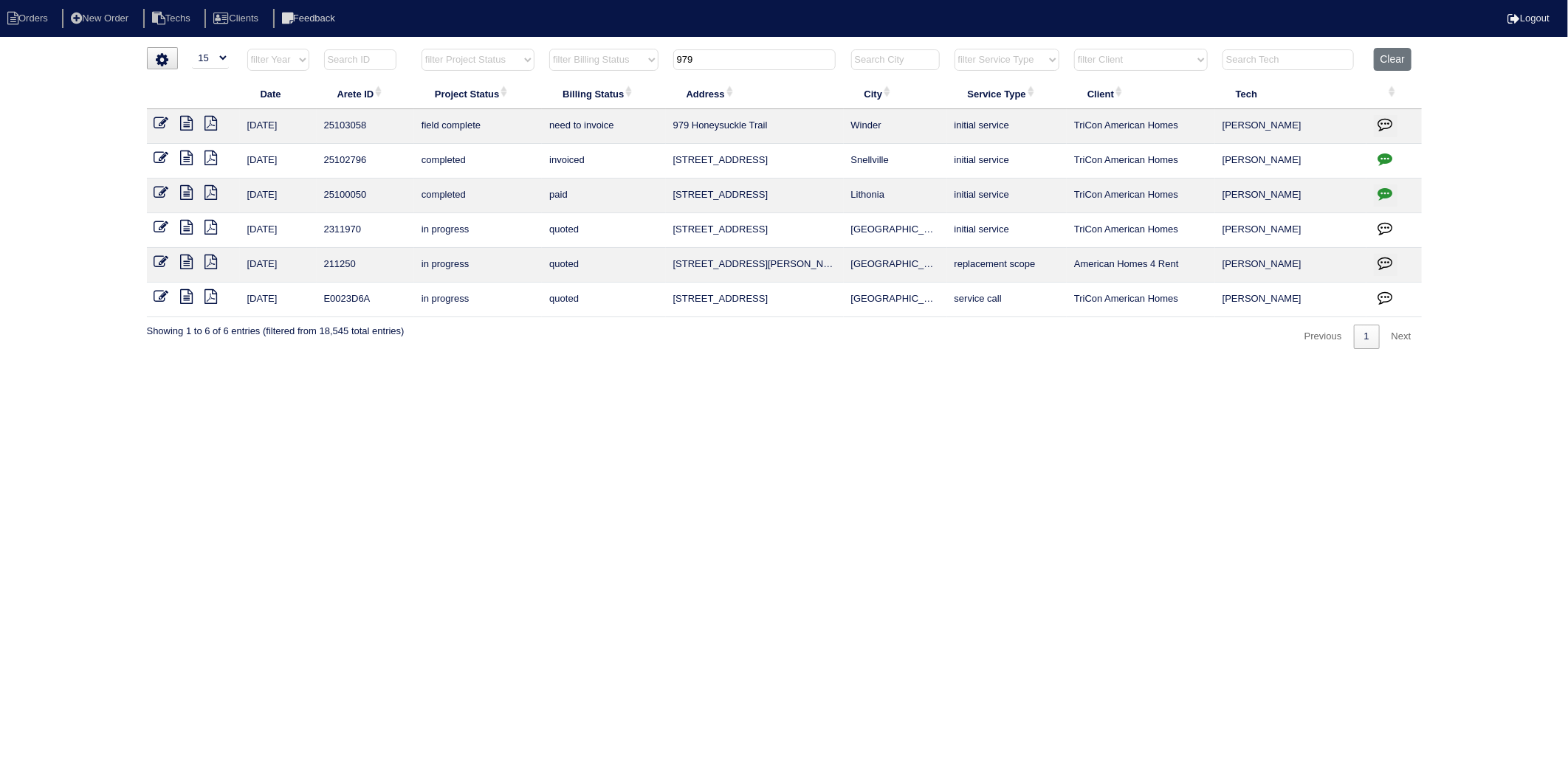
type input "979"
click at [163, 122] on icon at bounding box center [161, 123] width 15 height 15
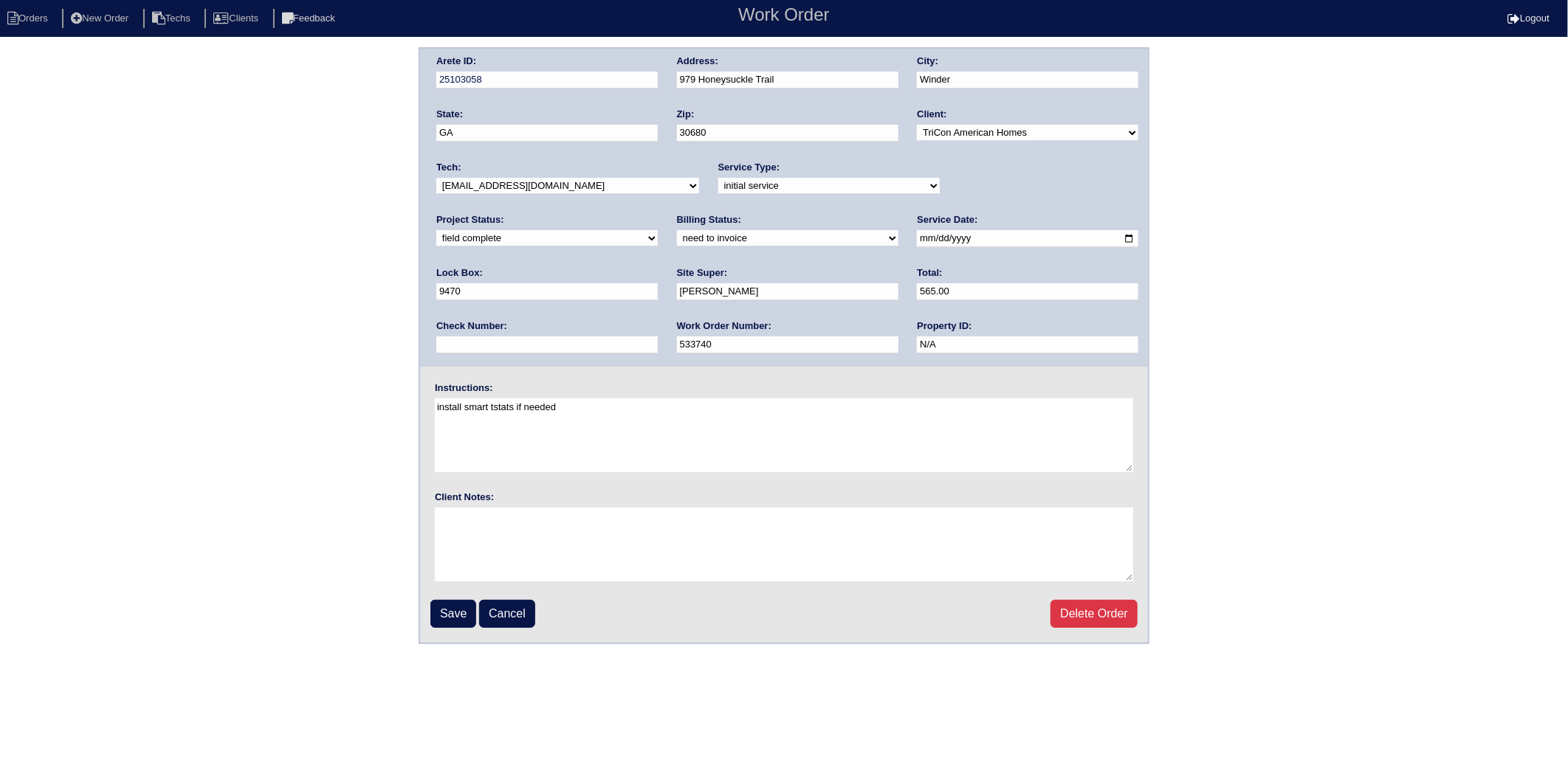
drag, startPoint x: 477, startPoint y: 236, endPoint x: 475, endPoint y: 245, distance: 9.2
click at [677, 236] on select "need to quote quoted need to invoice invoiced paid warranty purchase order need…" at bounding box center [787, 238] width 222 height 16
select select "invoiced"
click at [677, 230] on select "need to quote quoted need to invoice invoiced paid warranty purchase order need…" at bounding box center [787, 238] width 222 height 16
click at [446, 607] on input "Save" at bounding box center [454, 614] width 46 height 28
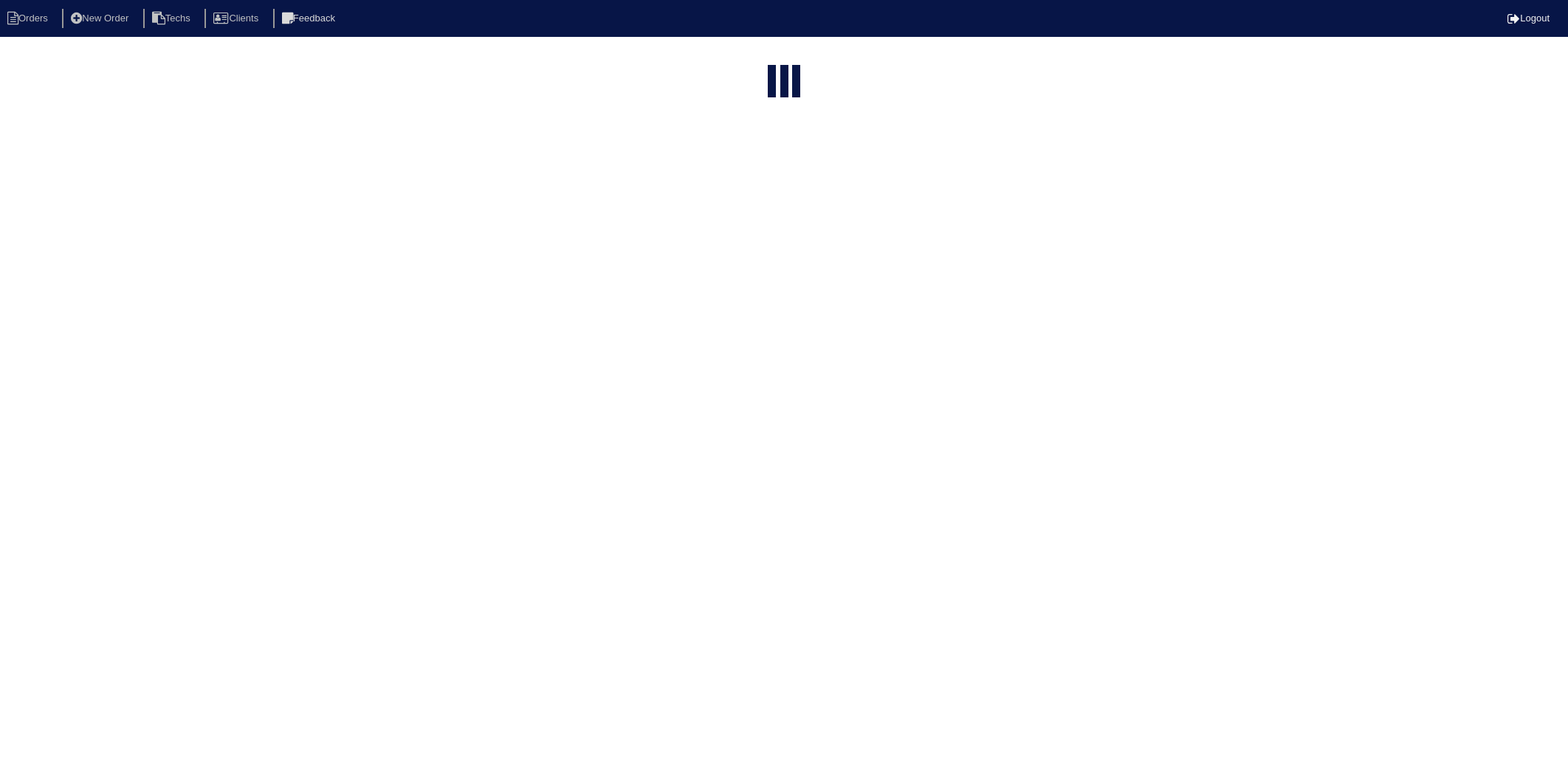
select select "15"
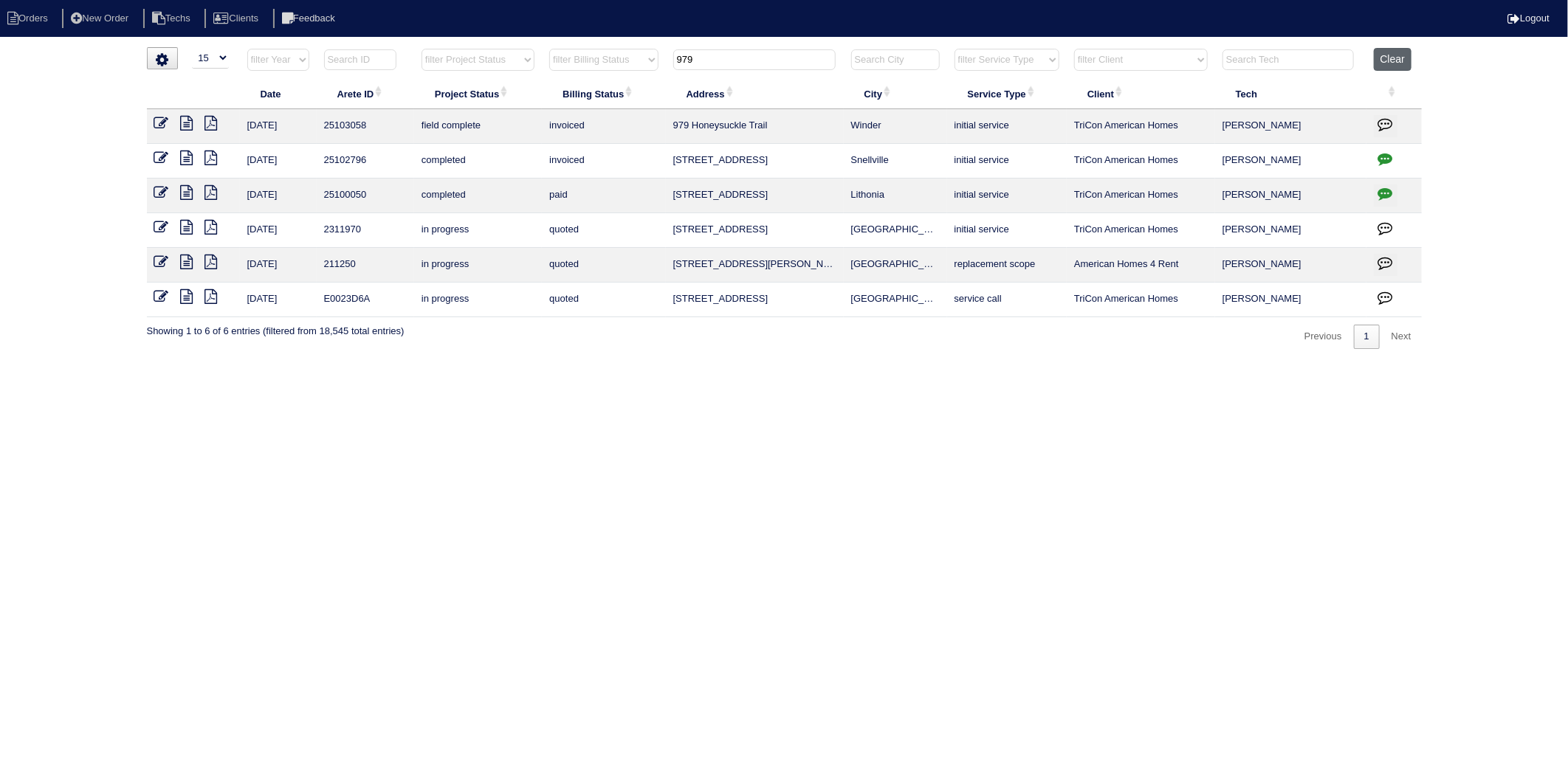
drag, startPoint x: 1404, startPoint y: 60, endPoint x: 969, endPoint y: 37, distance: 435.6
click at [1401, 60] on button "Clear" at bounding box center [1392, 59] width 37 height 23
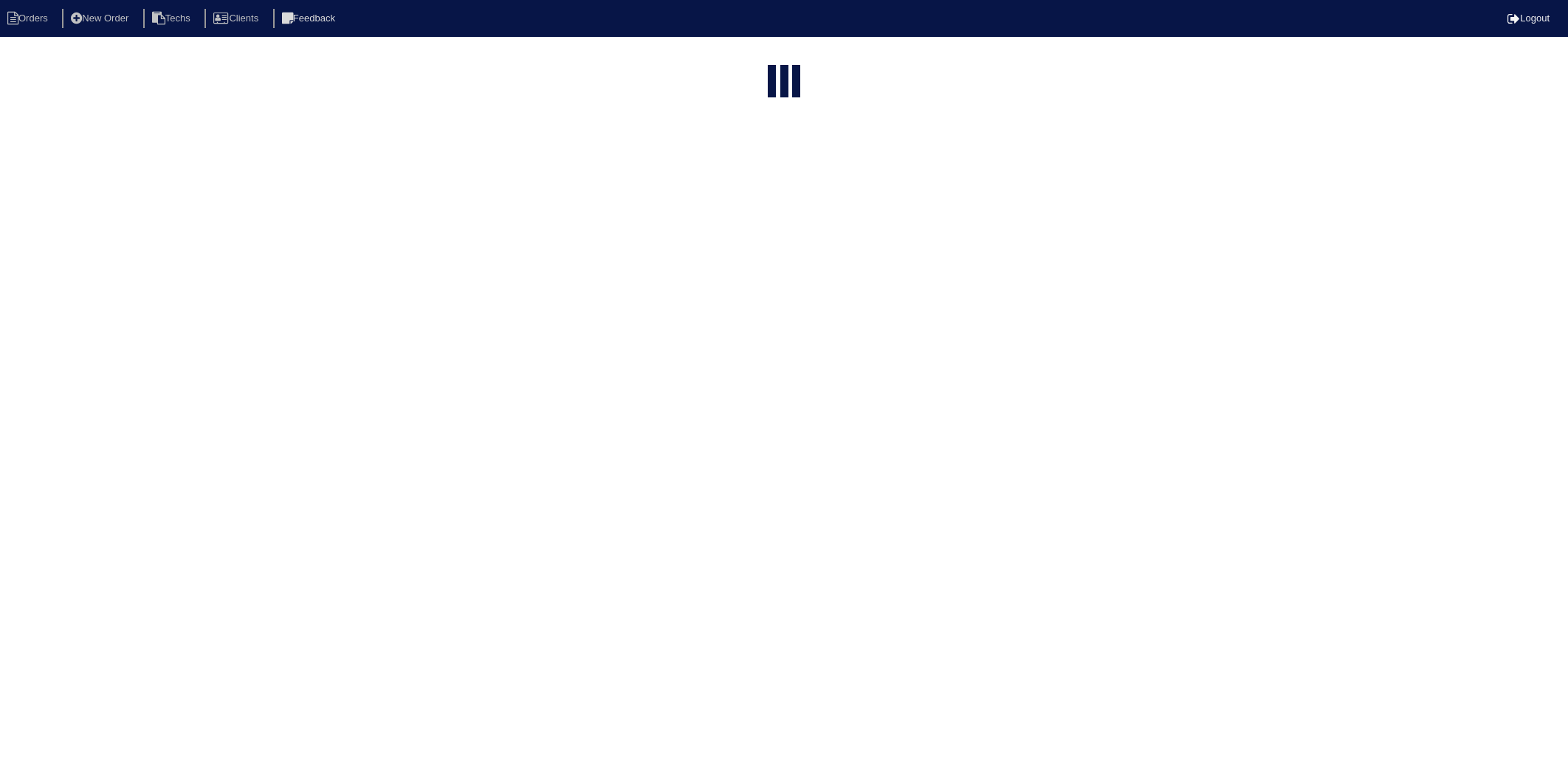
select select "15"
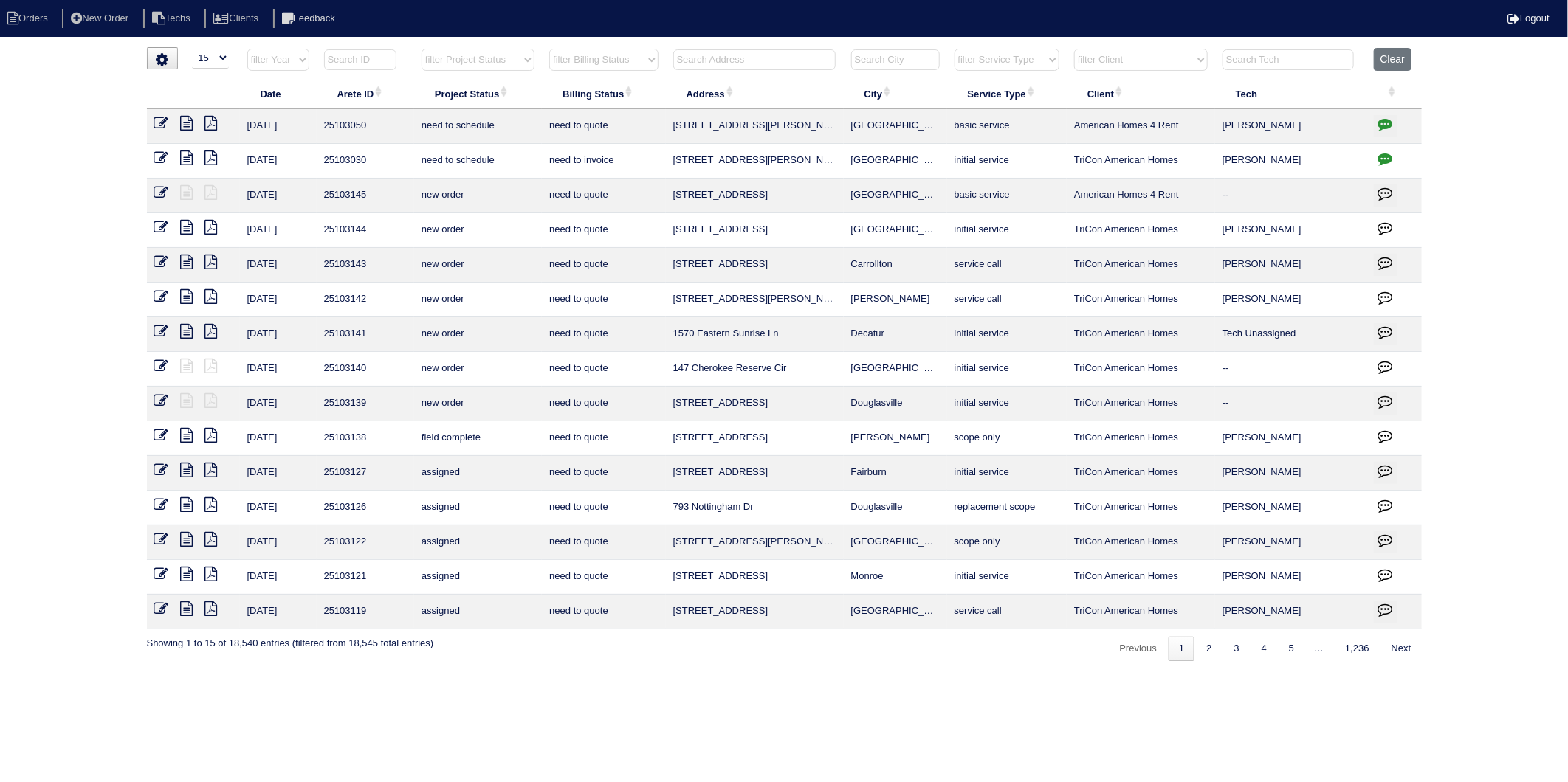
click at [715, 60] on input "text" at bounding box center [755, 60] width 163 height 21
type input "218"
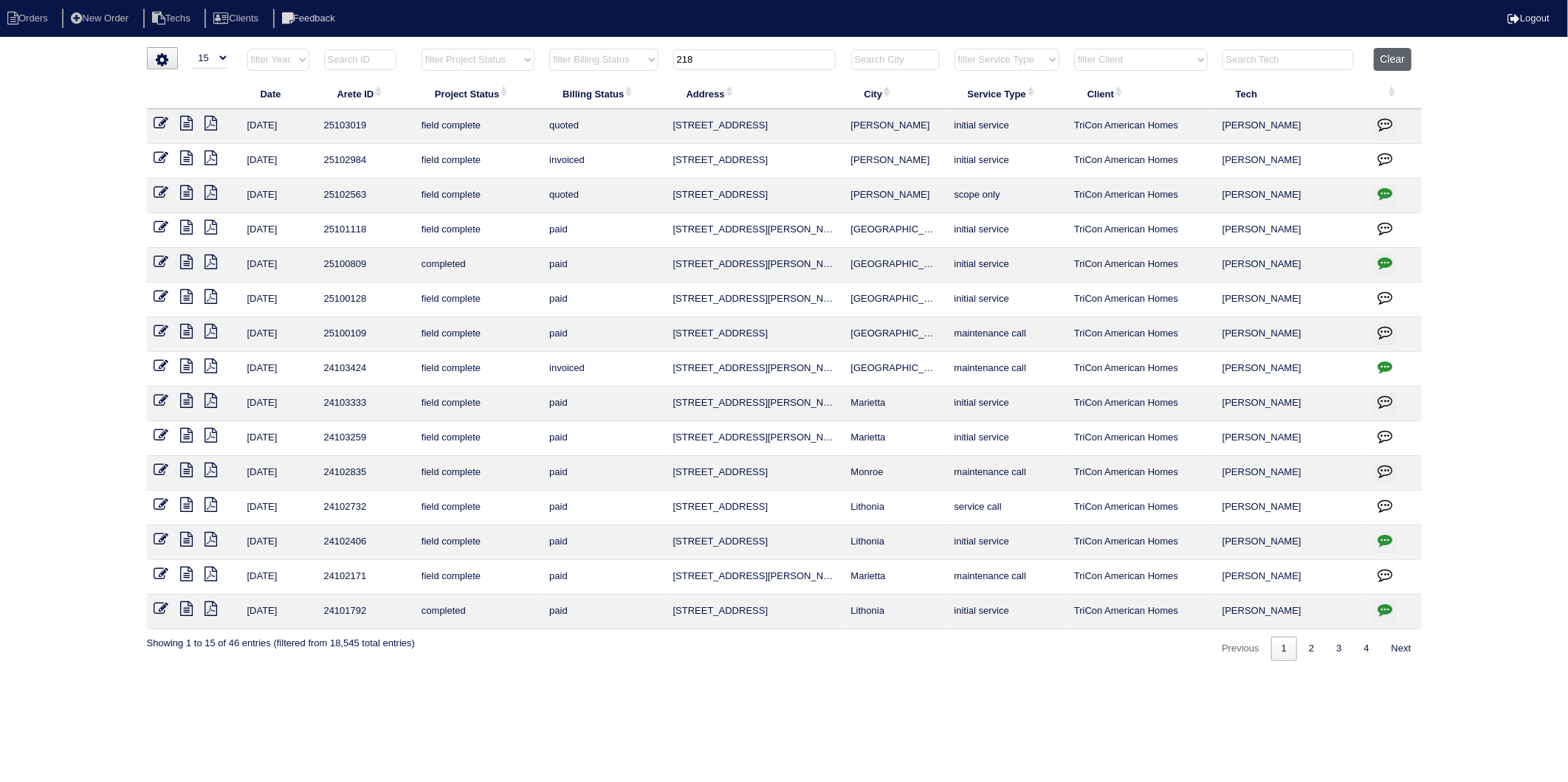
click at [1384, 60] on button "Clear" at bounding box center [1392, 59] width 37 height 23
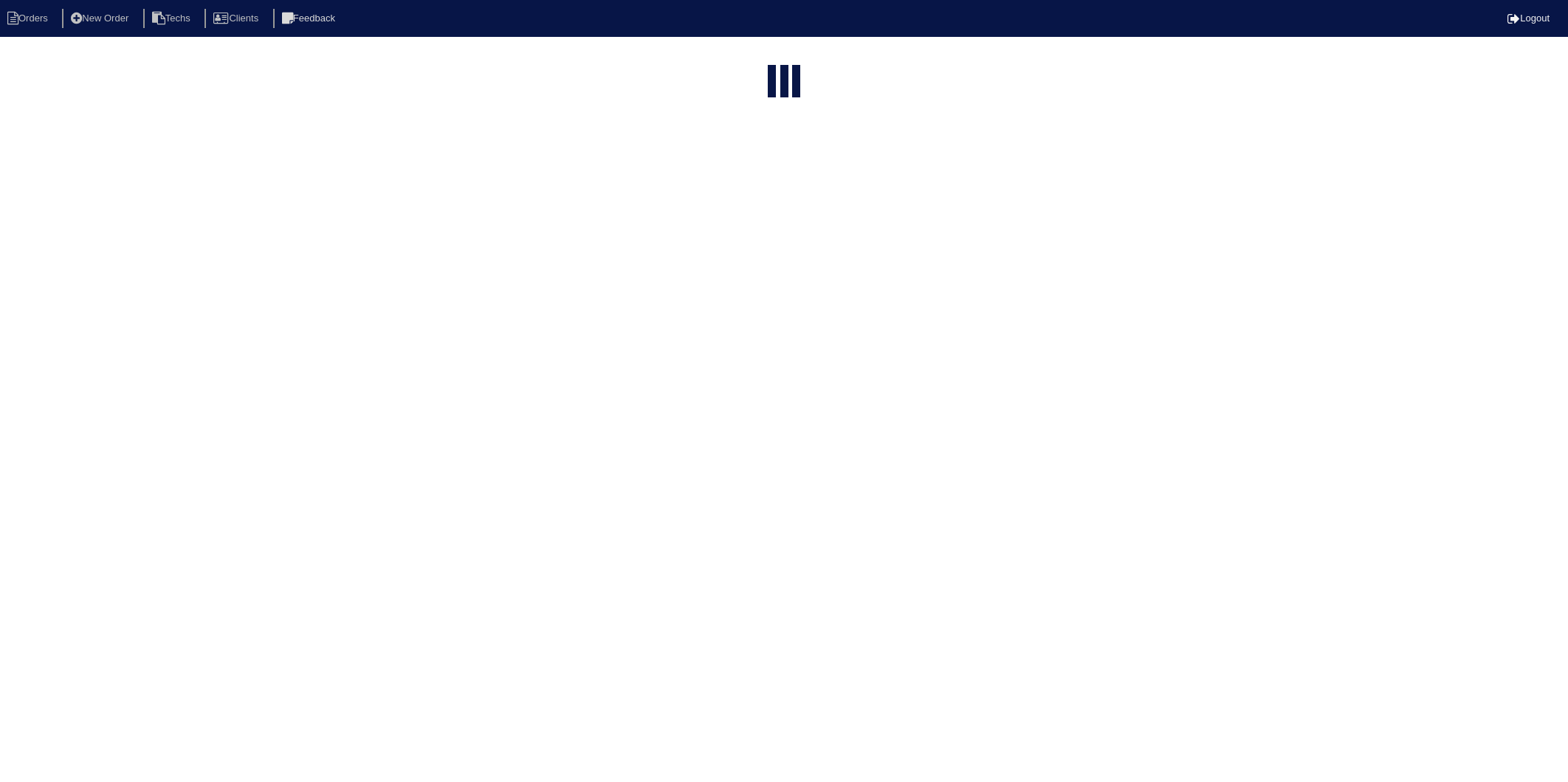
select select "15"
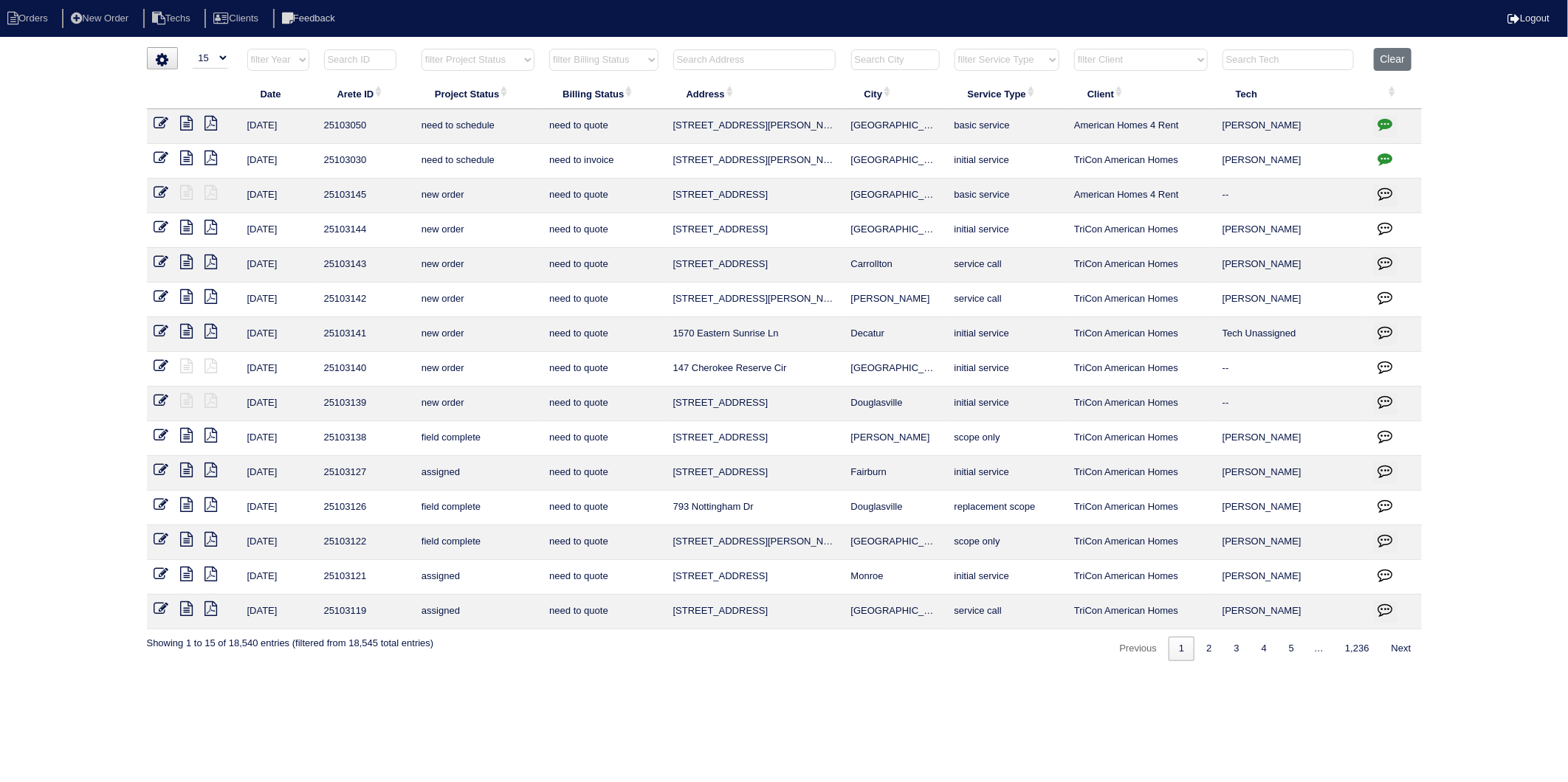
drag, startPoint x: 601, startPoint y: 58, endPoint x: 599, endPoint y: 71, distance: 13.2
click at [601, 58] on select "filter Billing Status -- Any Billing Status -- need to quote quoted need to inv…" at bounding box center [604, 60] width 109 height 22
click at [550, 48] on select "filter Billing Status -- Any Billing Status -- need to quote quoted need to inv…" at bounding box center [604, 60] width 109 height 22
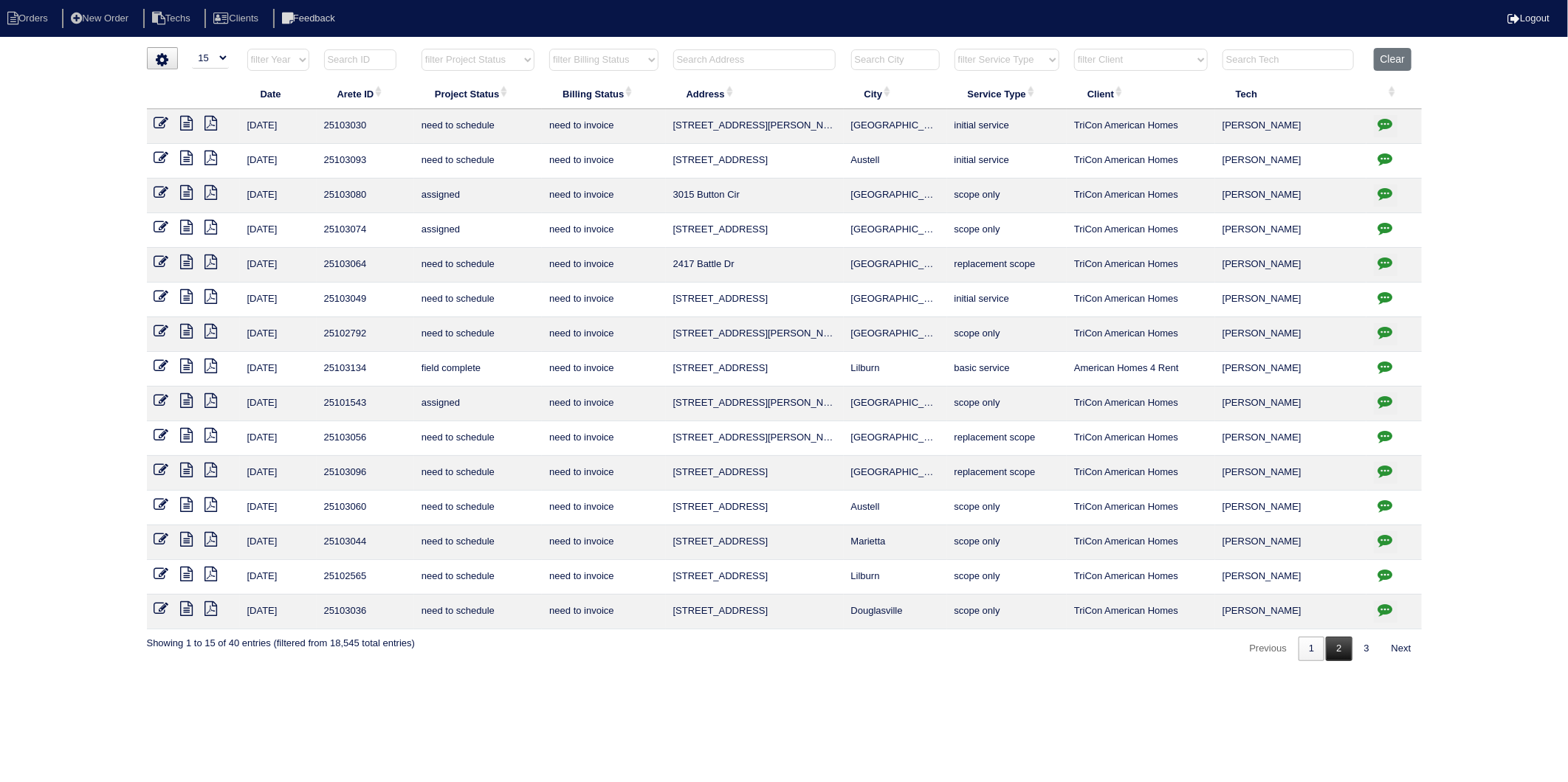
click at [1331, 655] on link "2" at bounding box center [1339, 649] width 26 height 25
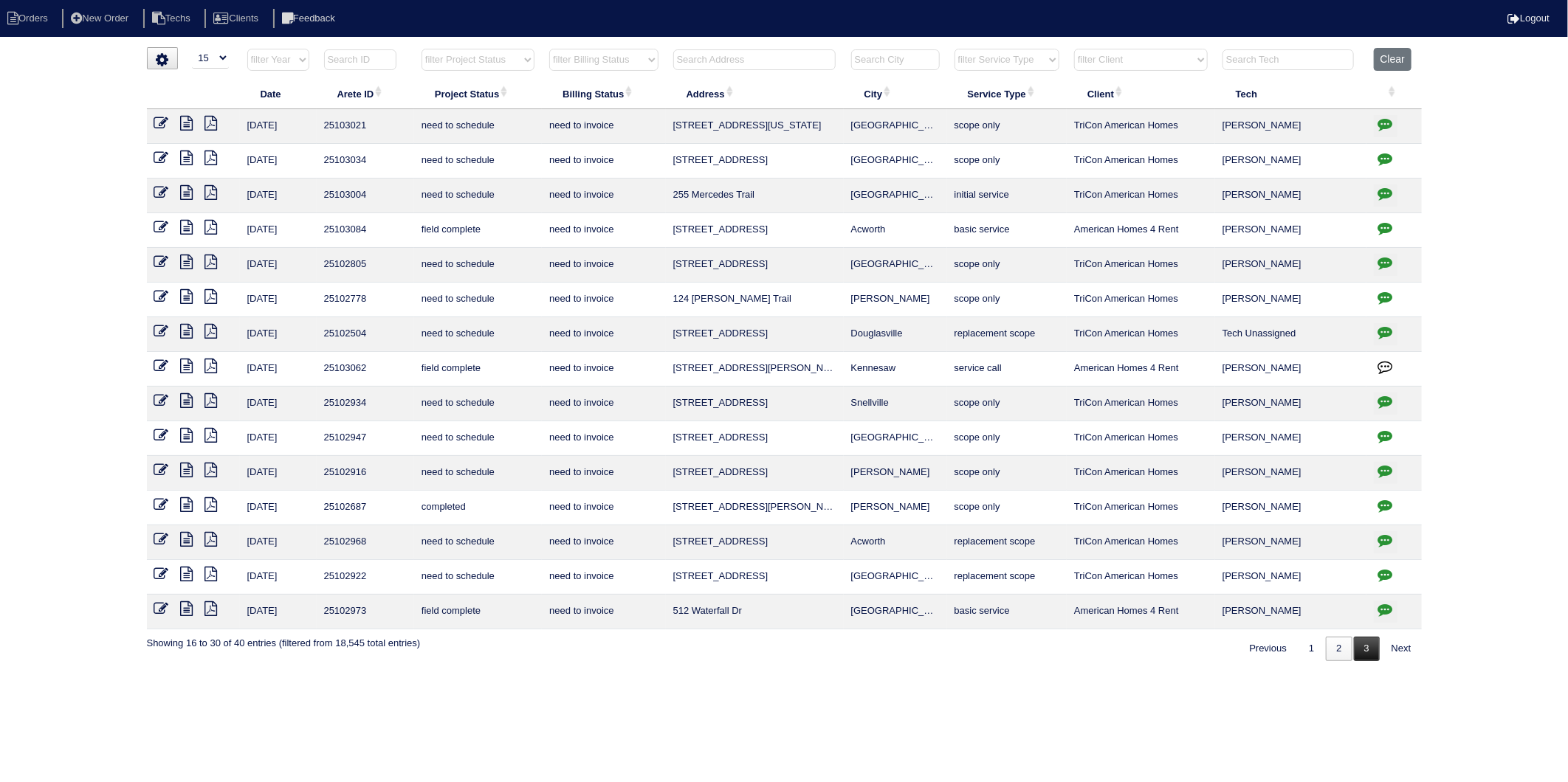
click at [1369, 655] on link "3" at bounding box center [1367, 649] width 26 height 25
select select "need to invoice"
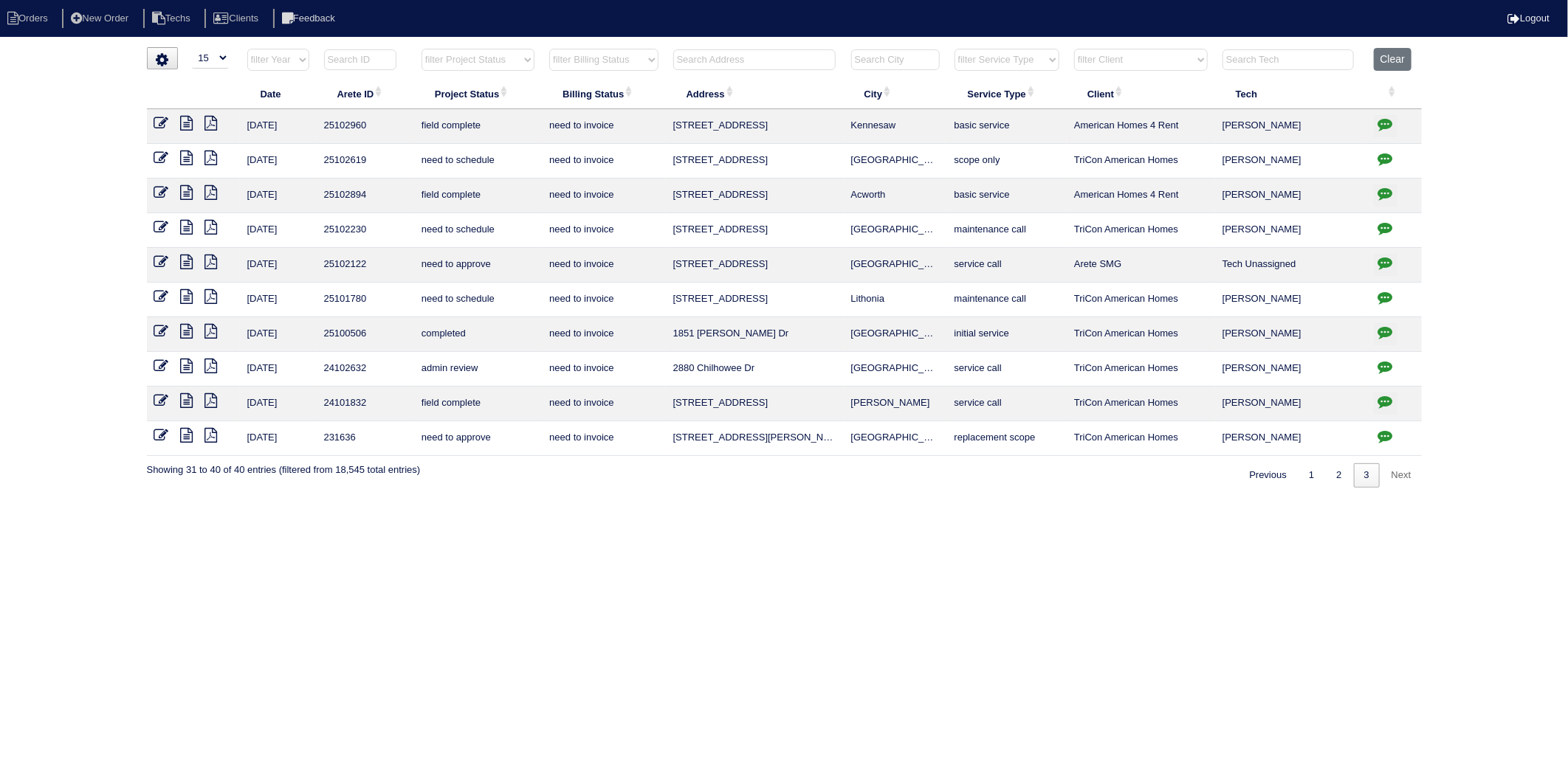
click at [167, 330] on icon at bounding box center [161, 331] width 15 height 15
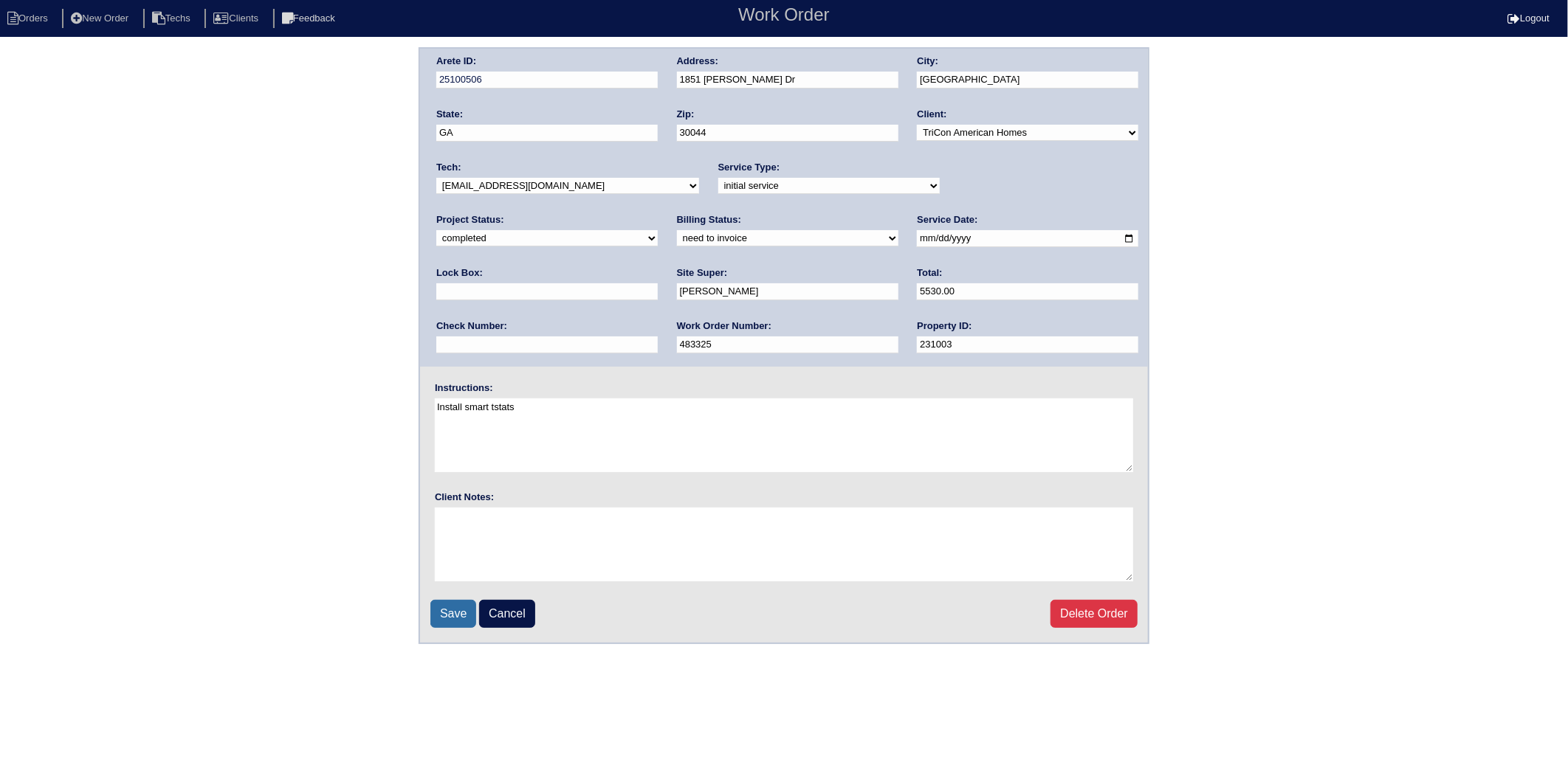
click at [462, 609] on input "Save" at bounding box center [454, 614] width 46 height 28
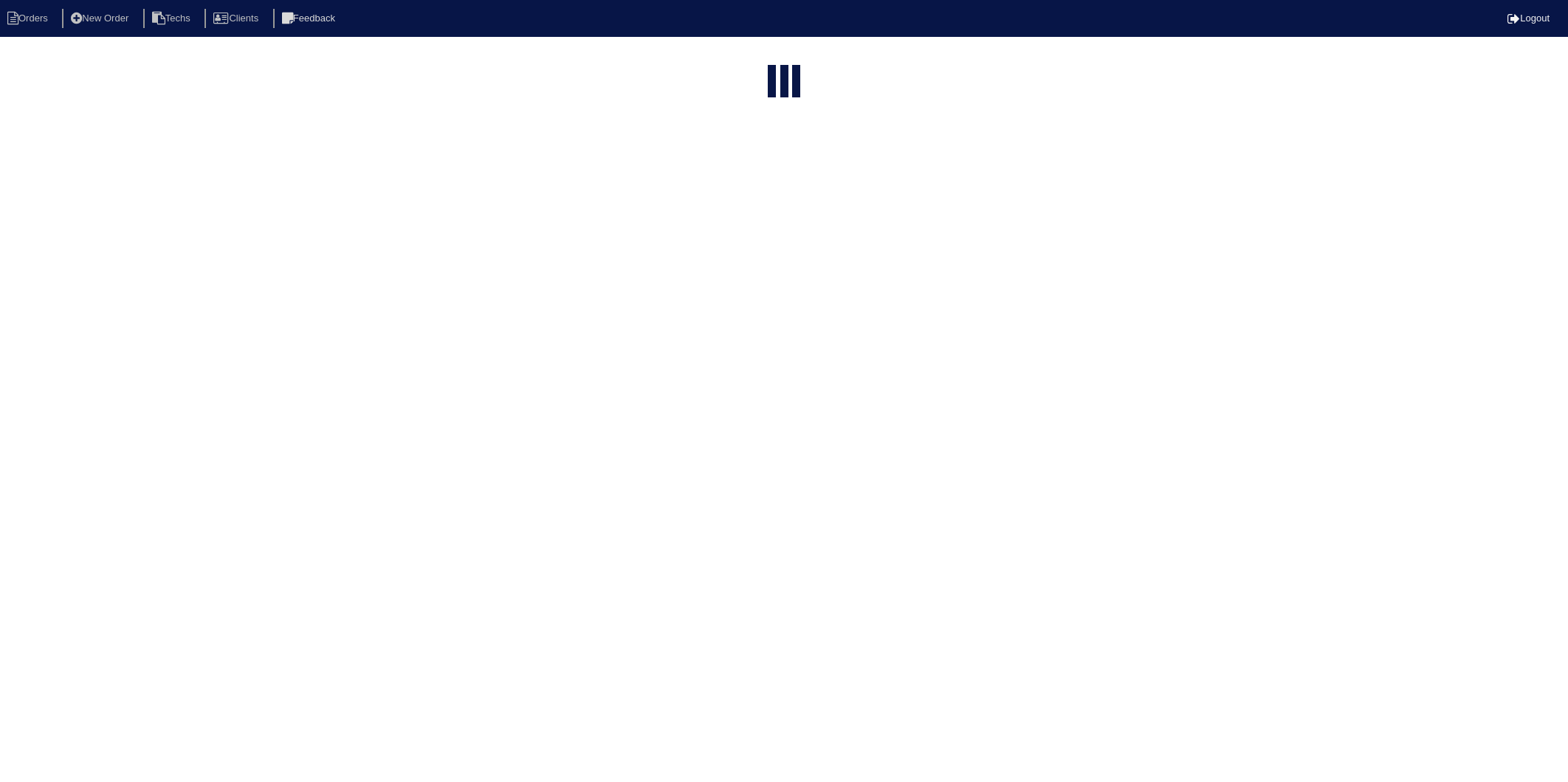
select select "15"
select select "need to invoice"
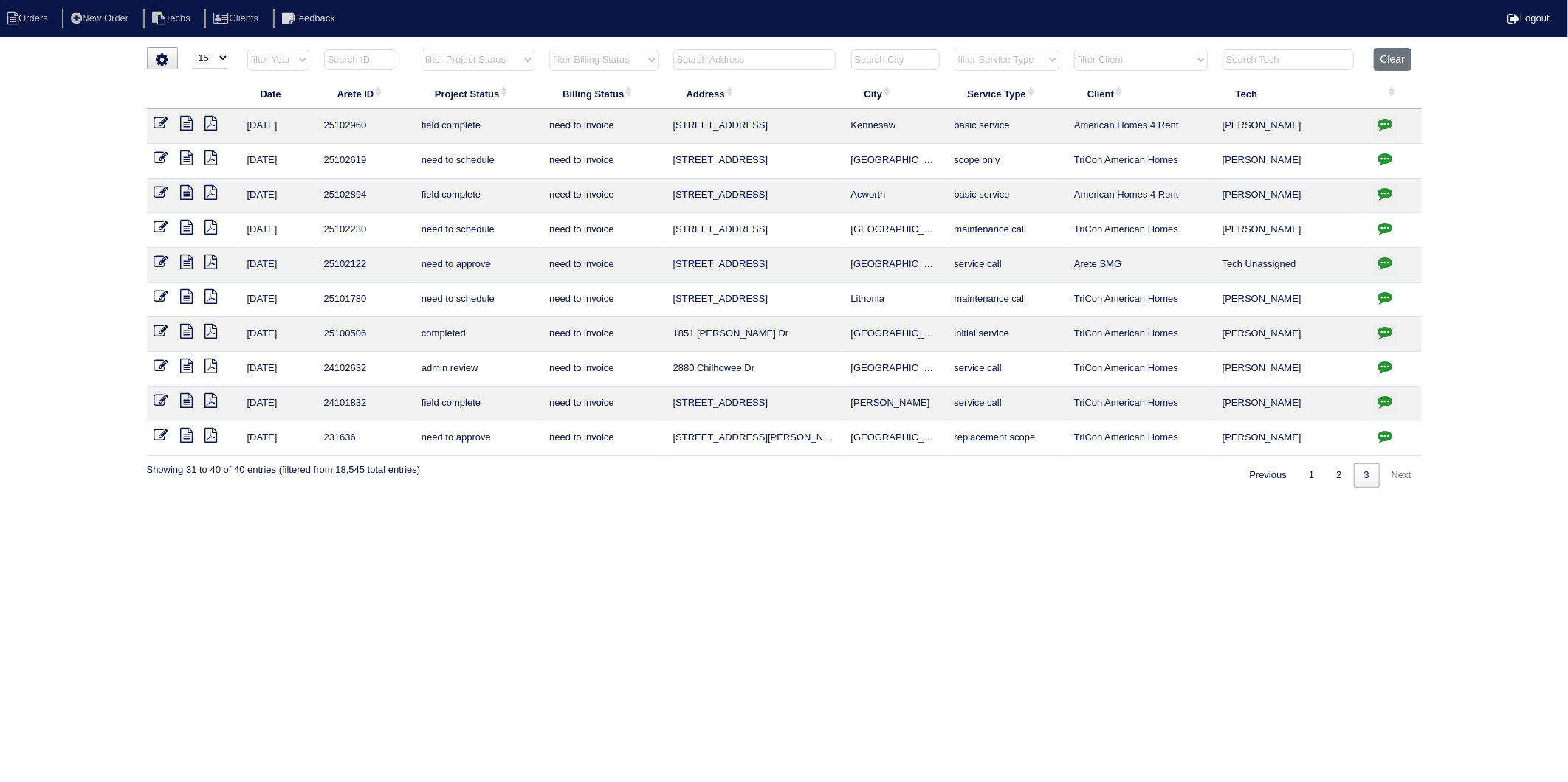
click at [696, 56] on input "text" at bounding box center [755, 60] width 163 height 21
type input "555"
select select "need to invoice"
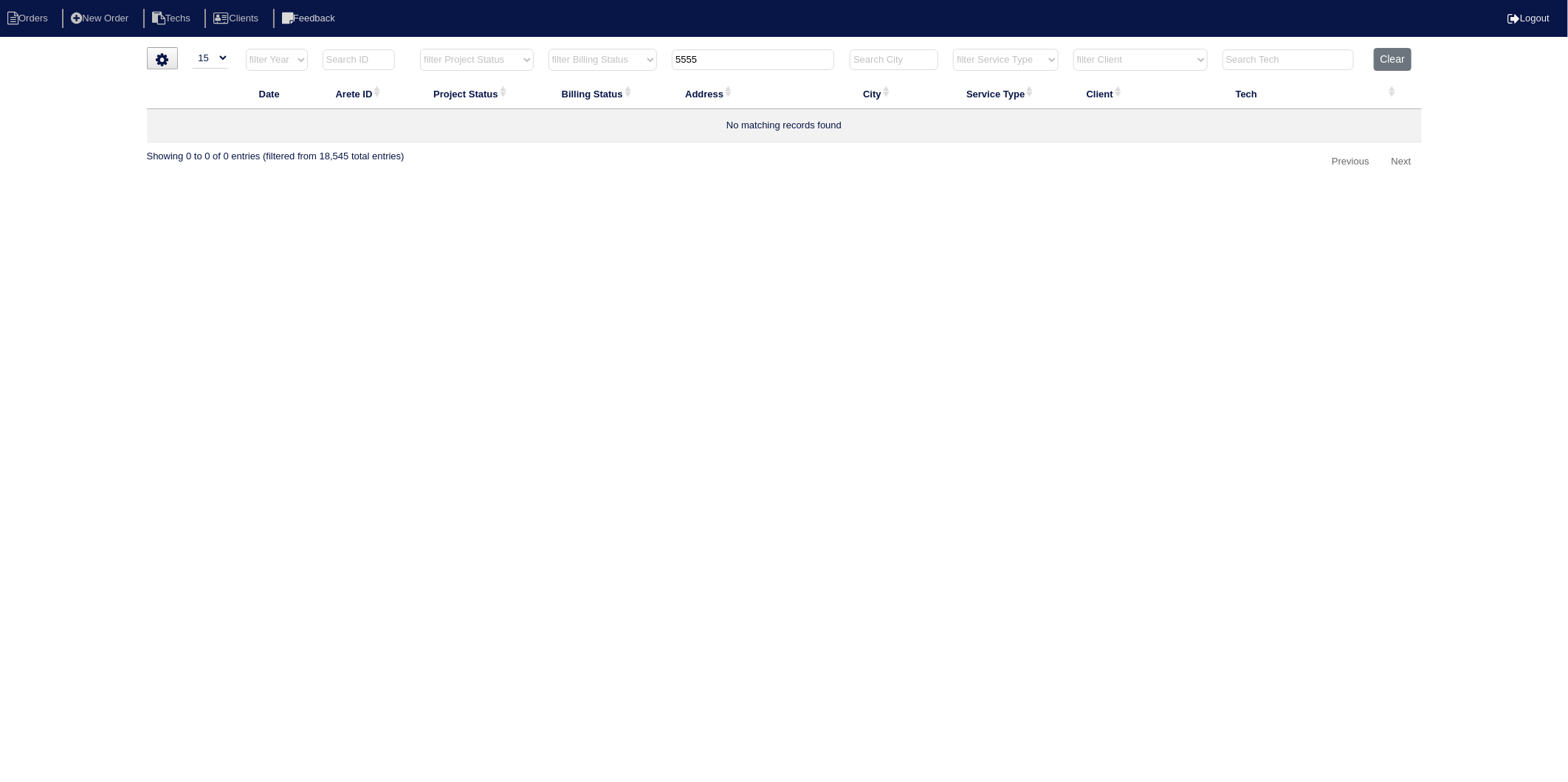
type input "5555"
select select "need to invoice"
type input "5555"
click at [1391, 52] on button "Clear" at bounding box center [1392, 59] width 37 height 23
select select
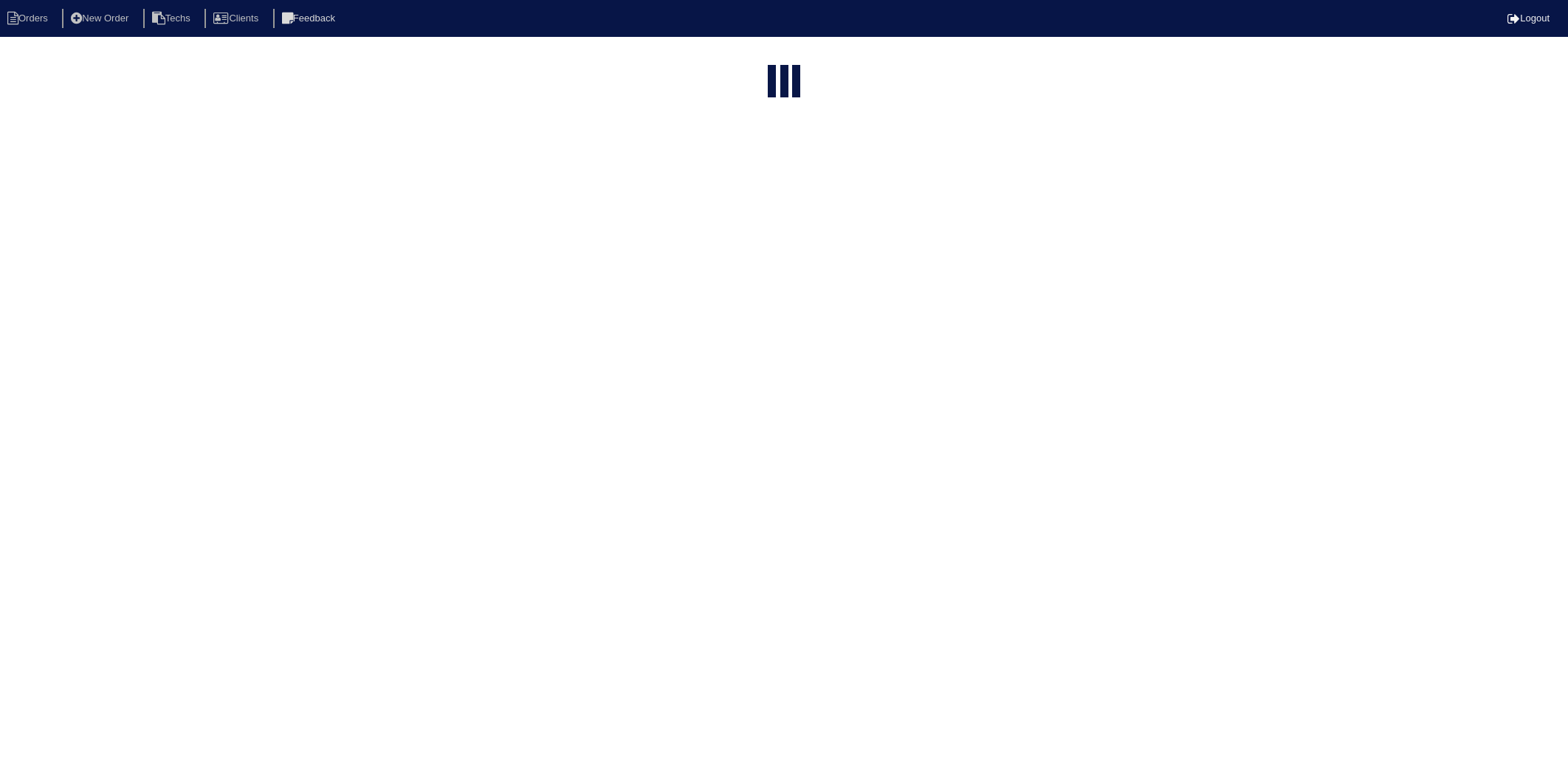
select select "15"
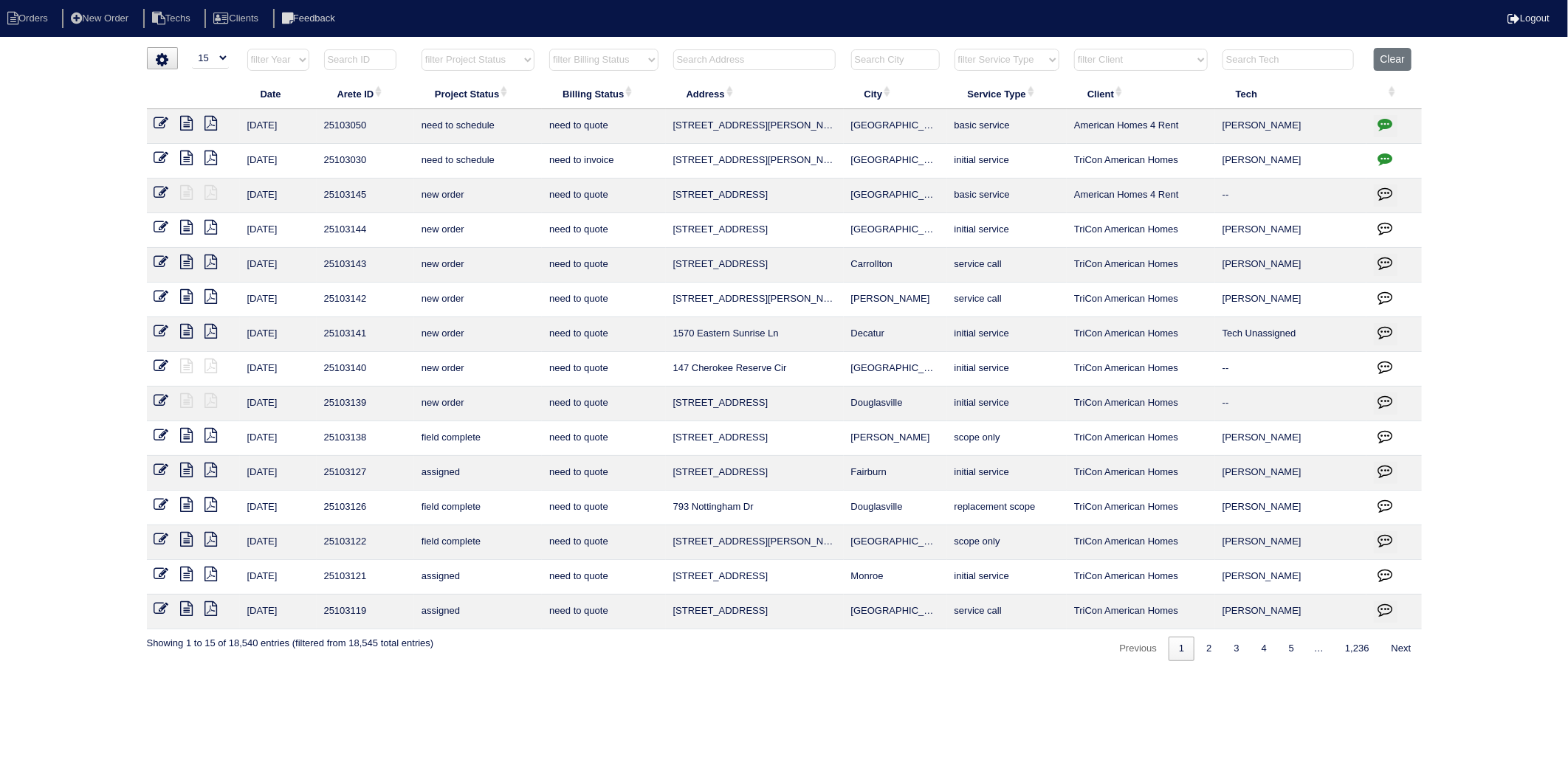
click at [694, 62] on input "text" at bounding box center [755, 60] width 163 height 21
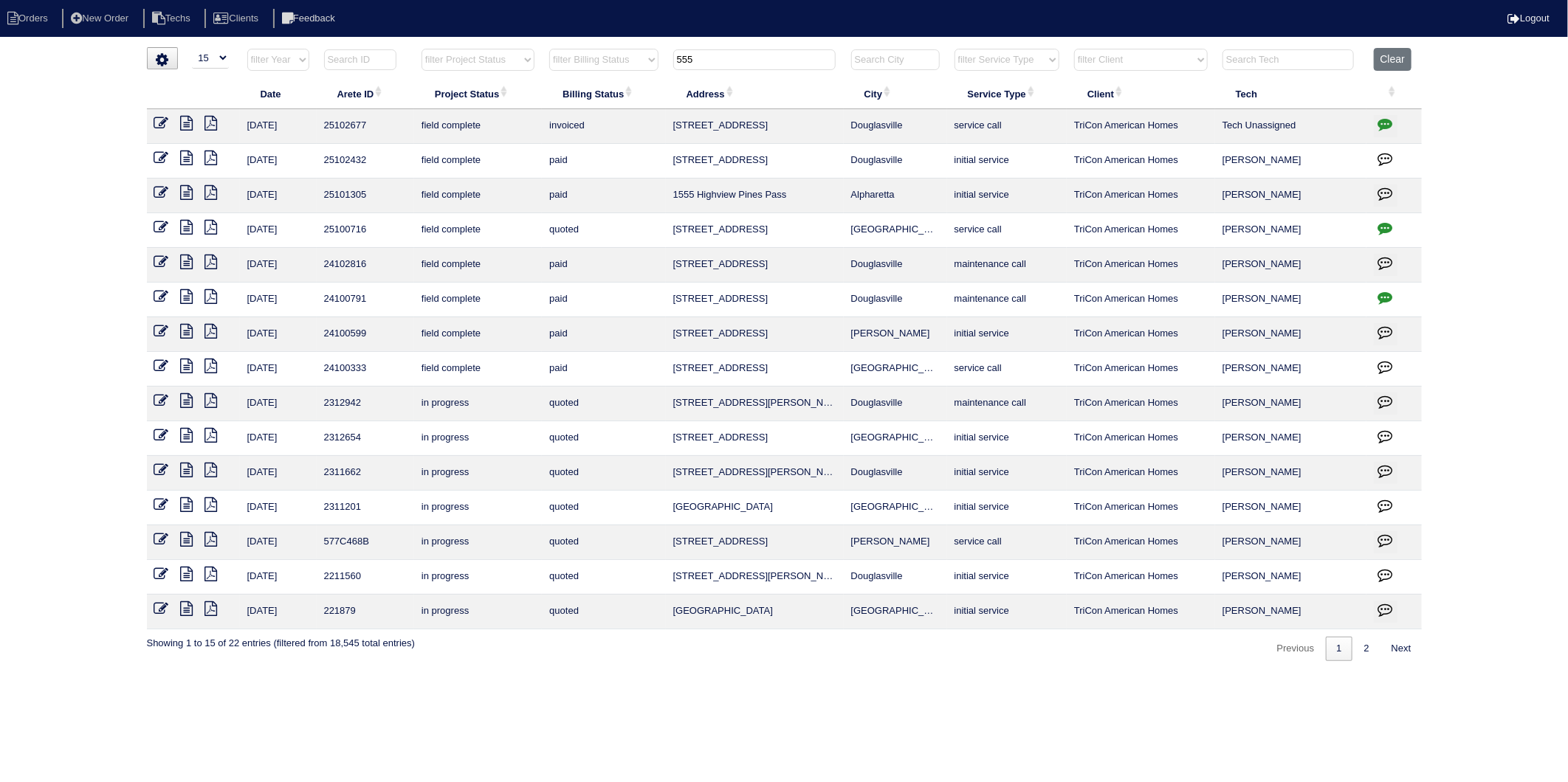
type input "555"
click at [183, 229] on icon at bounding box center [187, 227] width 13 height 15
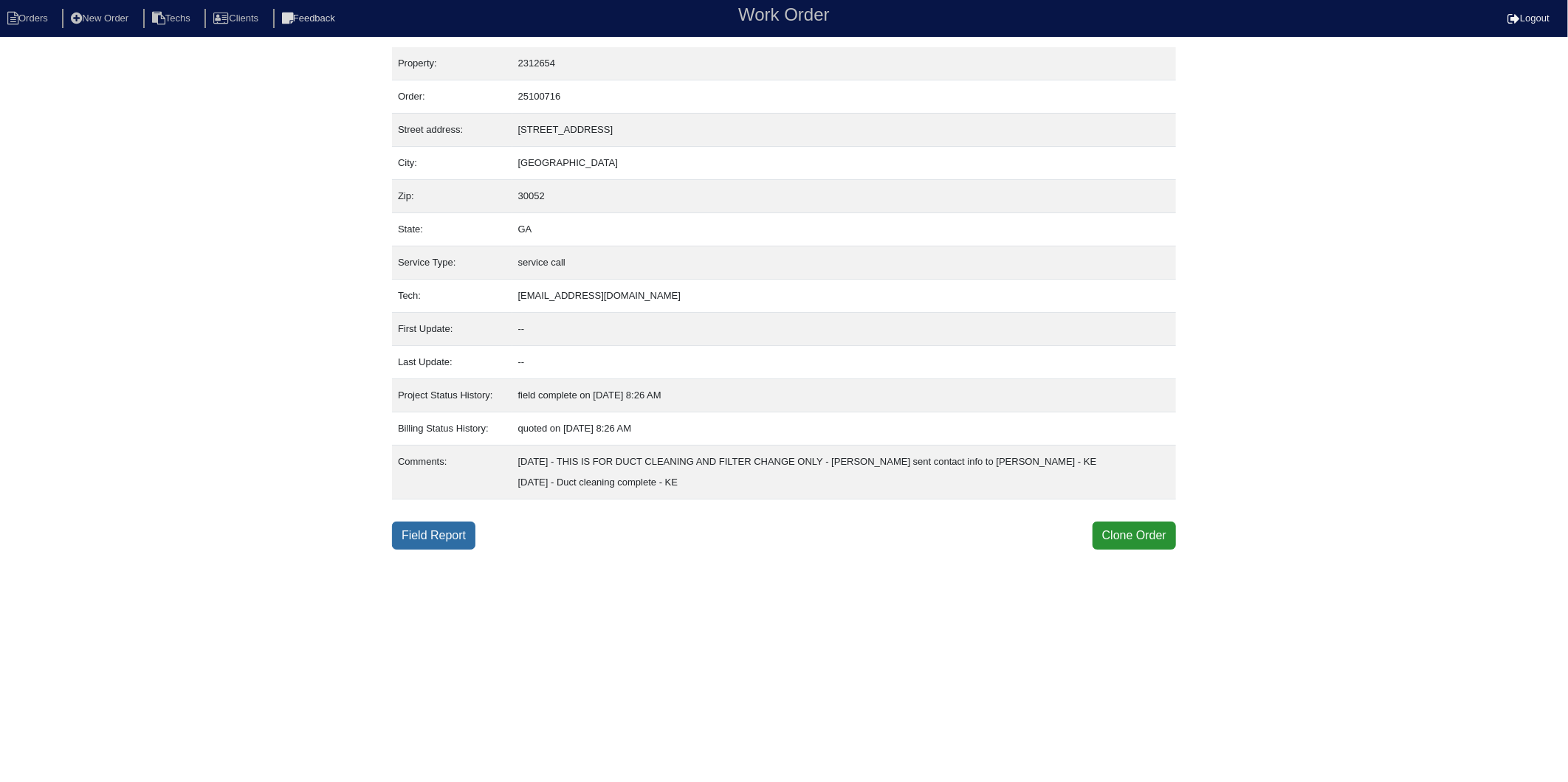
click at [441, 534] on link "Field Report" at bounding box center [434, 535] width 83 height 28
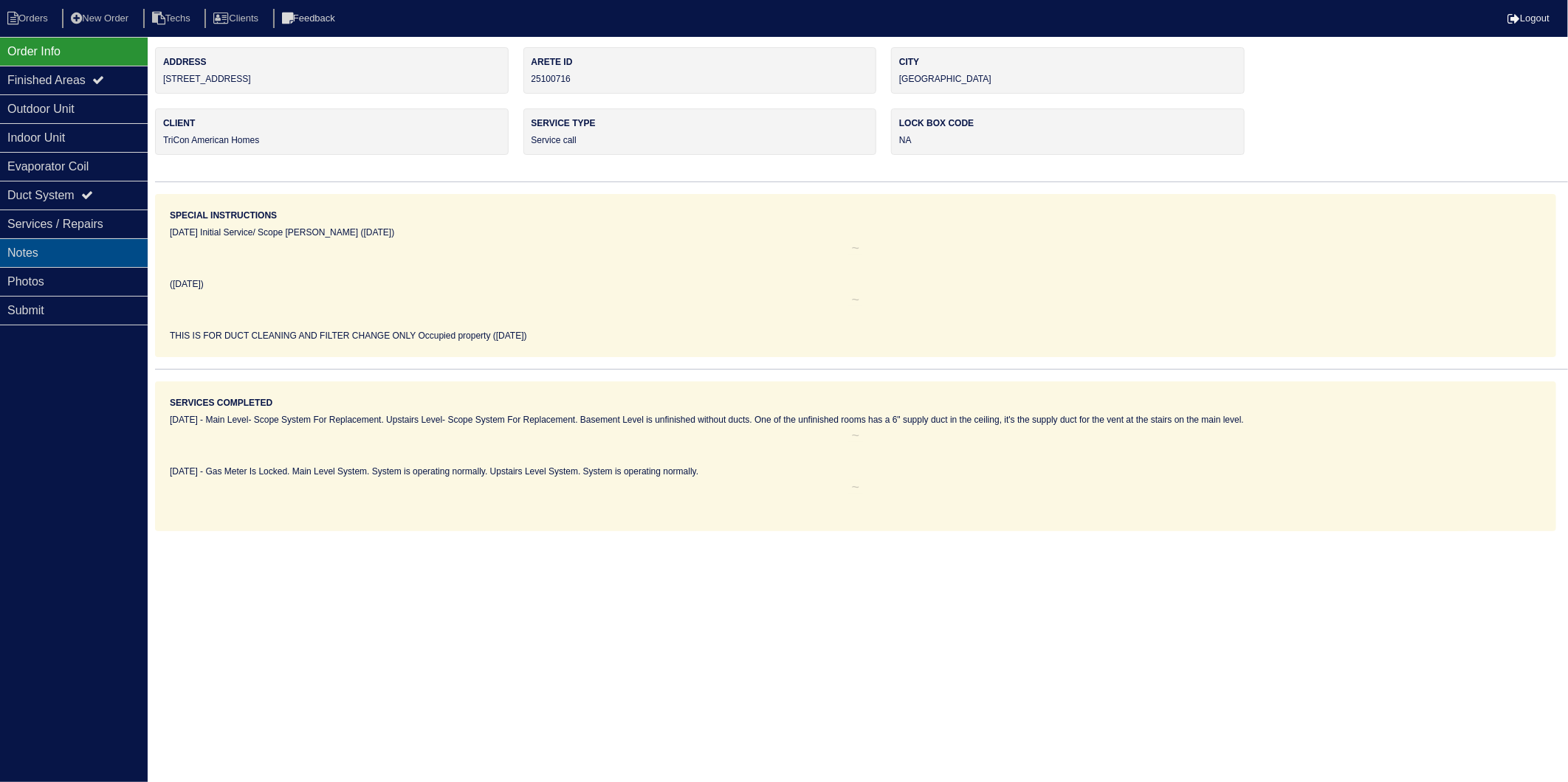
click at [60, 256] on div "Notes" at bounding box center [74, 252] width 148 height 29
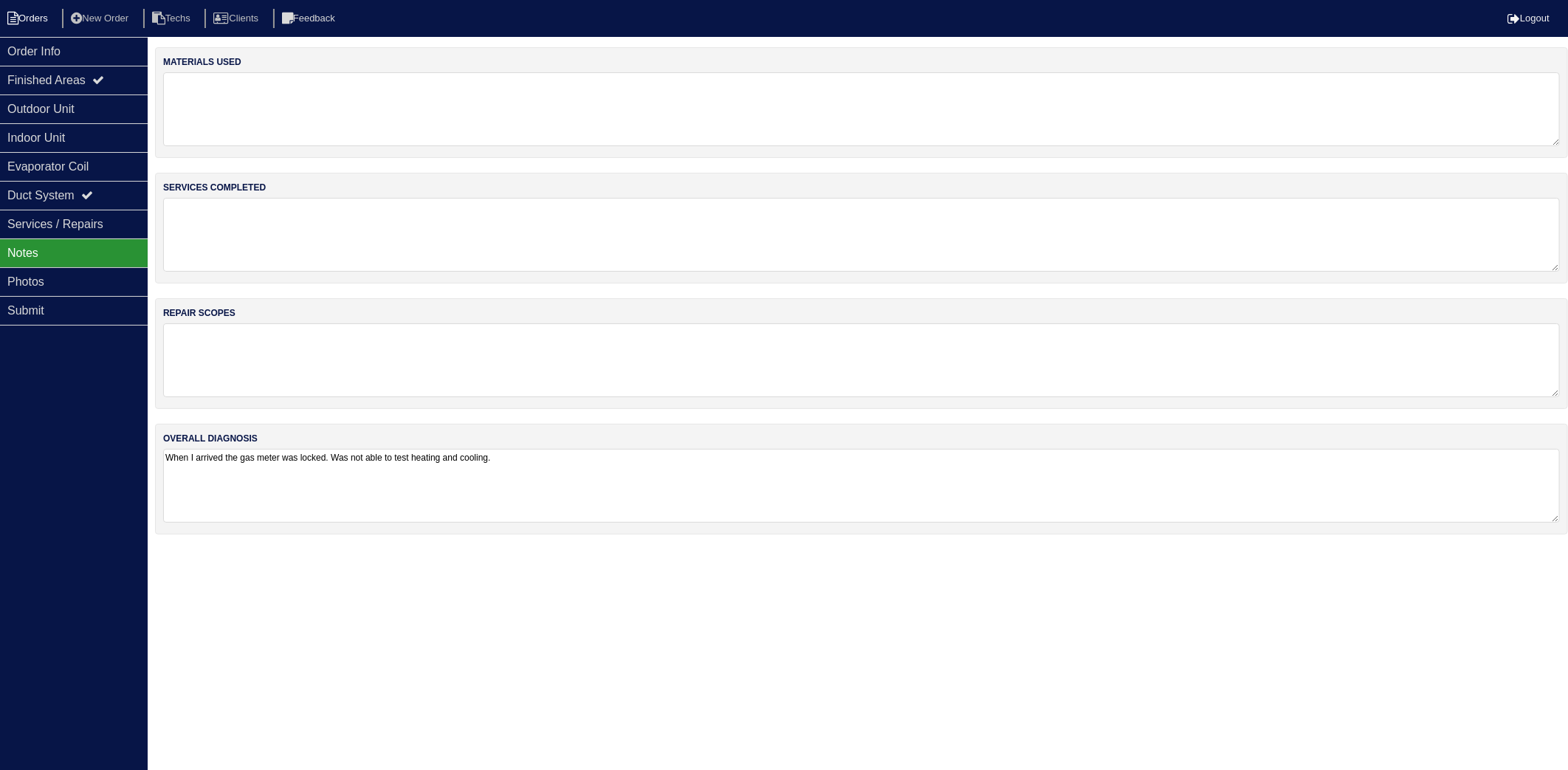
click at [37, 21] on li "Orders" at bounding box center [29, 18] width 60 height 20
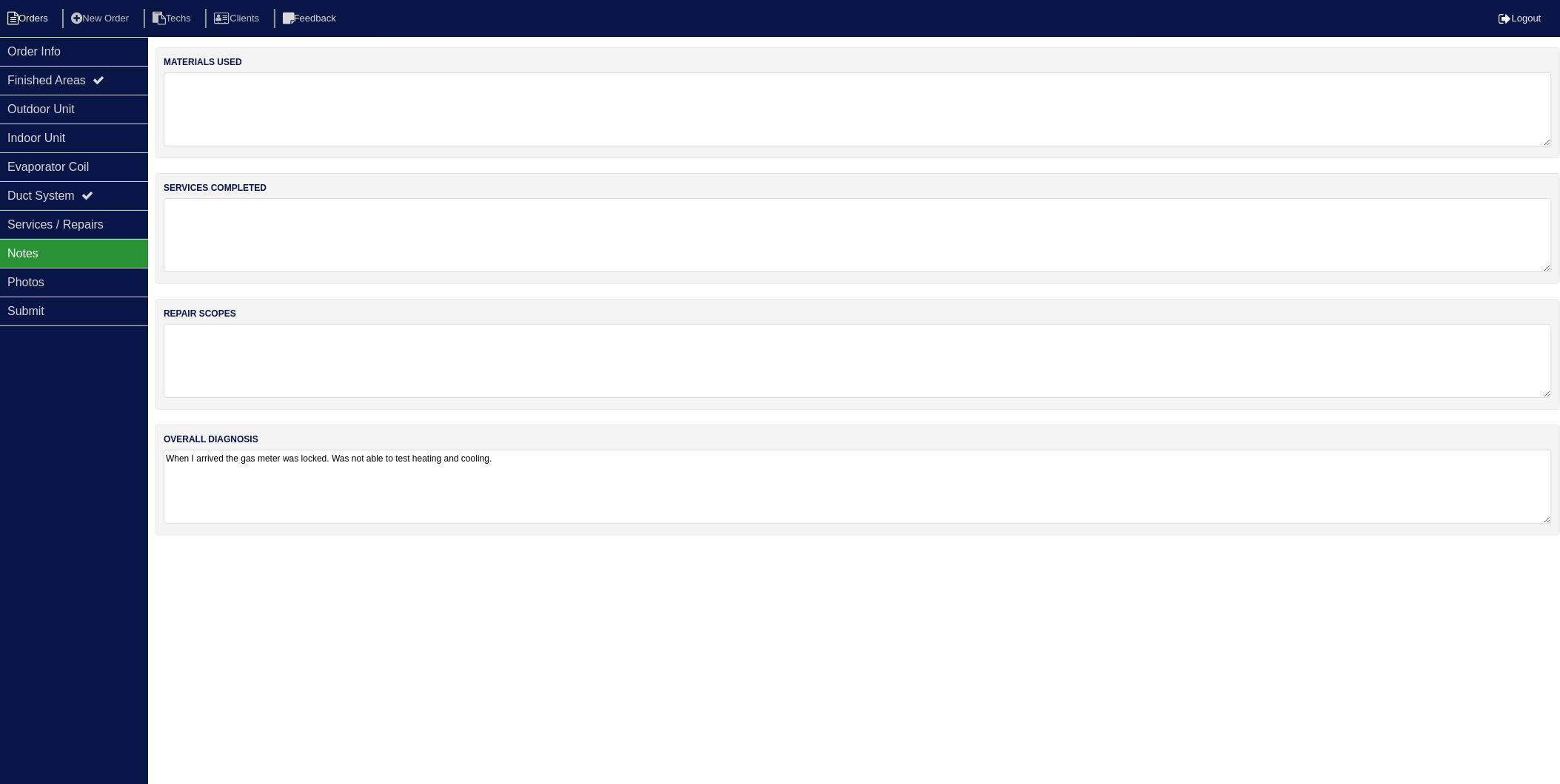
select select "15"
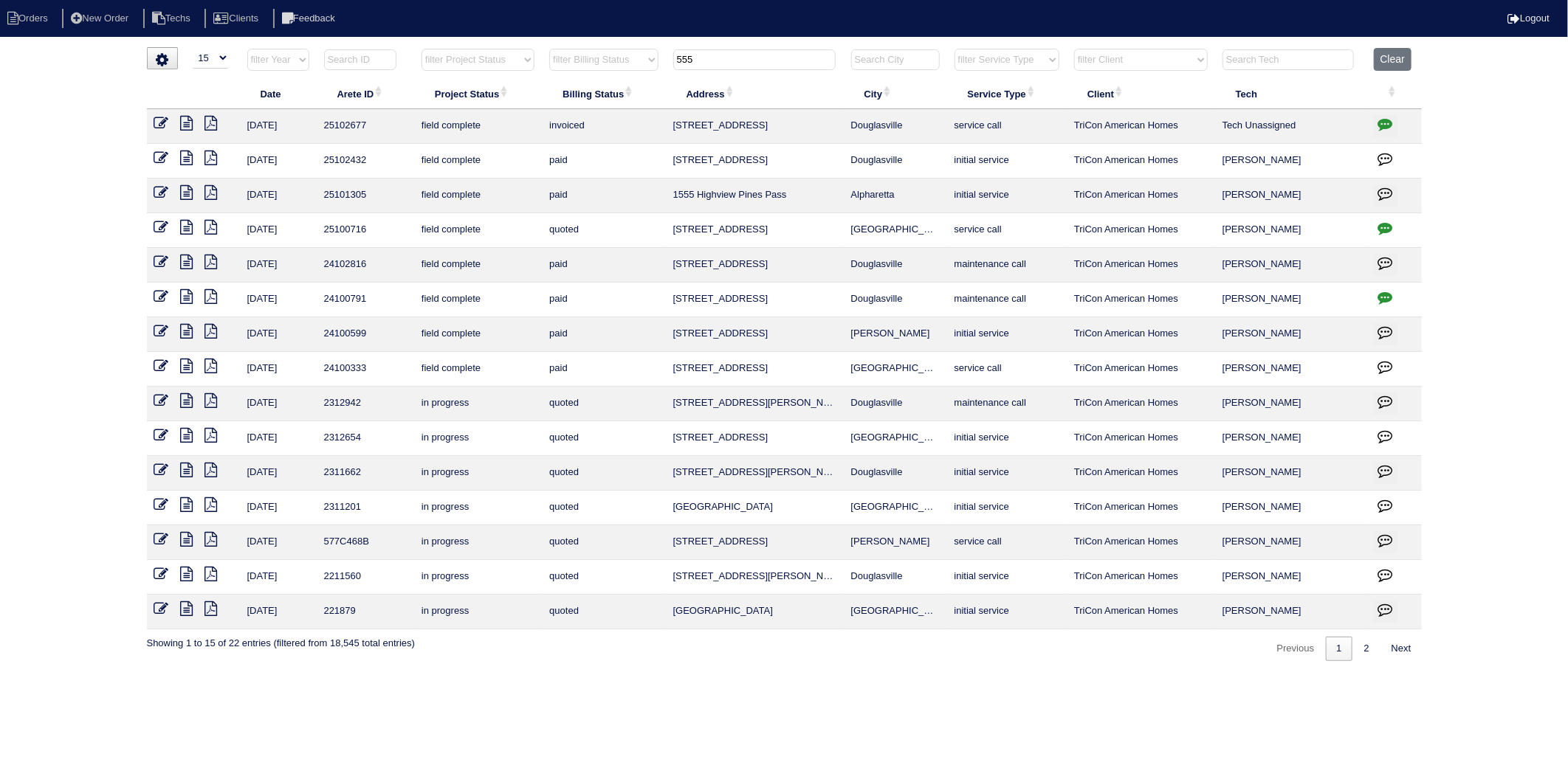
drag, startPoint x: 707, startPoint y: 61, endPoint x: 616, endPoint y: 84, distance: 93.9
click at [616, 84] on table "Date Arete ID Project Status Billing Status Address City Service Type Client Te…" at bounding box center [784, 338] width 1275 height 582
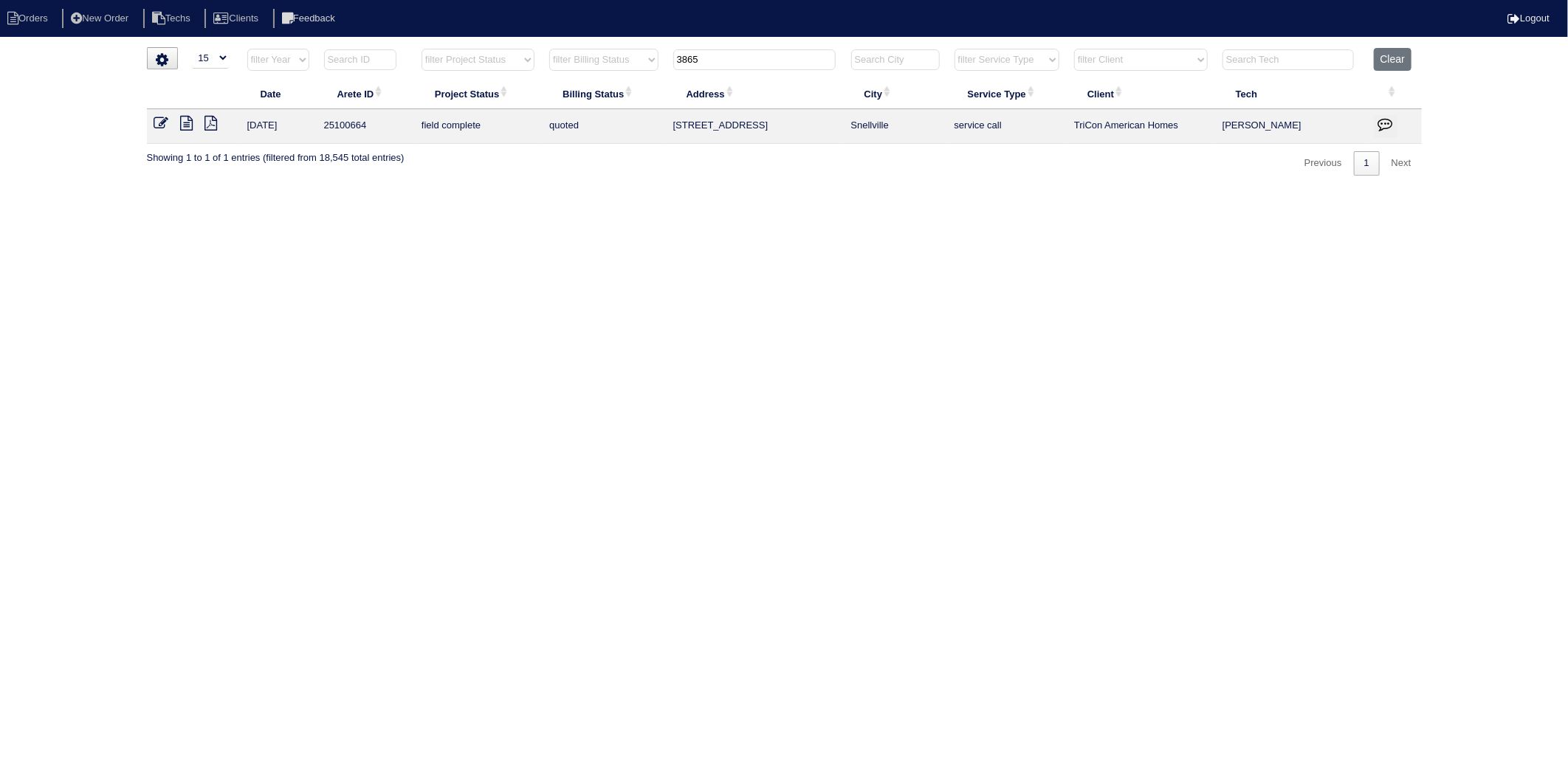
drag, startPoint x: 725, startPoint y: 60, endPoint x: 454, endPoint y: 131, distance: 280.1
click at [454, 131] on table "Date Arete ID Project Status Billing Status Address City Service Type Client Te…" at bounding box center [784, 95] width 1275 height 96
drag, startPoint x: 718, startPoint y: 59, endPoint x: 592, endPoint y: 72, distance: 126.7
click at [592, 72] on tr "filter Year -- Any Year -- 2025 2024 2023 2022 2021 2020 2019 filter Project St…" at bounding box center [784, 63] width 1275 height 30
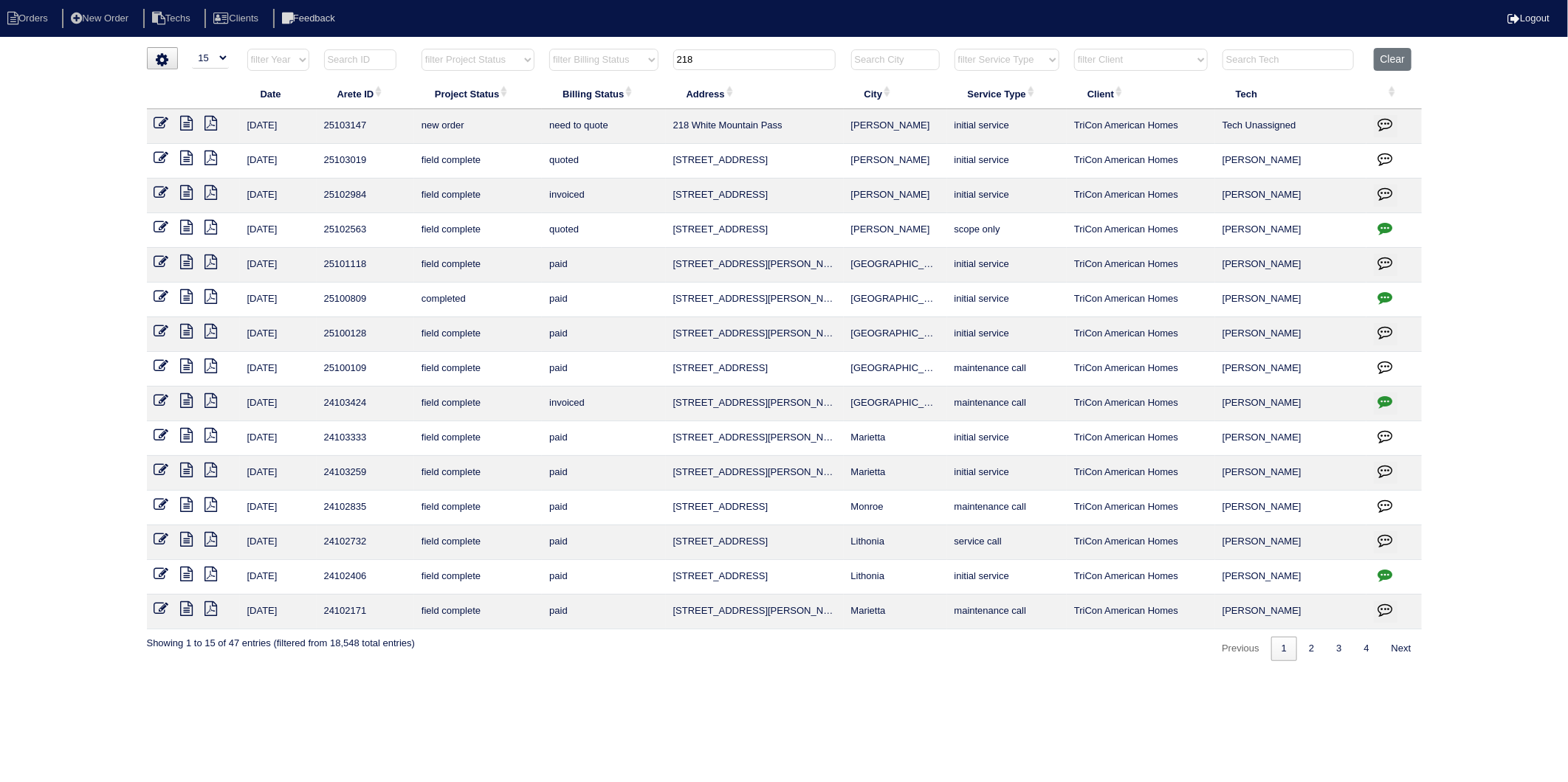
drag, startPoint x: 701, startPoint y: 63, endPoint x: 596, endPoint y: 68, distance: 105.1
click at [598, 68] on tr "filter Year -- Any Year -- 2025 2024 2023 2022 2021 2020 2019 filter Project St…" at bounding box center [784, 63] width 1275 height 30
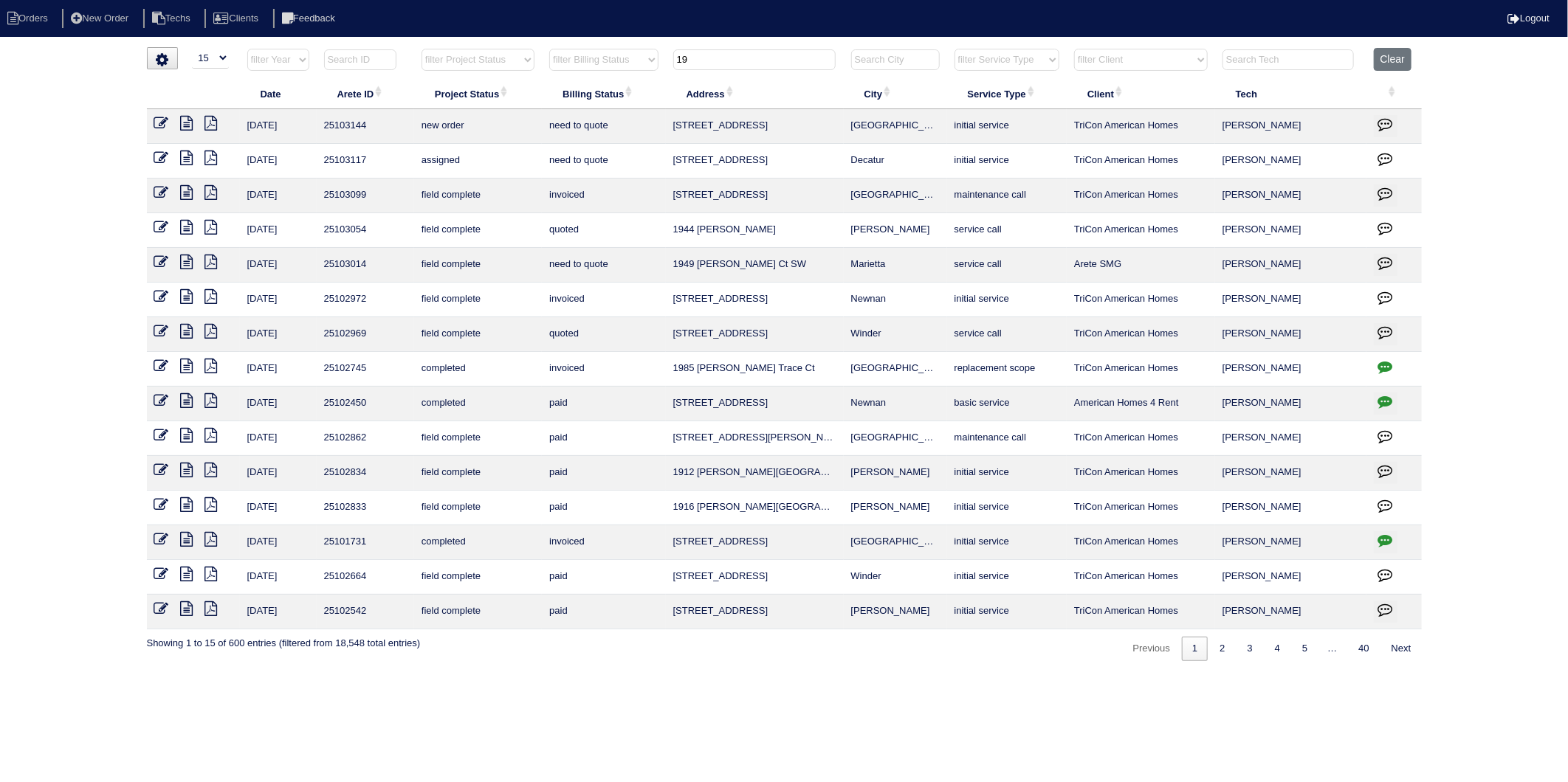
drag, startPoint x: 697, startPoint y: 65, endPoint x: 633, endPoint y: 79, distance: 65.5
click at [633, 79] on table "Date Arete ID Project Status Billing Status Address City Service Type Client Te…" at bounding box center [784, 338] width 1275 height 582
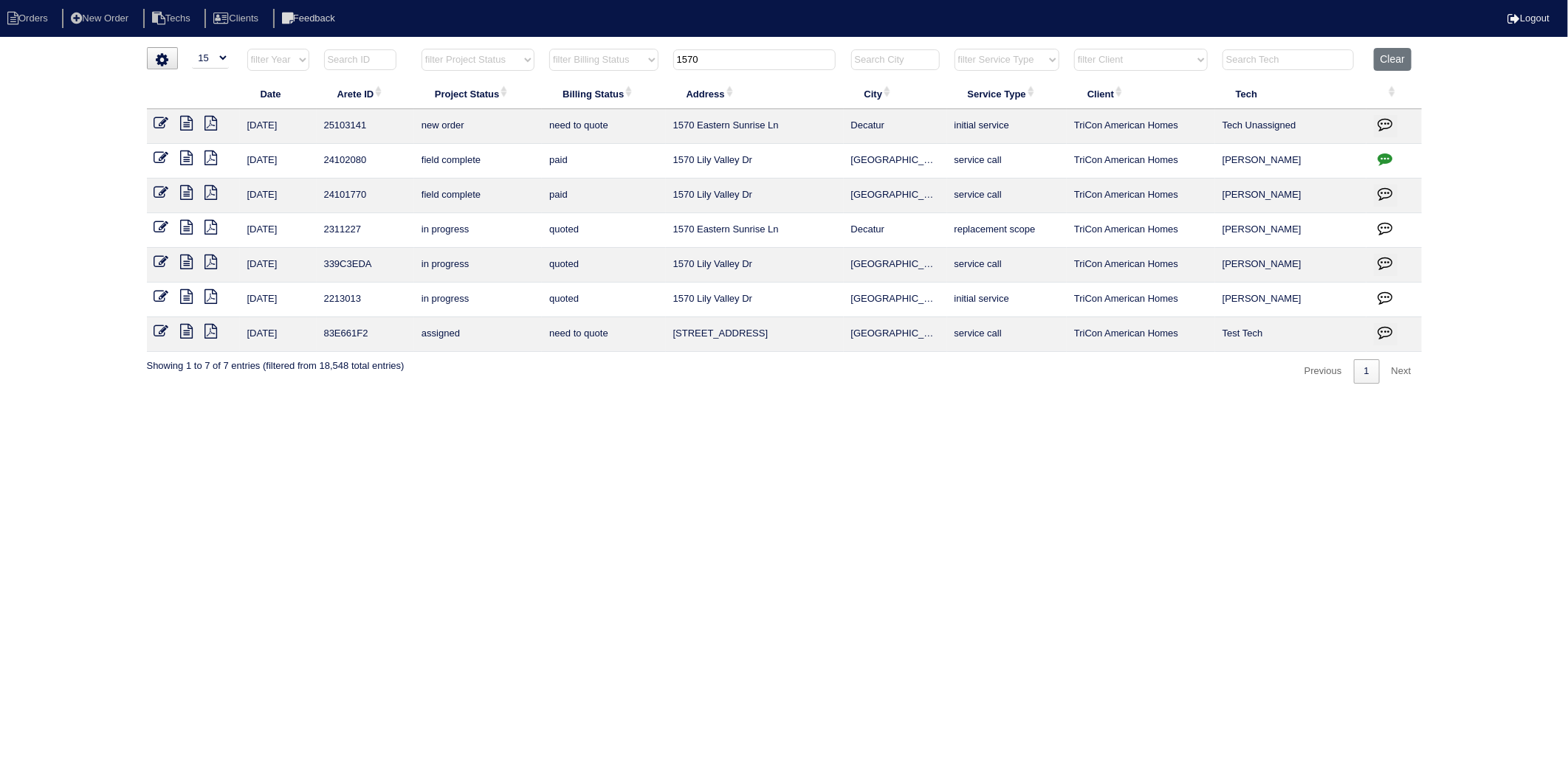
drag, startPoint x: 709, startPoint y: 62, endPoint x: 591, endPoint y: 76, distance: 118.8
click at [591, 76] on tr "filter Year -- Any Year -- 2025 2024 2023 2022 2021 2020 2019 filter Project St…" at bounding box center [784, 63] width 1275 height 30
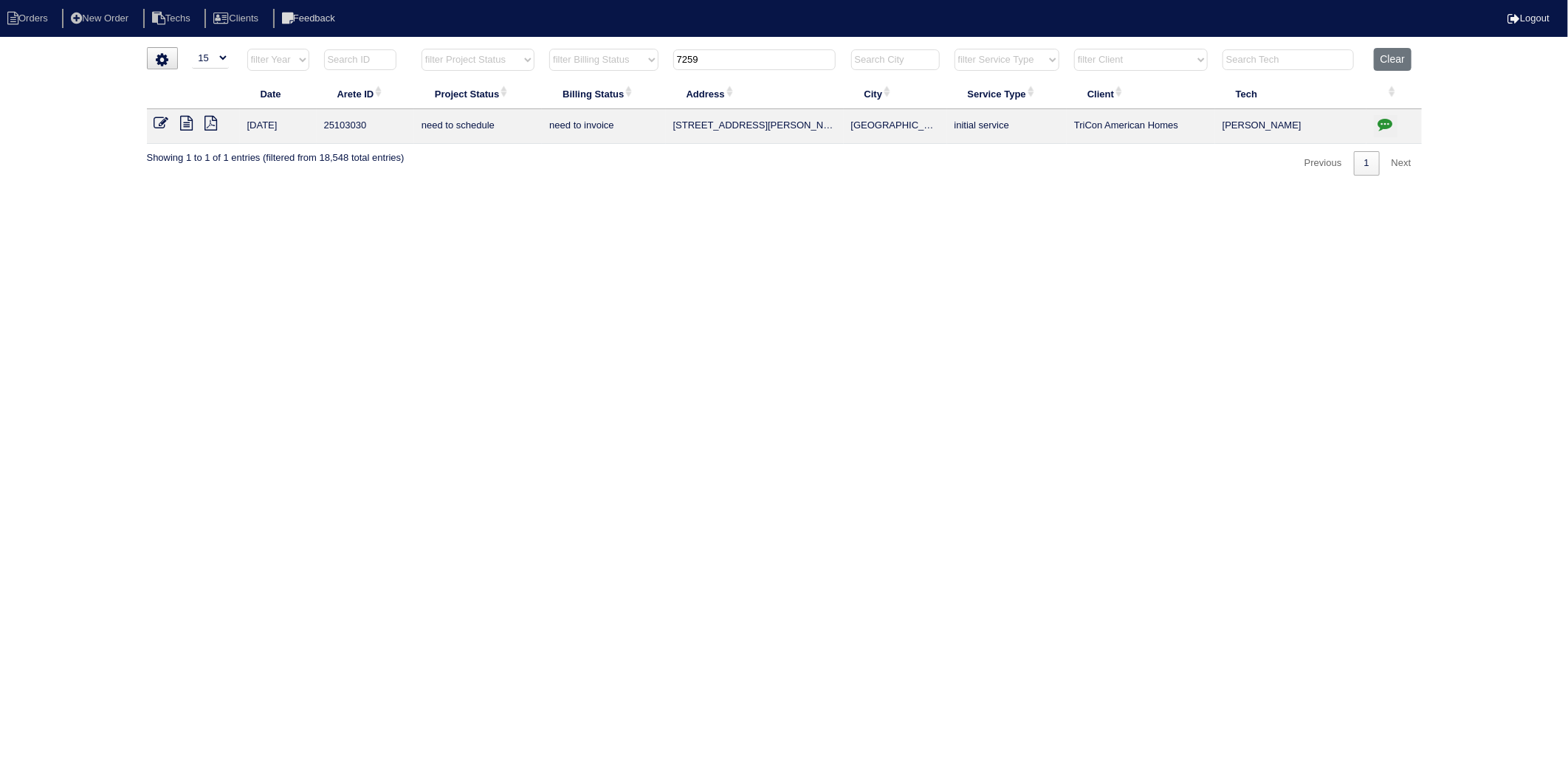
drag, startPoint x: 684, startPoint y: 65, endPoint x: 593, endPoint y: 79, distance: 92.1
click at [594, 79] on table "Date Arete ID Project Status Billing Status Address City Service Type Client Te…" at bounding box center [784, 95] width 1275 height 96
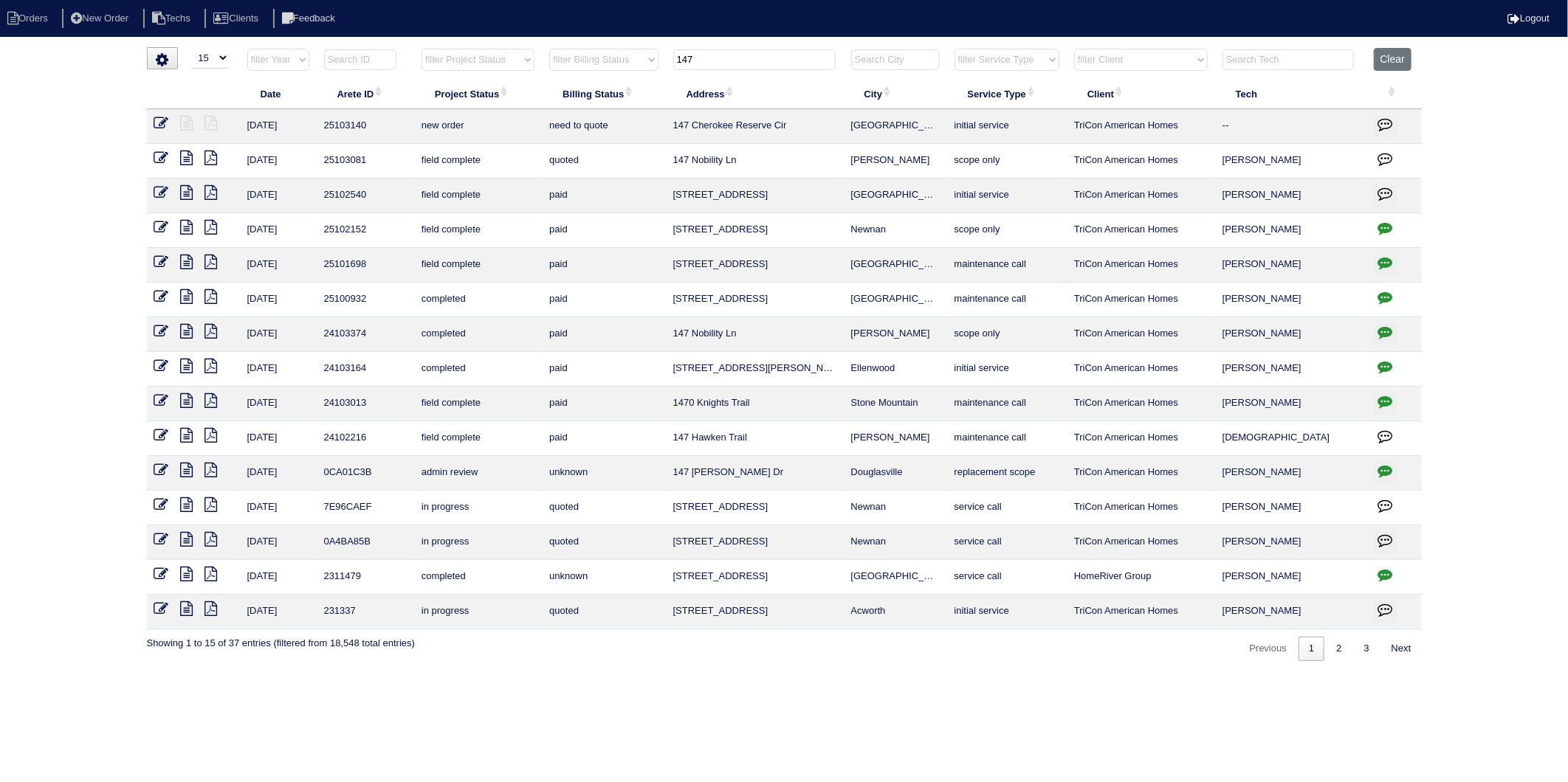
drag, startPoint x: 720, startPoint y: 65, endPoint x: 613, endPoint y: 67, distance: 107.0
click at [614, 67] on tr "filter Year -- Any Year -- 2025 2024 2023 2022 2021 2020 2019 filter Project St…" at bounding box center [784, 63] width 1275 height 30
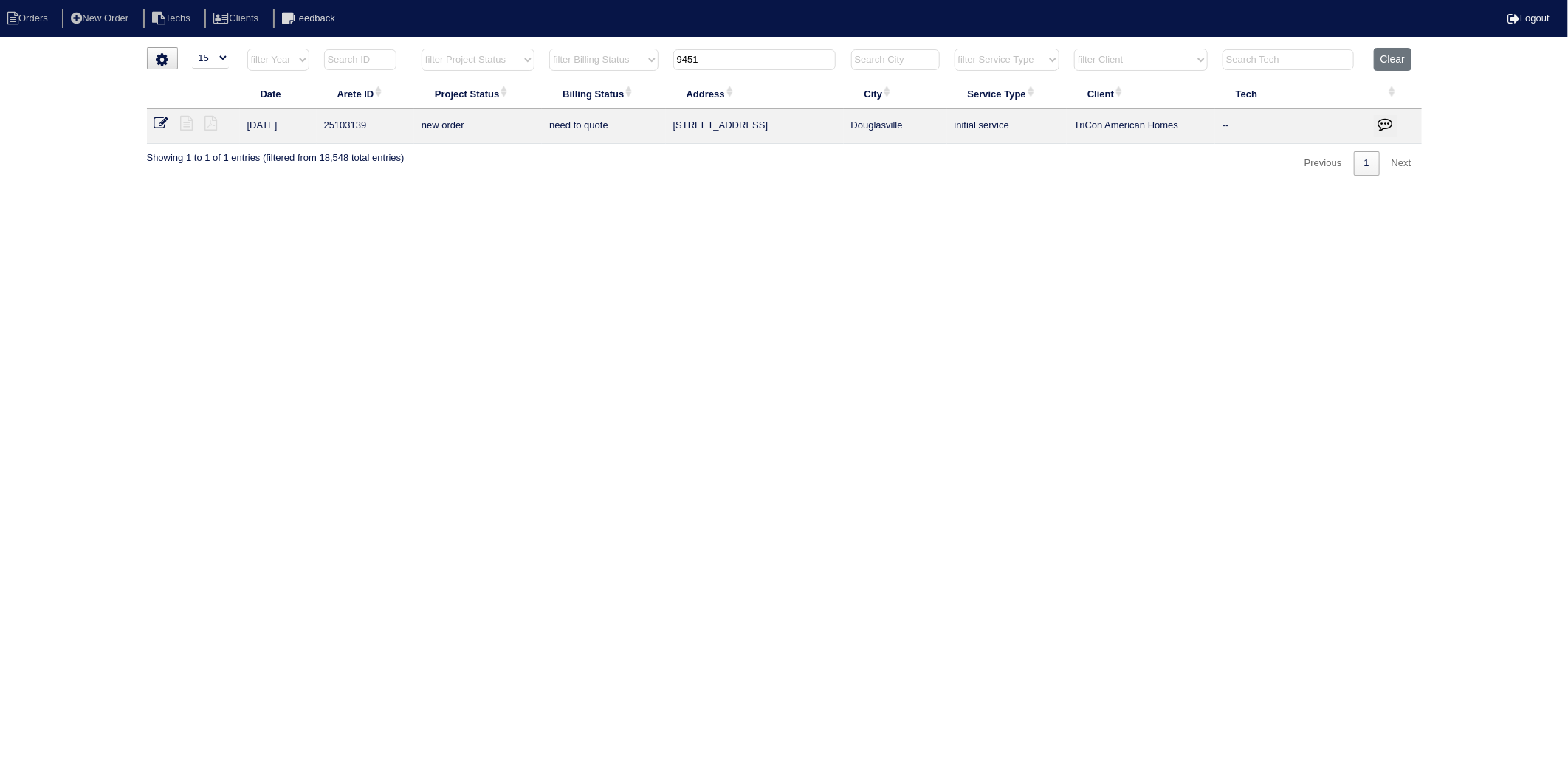
drag, startPoint x: 713, startPoint y: 60, endPoint x: 618, endPoint y: 77, distance: 96.5
click at [618, 77] on tr "filter Year -- Any Year -- 2025 2024 2023 2022 2021 2020 2019 filter Project St…" at bounding box center [784, 63] width 1275 height 30
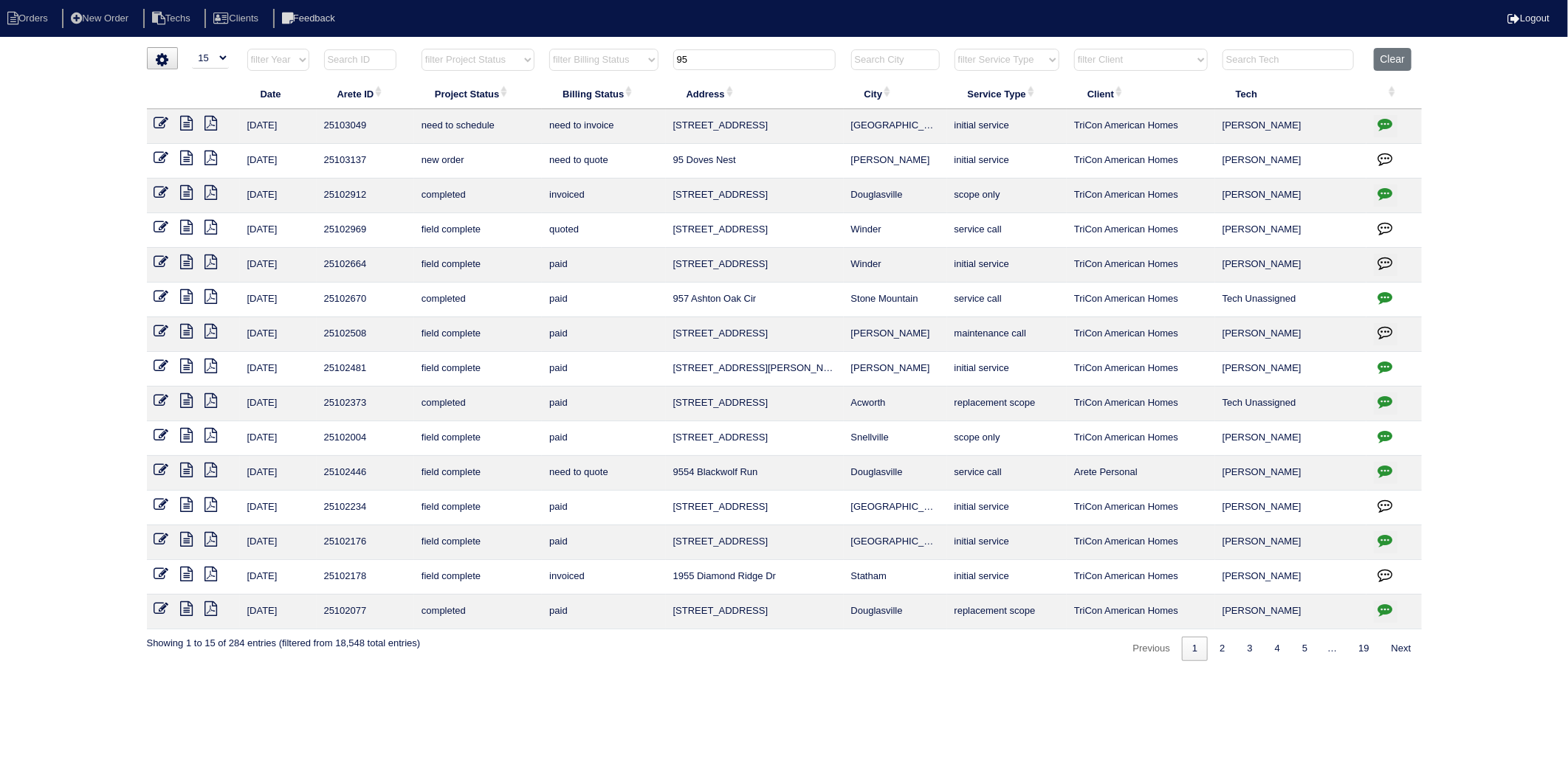
drag, startPoint x: 698, startPoint y: 56, endPoint x: 624, endPoint y: 72, distance: 75.7
click at [634, 68] on tr "filter Year -- Any Year -- 2025 2024 2023 2022 2021 2020 2019 filter Project St…" at bounding box center [784, 63] width 1275 height 30
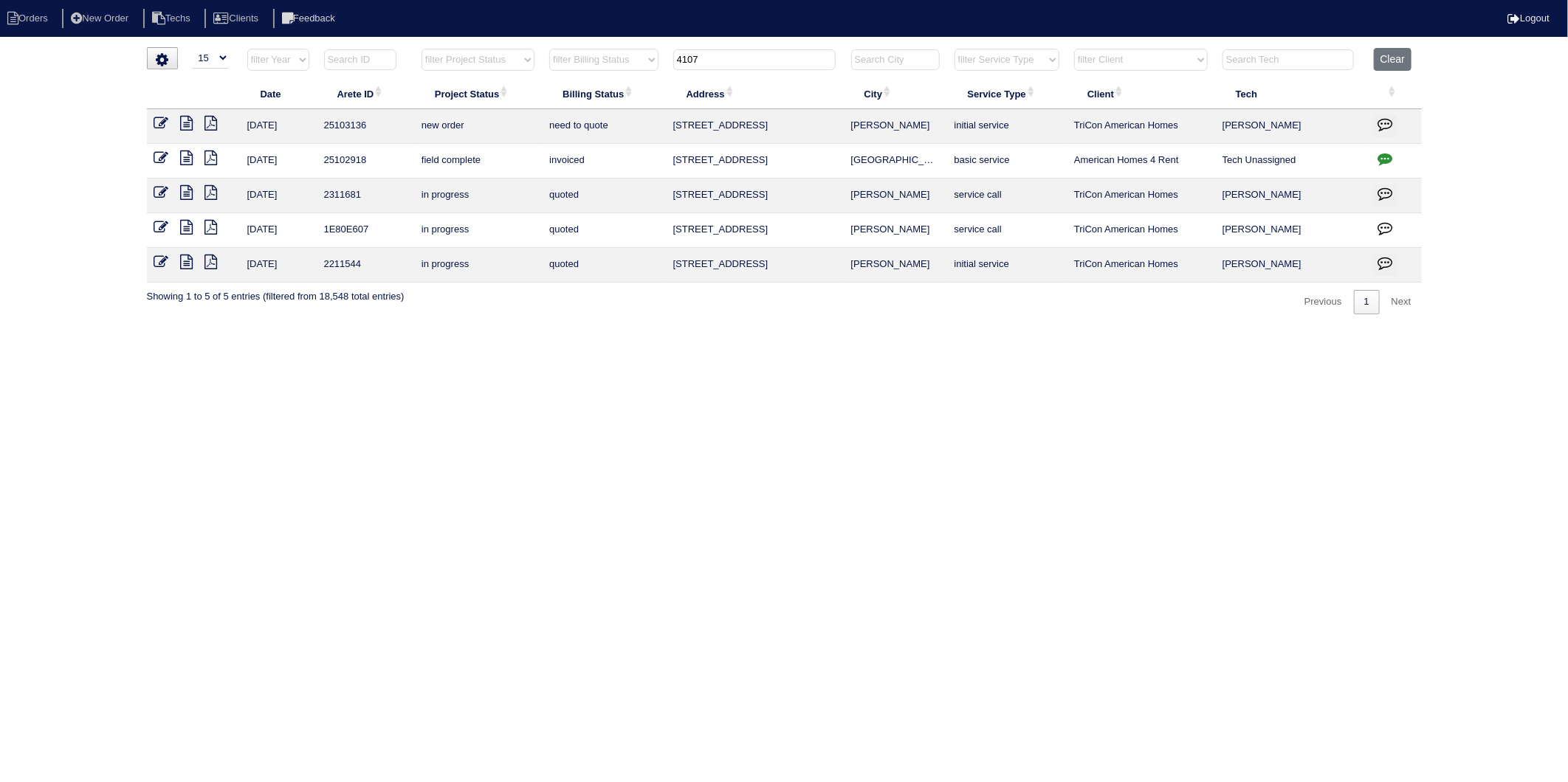
drag, startPoint x: 713, startPoint y: 62, endPoint x: 552, endPoint y: 79, distance: 161.9
click at [563, 83] on table "Date Arete ID Project Status Billing Status Address City Service Type Client Te…" at bounding box center [784, 165] width 1275 height 235
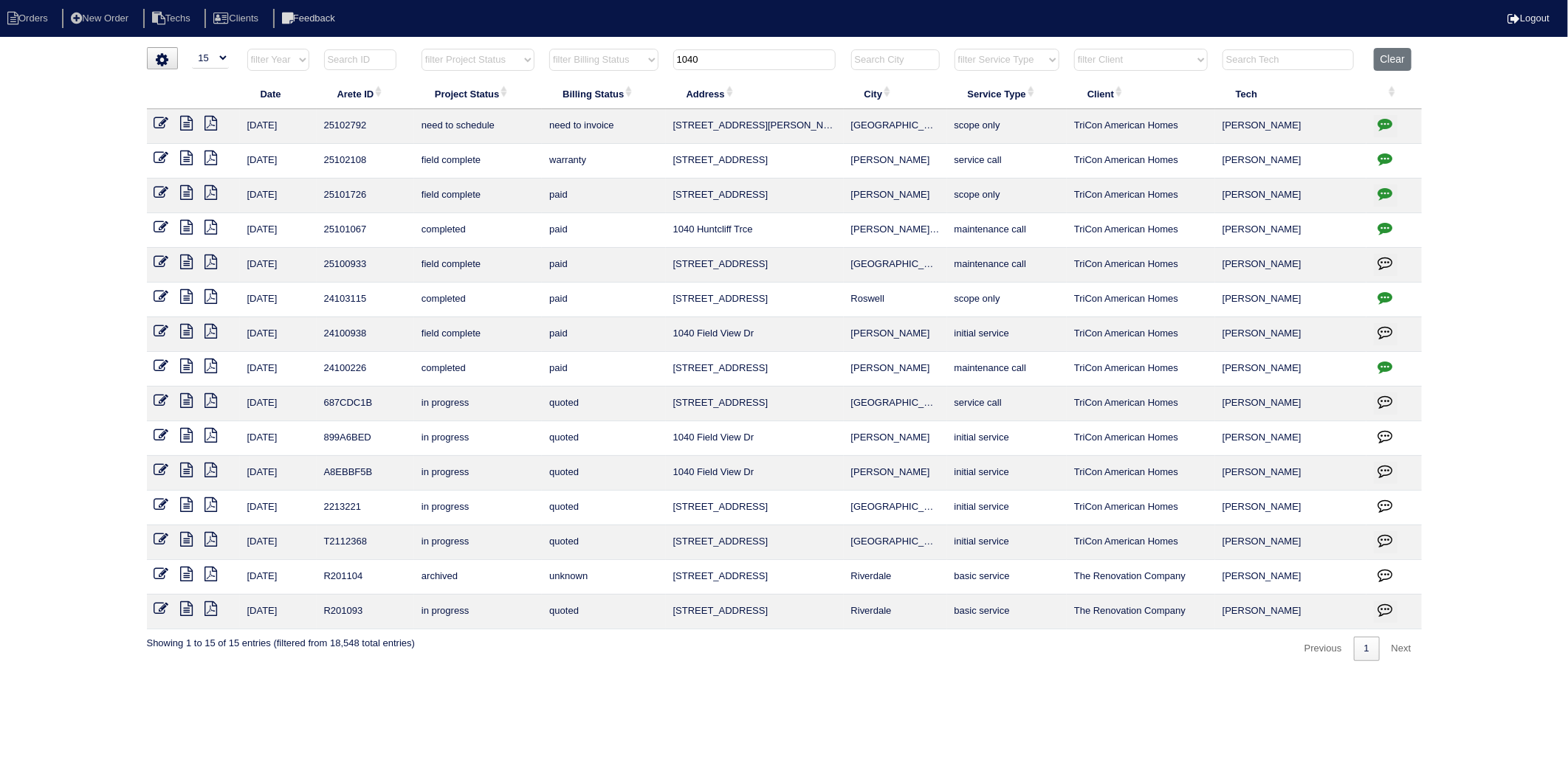
drag, startPoint x: 734, startPoint y: 56, endPoint x: 608, endPoint y: 82, distance: 128.7
click at [608, 82] on table "Date Arete ID Project Status Billing Status Address City Service Type Client Te…" at bounding box center [784, 338] width 1275 height 582
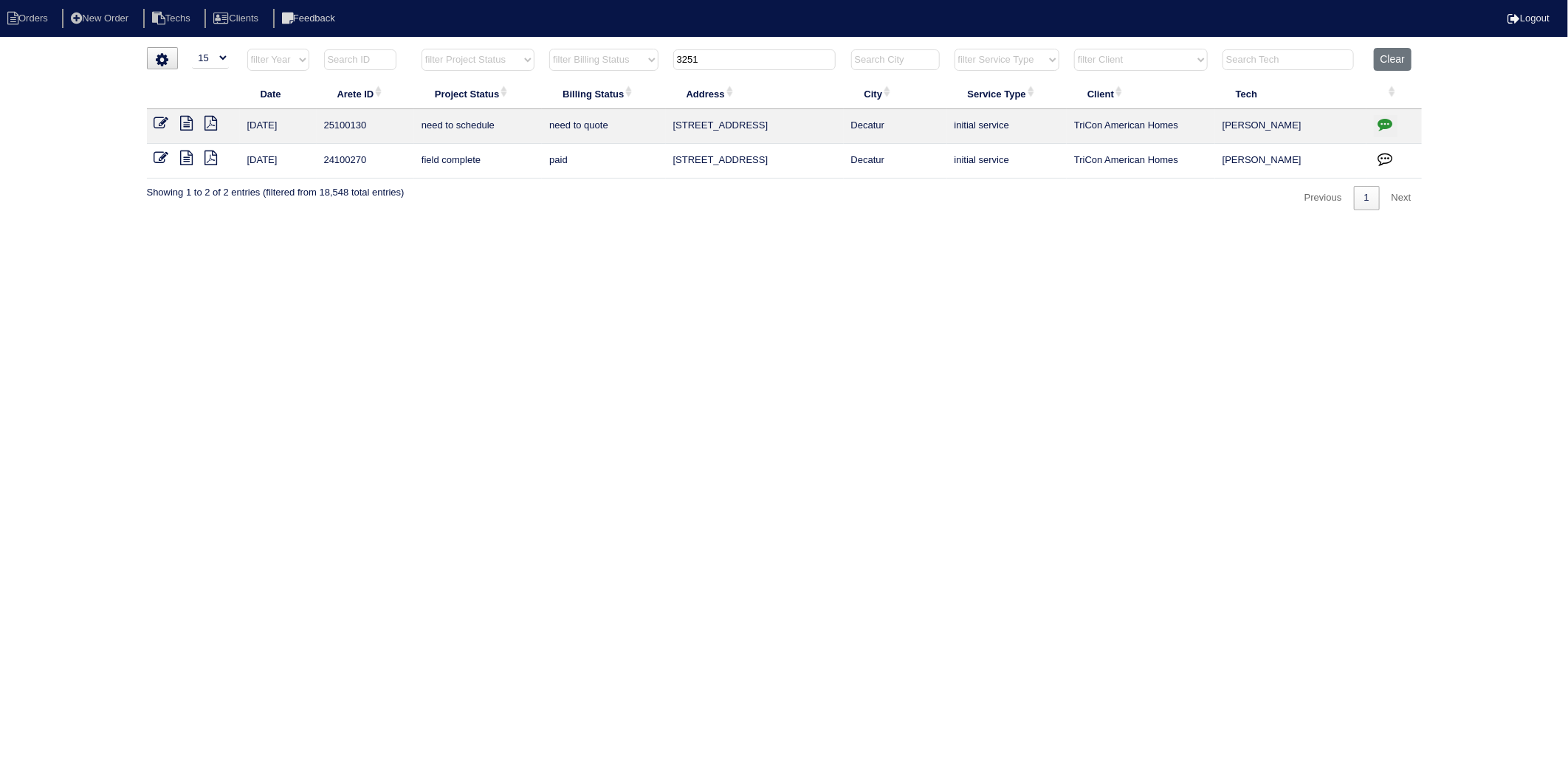
type input "3251"
click at [163, 157] on icon at bounding box center [161, 158] width 15 height 15
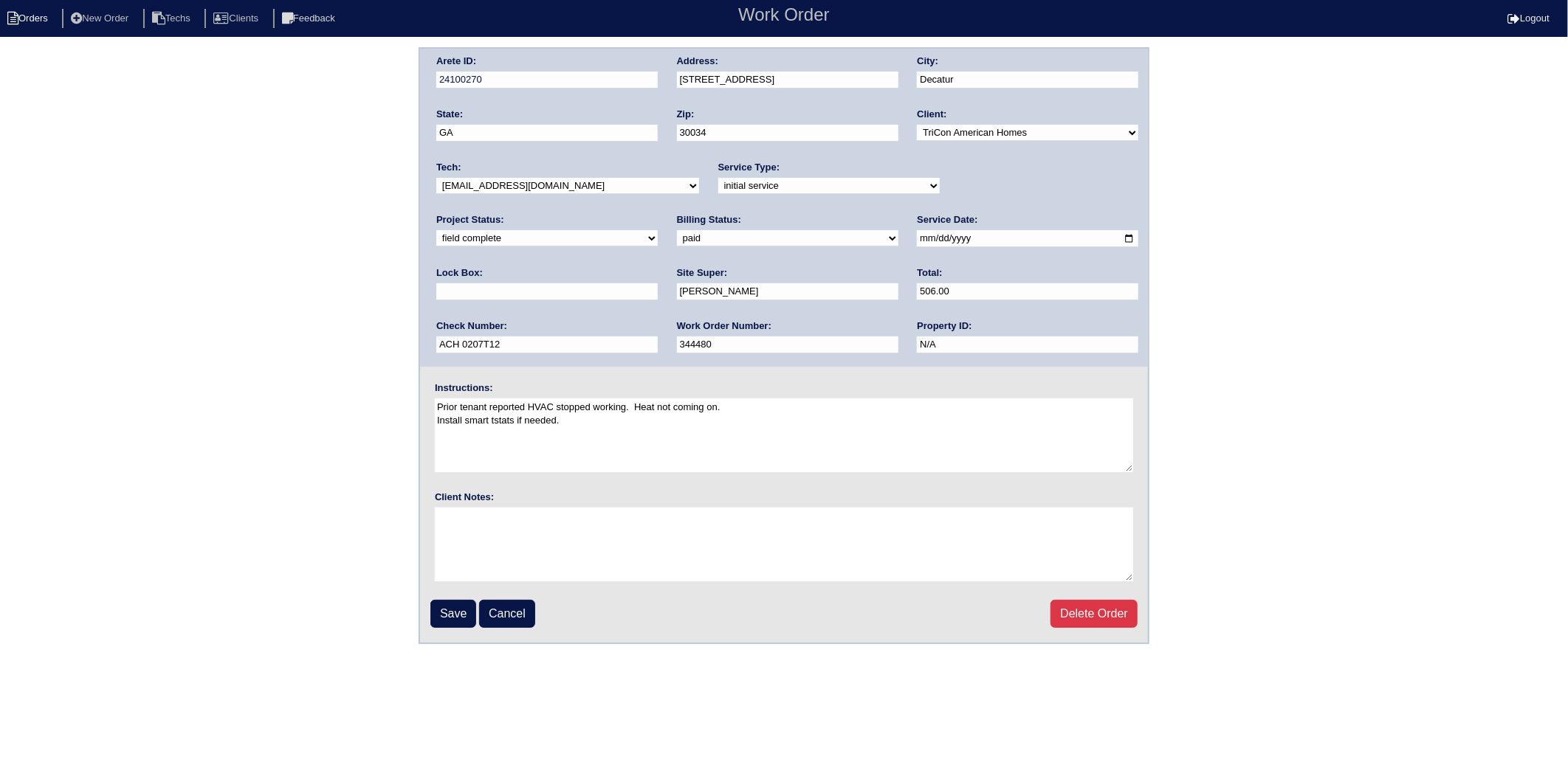
click at [23, 17] on li "Orders" at bounding box center [29, 18] width 60 height 20
select select "15"
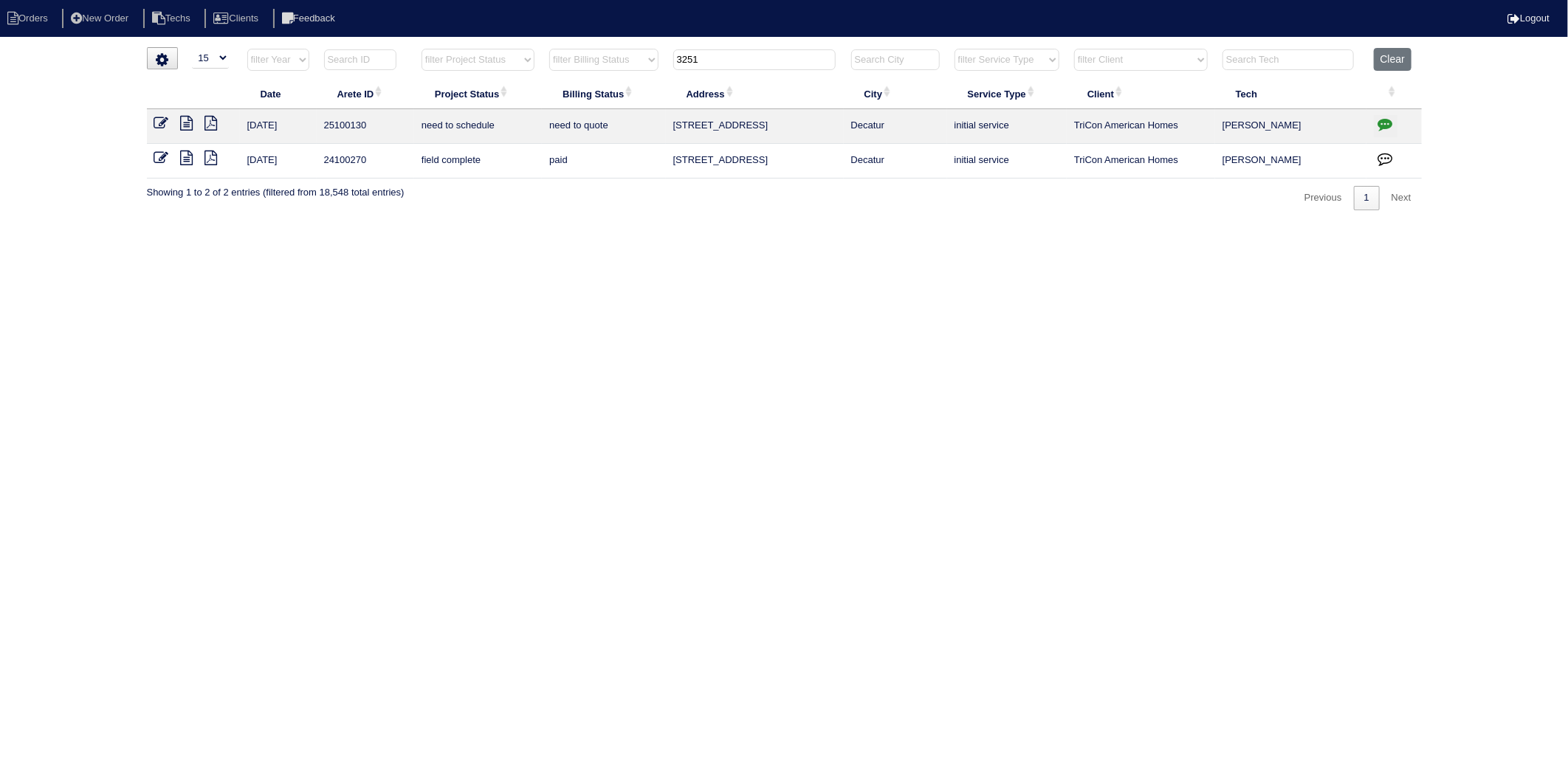
click at [161, 124] on icon at bounding box center [161, 123] width 15 height 15
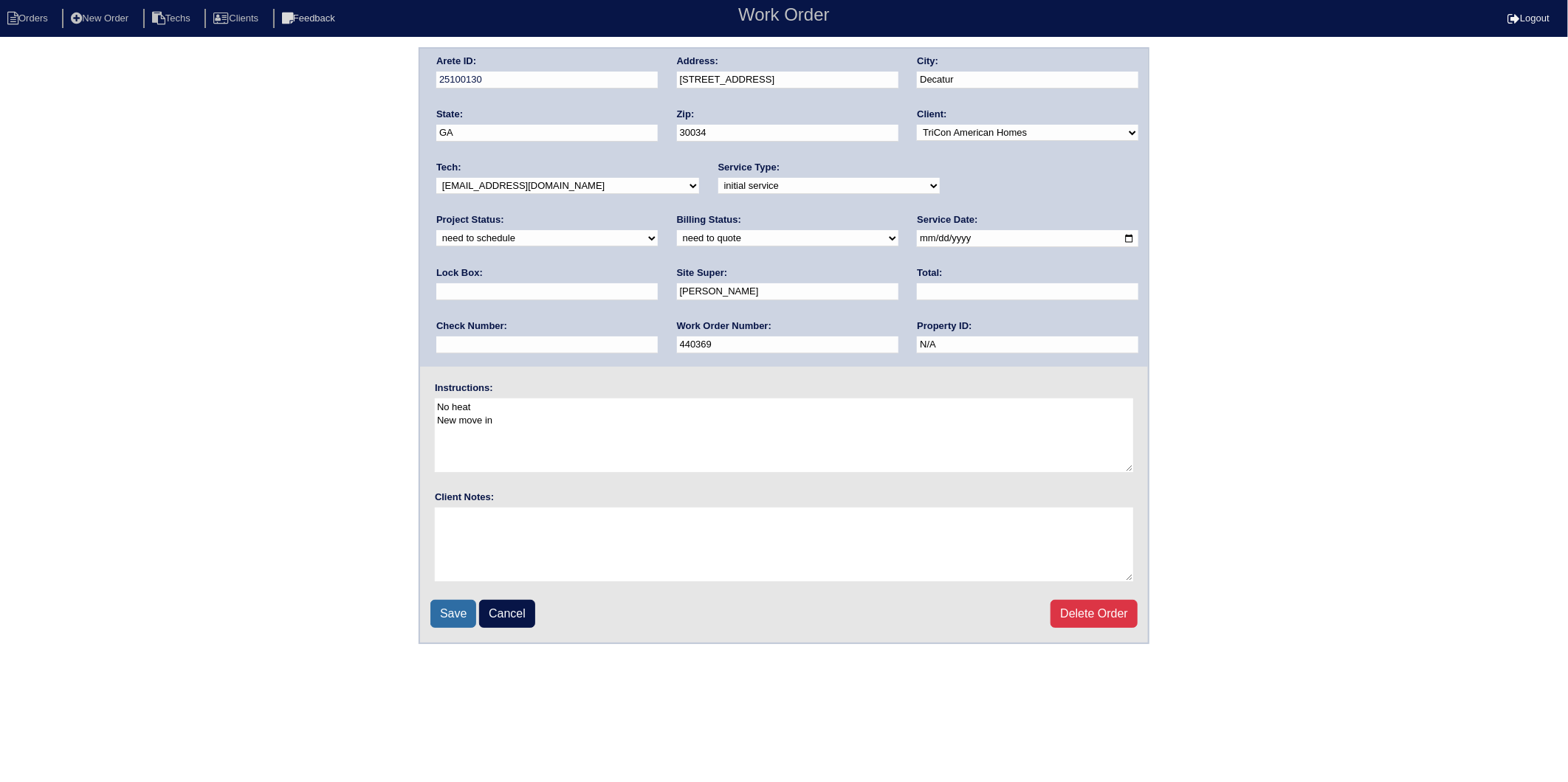
click at [446, 617] on input "Save" at bounding box center [454, 614] width 46 height 28
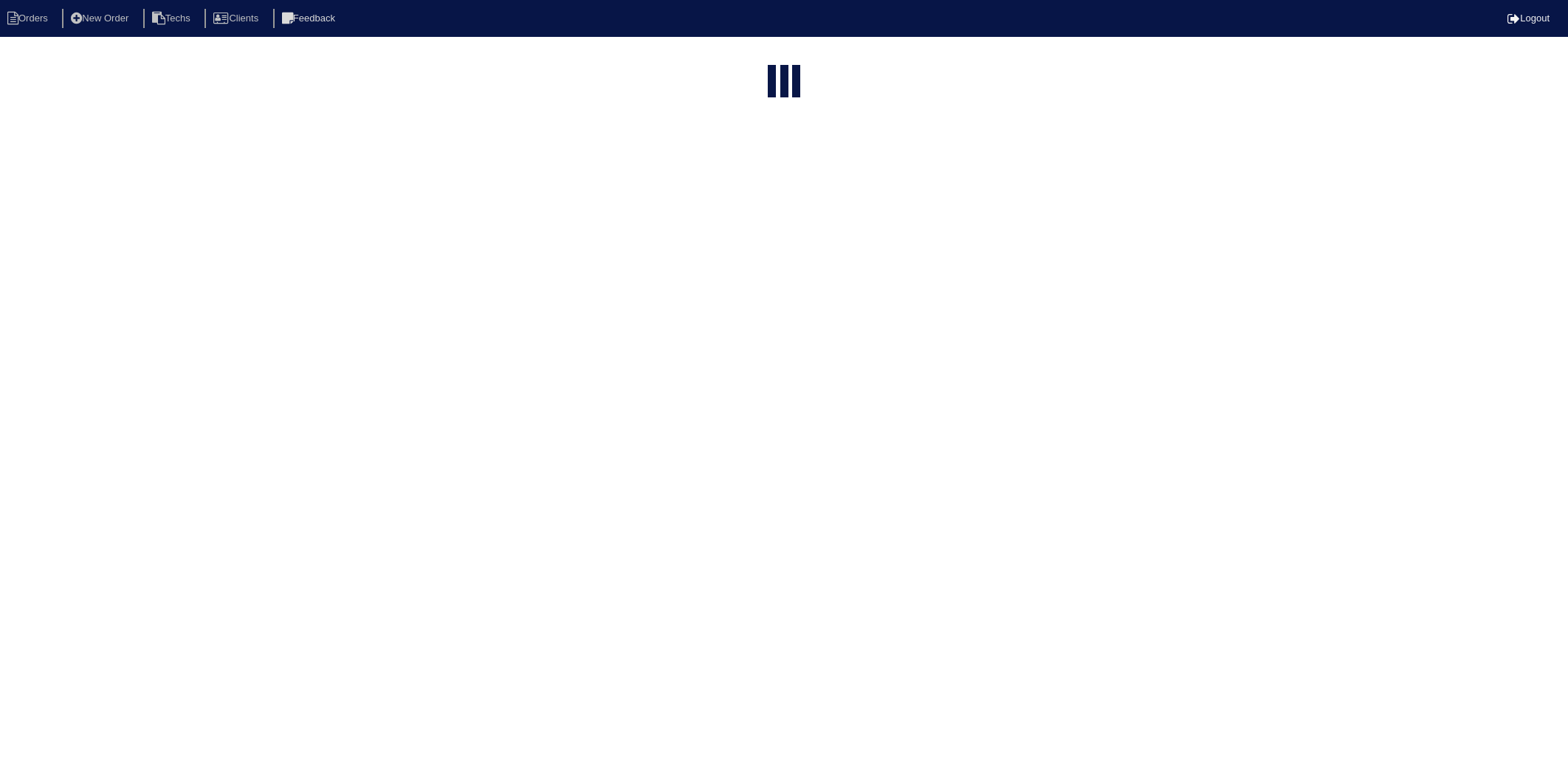
select select "15"
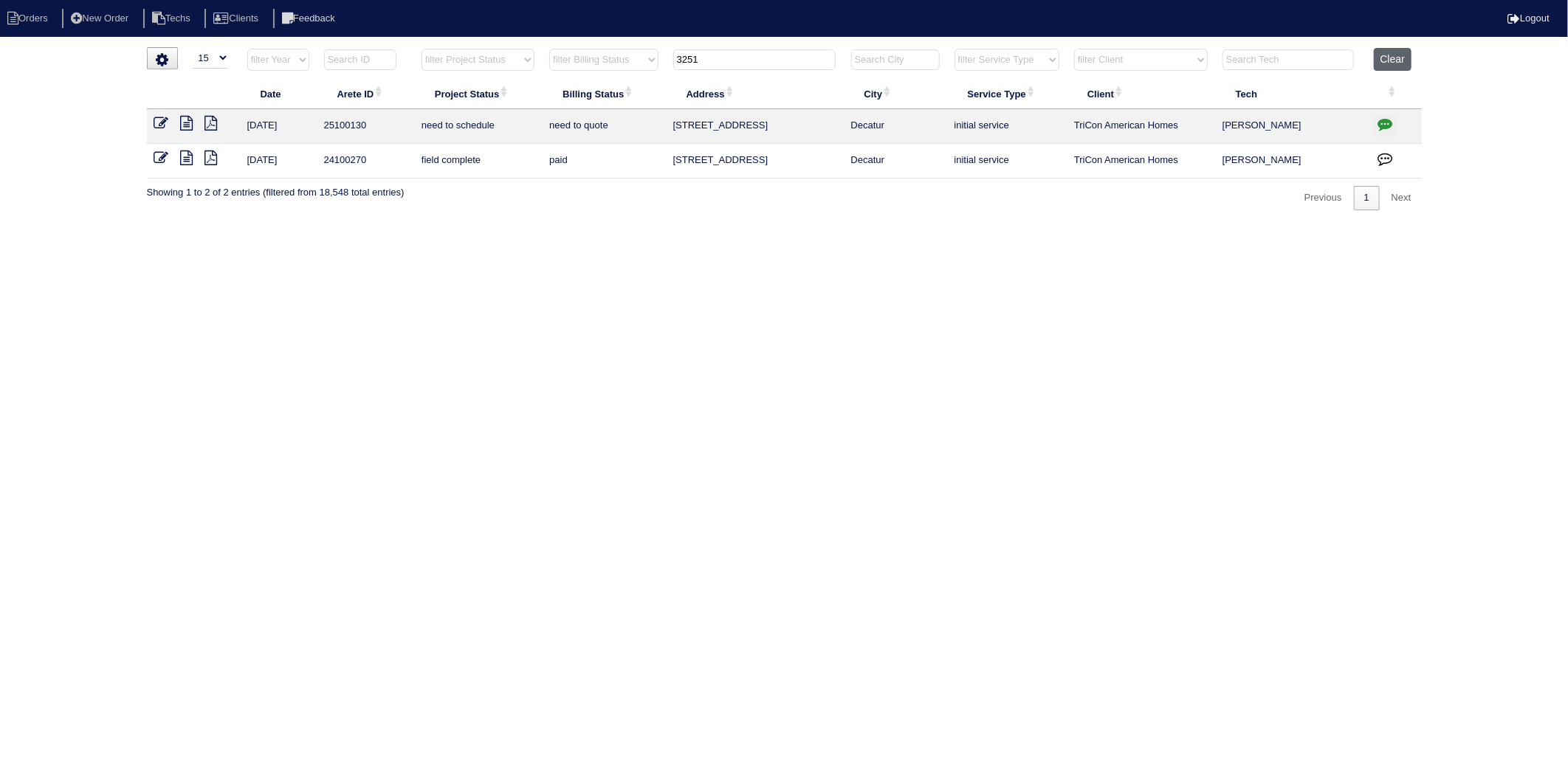
click at [1401, 52] on button "Clear" at bounding box center [1392, 59] width 37 height 23
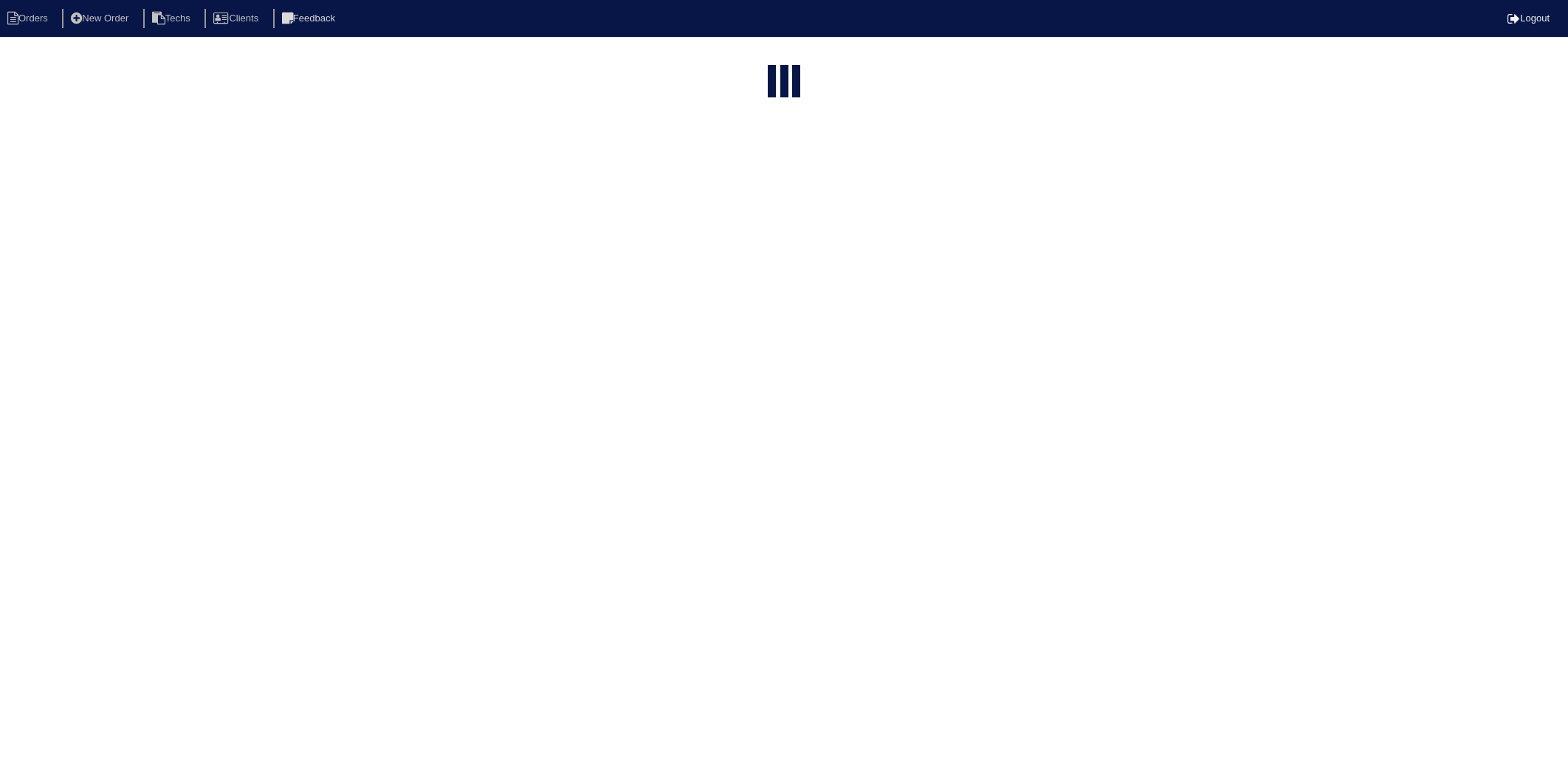
select select "15"
